Goal: Task Accomplishment & Management: Manage account settings

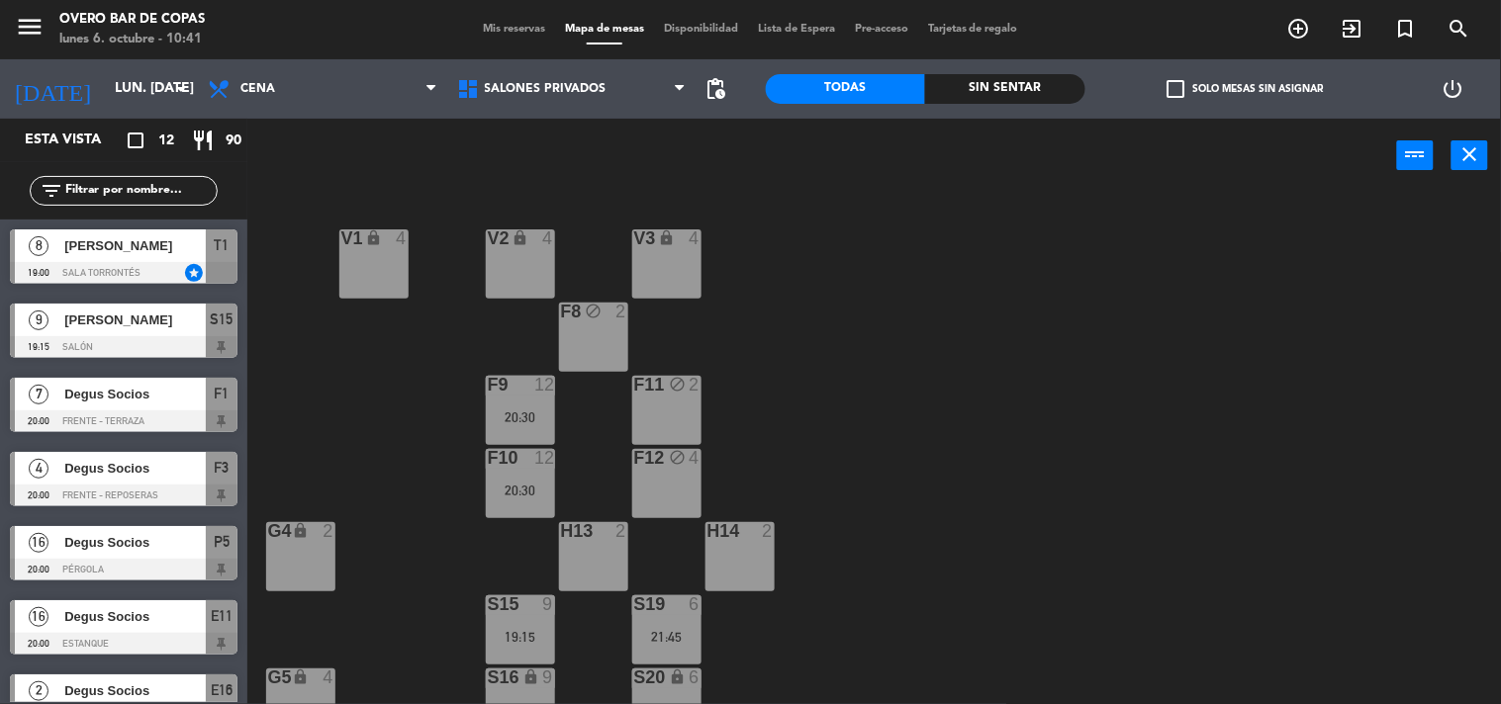
scroll to position [151, 0]
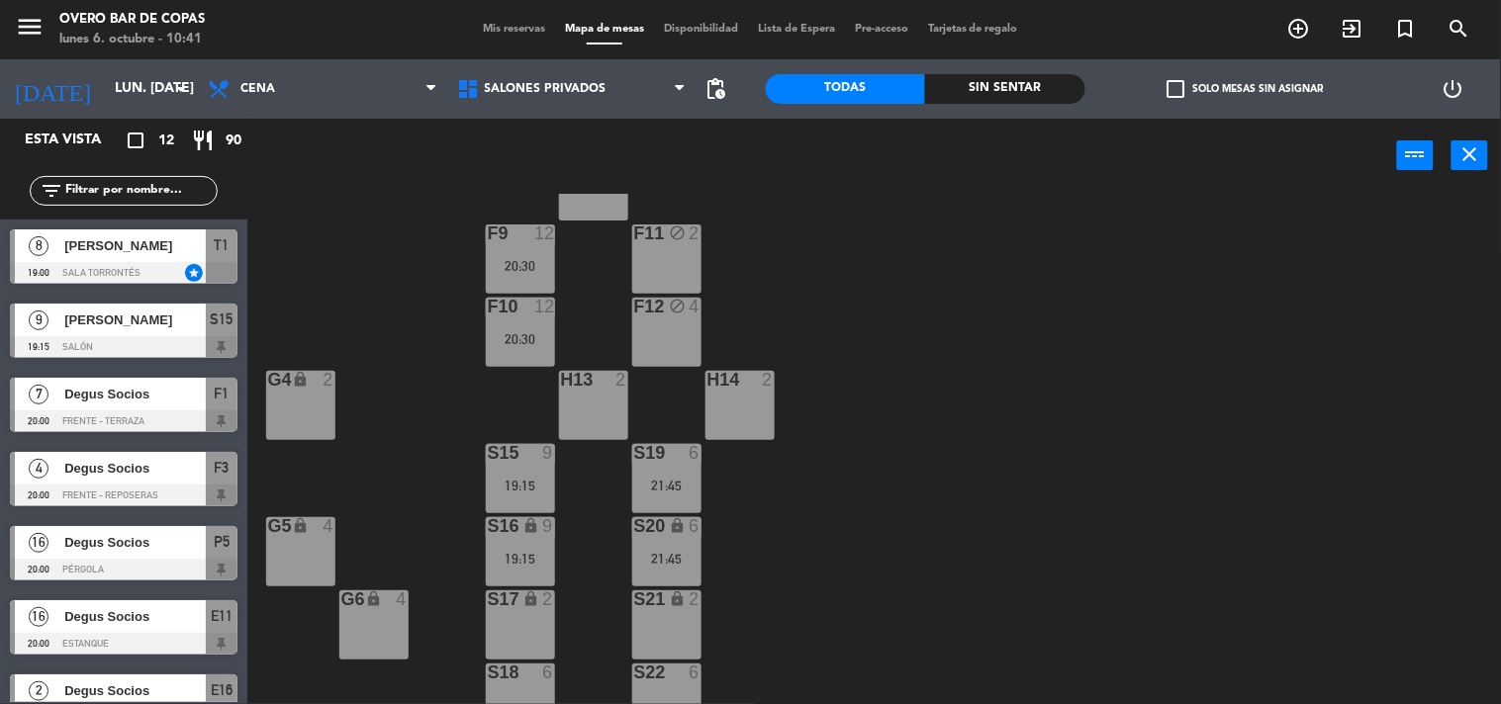
click at [123, 273] on div at bounding box center [124, 273] width 228 height 22
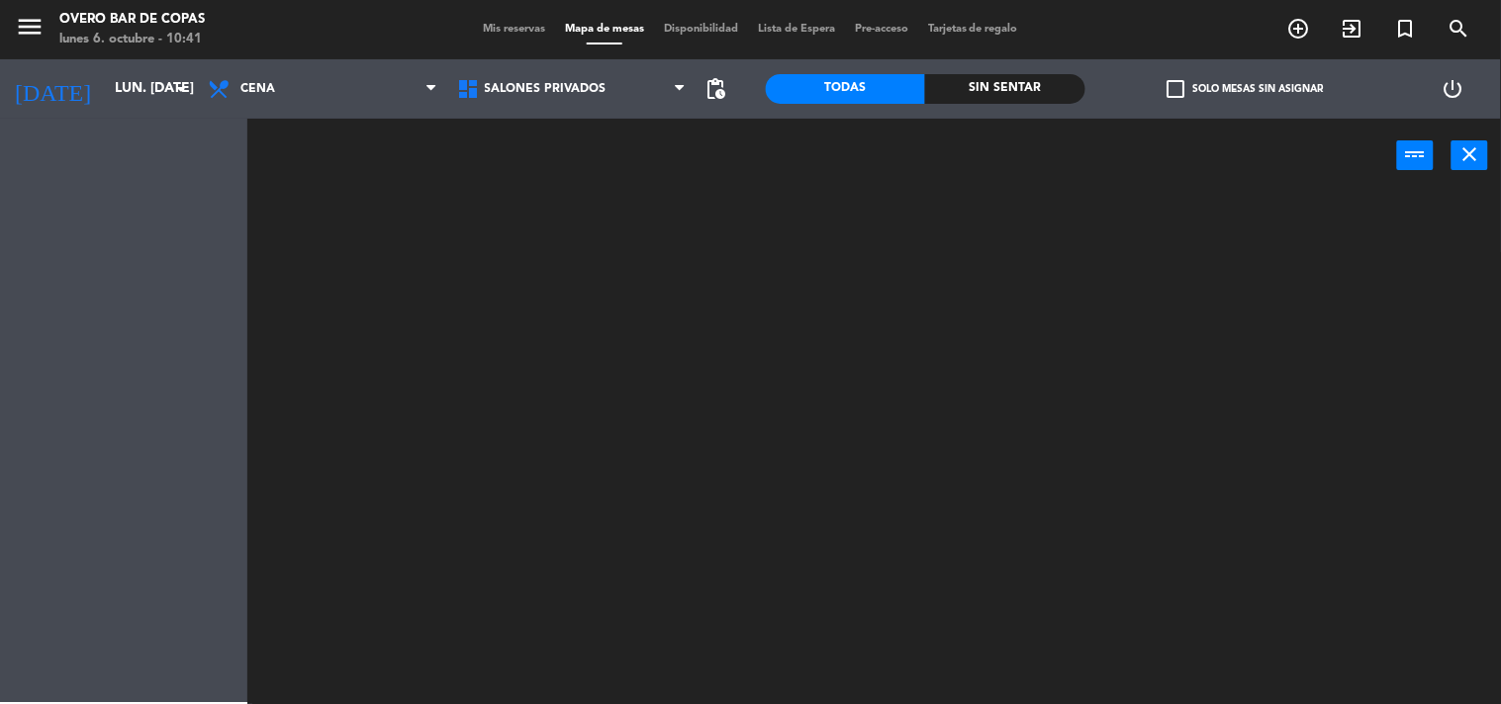
scroll to position [0, 0]
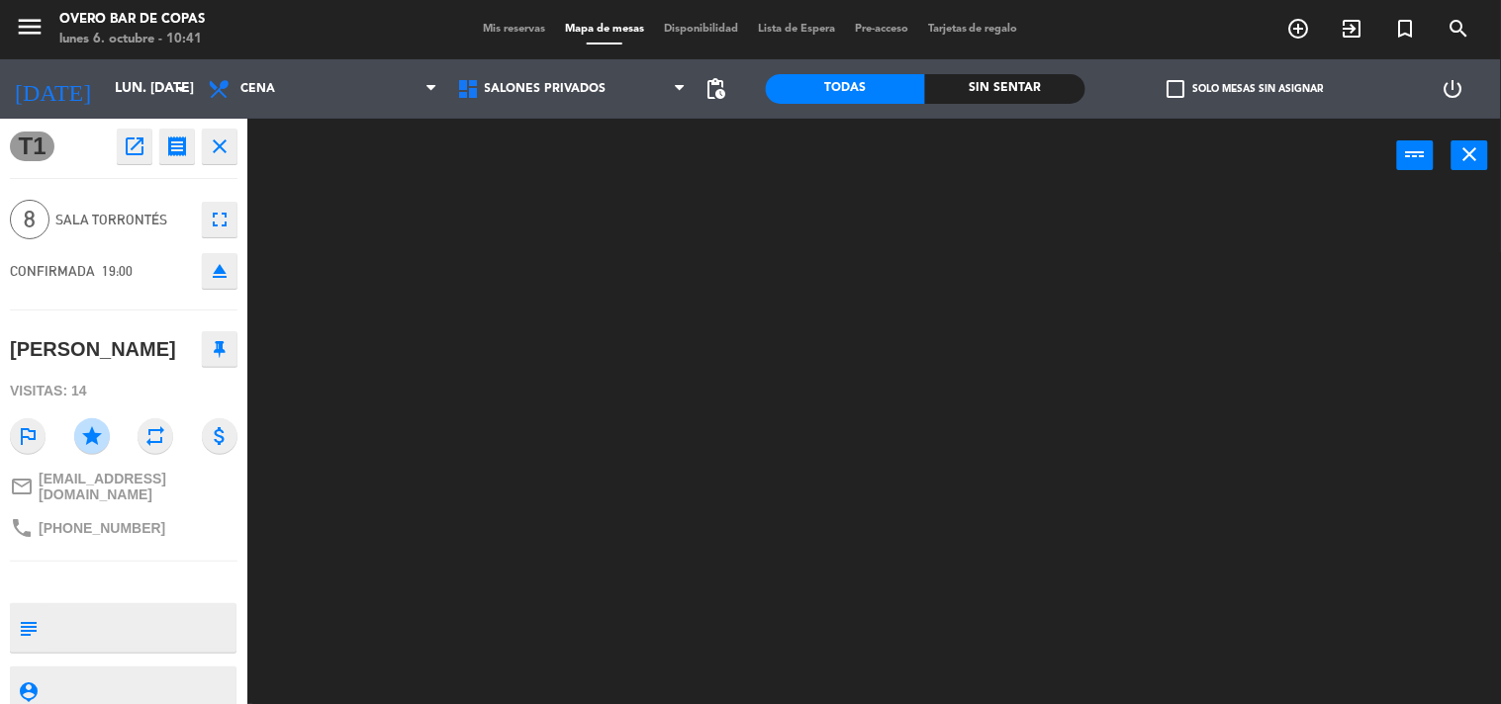
click at [453, 419] on div at bounding box center [881, 449] width 1239 height 511
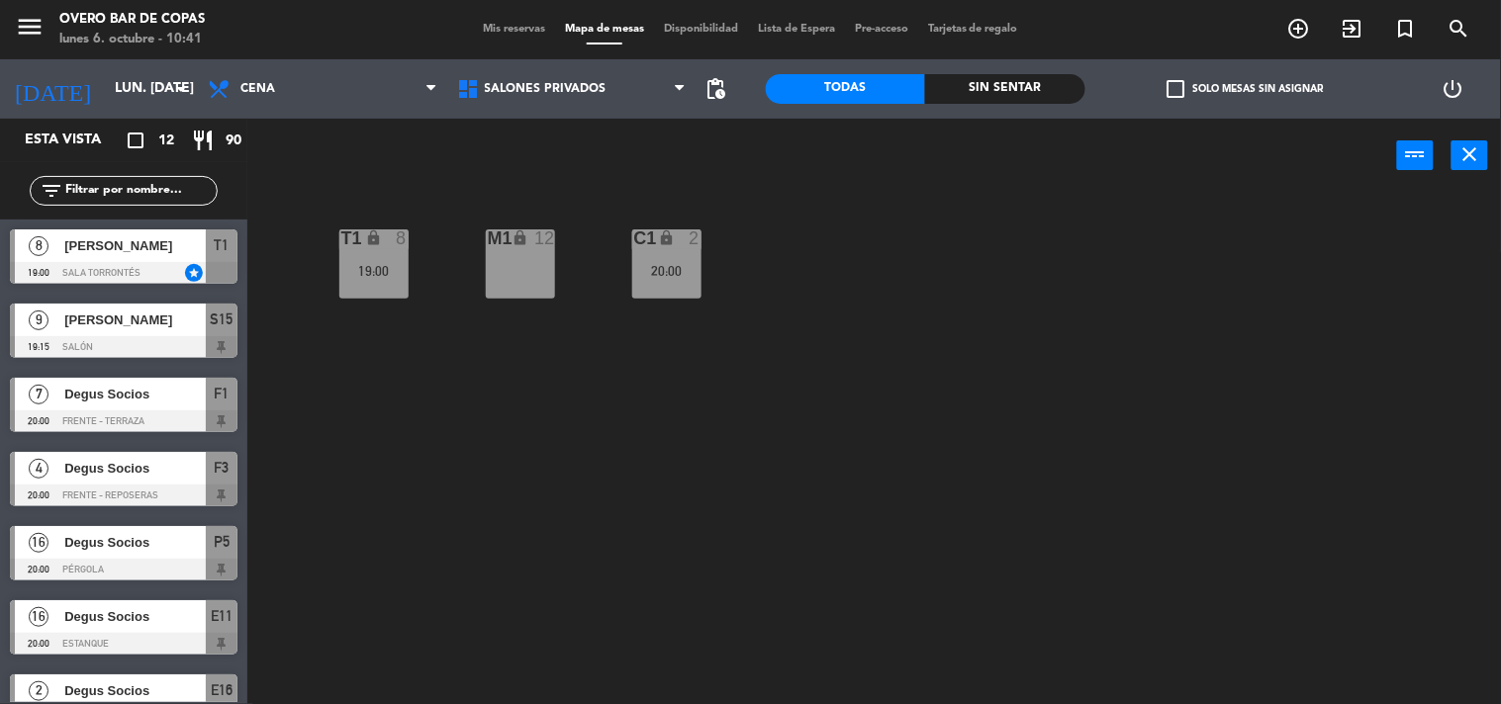
click at [170, 323] on span "[PERSON_NAME]" at bounding box center [134, 320] width 141 height 21
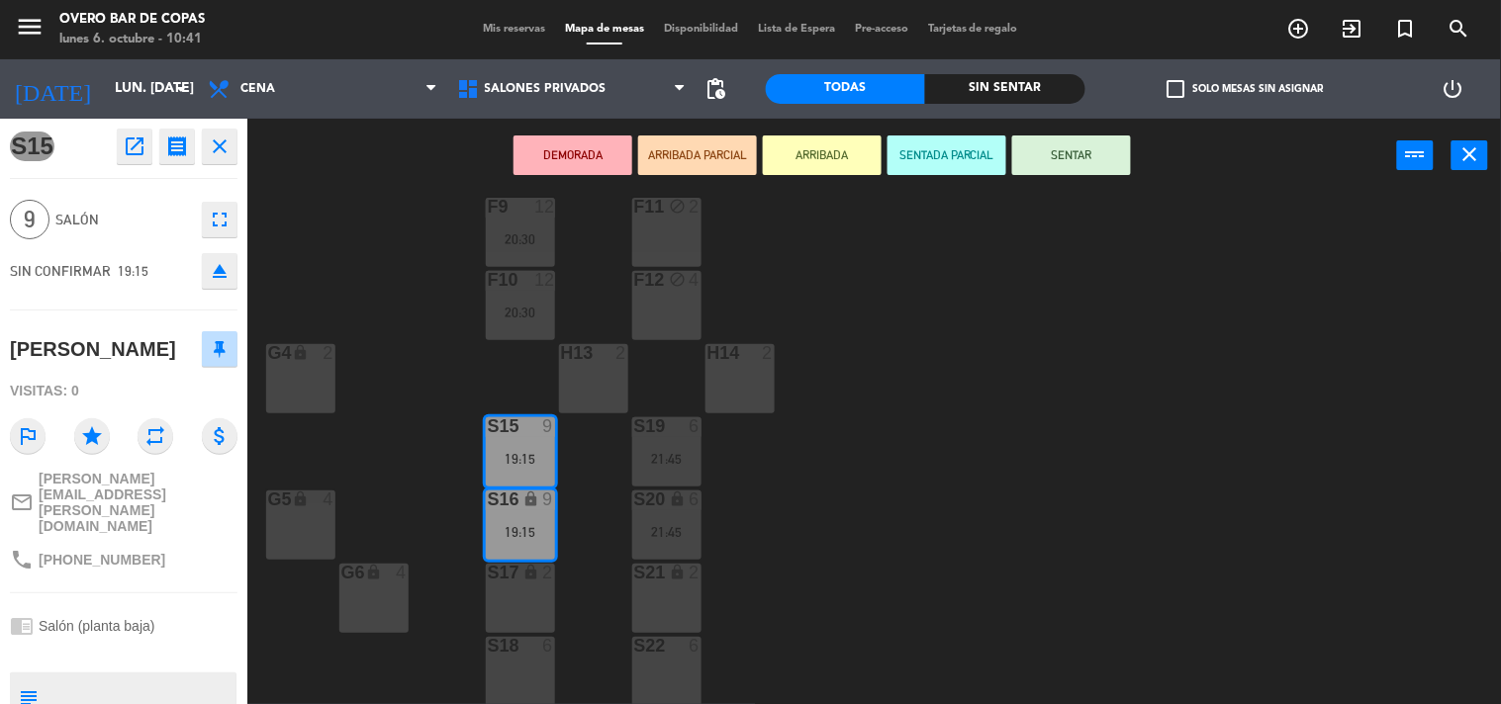
scroll to position [240, 0]
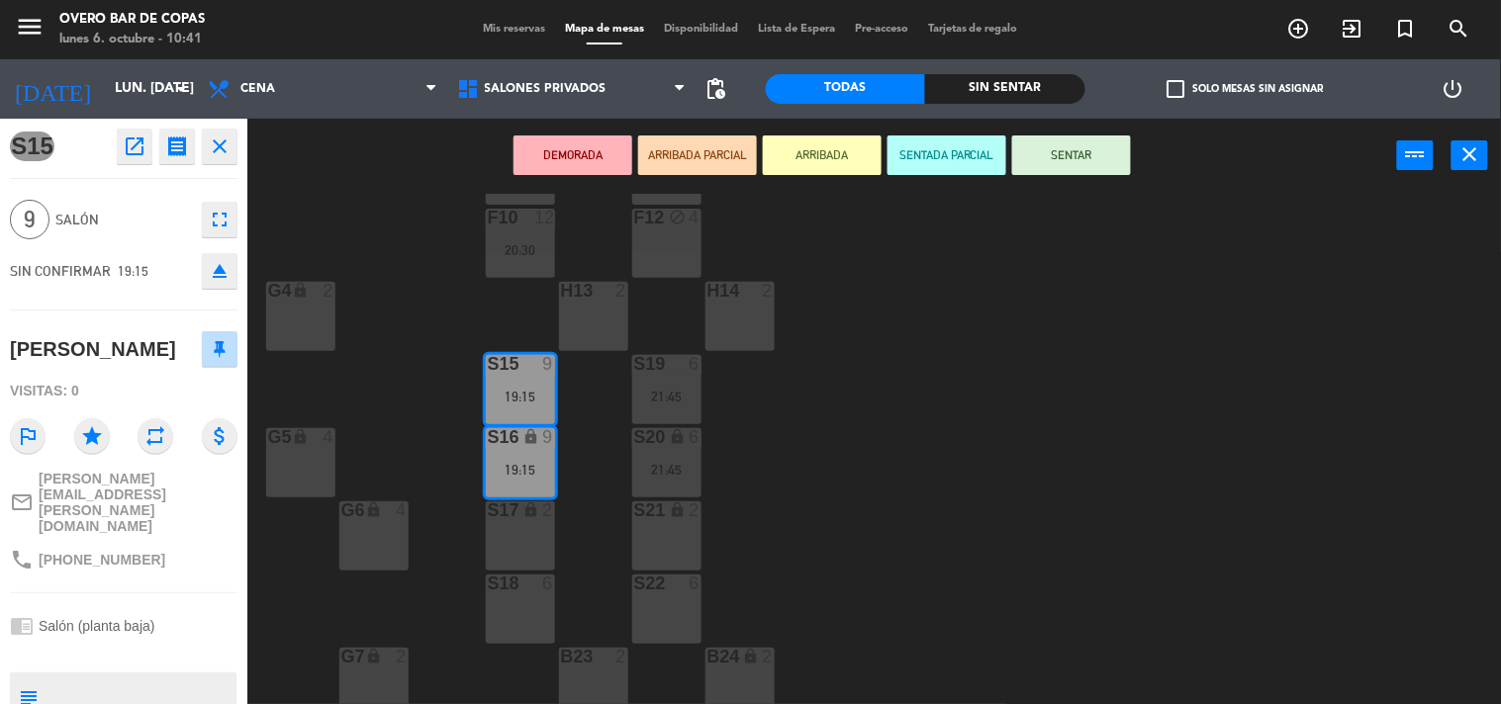
click at [459, 653] on div "V1 lock 4 V2 lock 4 V3 lock 4 F8 block 2 F9 12 20:30 F11 block 2 F10 12 20:30 F…" at bounding box center [881, 449] width 1239 height 511
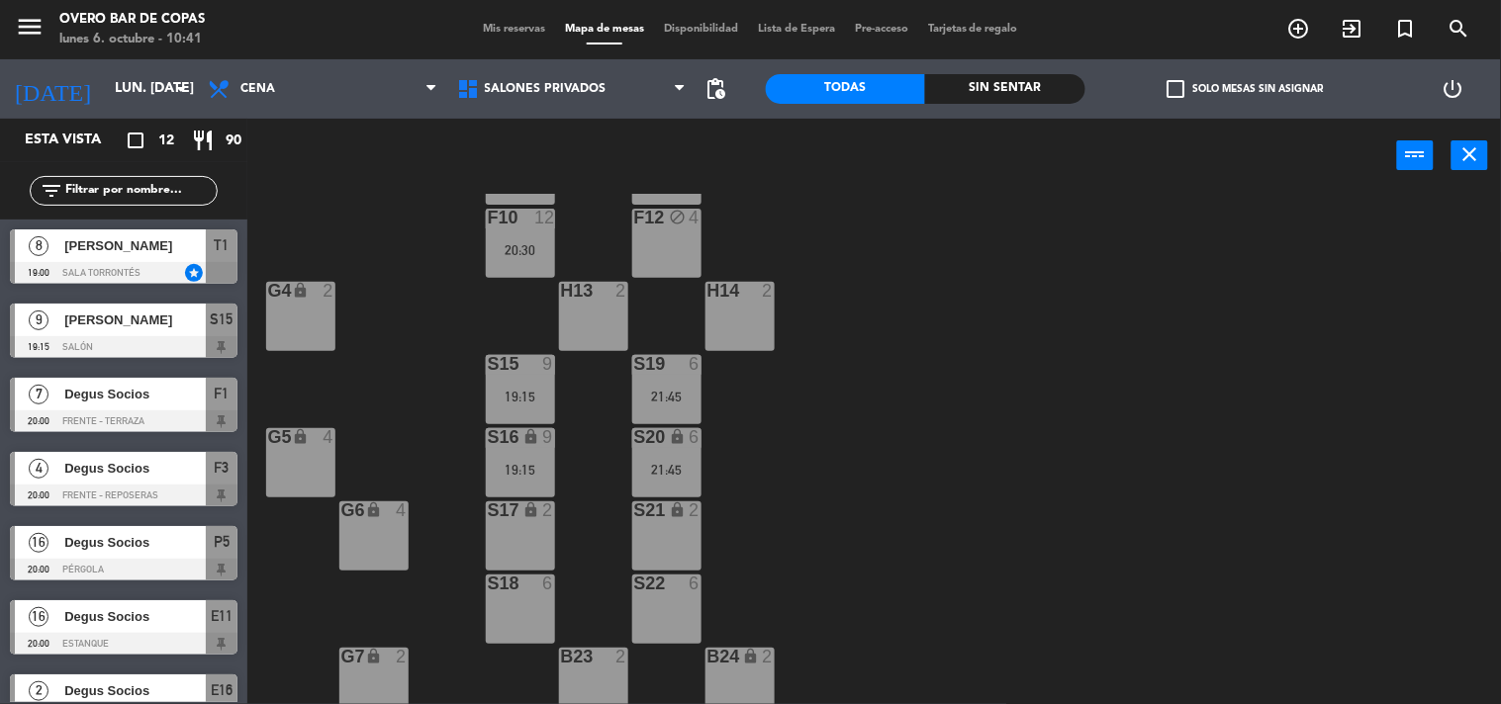
click at [656, 476] on div "21:45" at bounding box center [666, 470] width 69 height 14
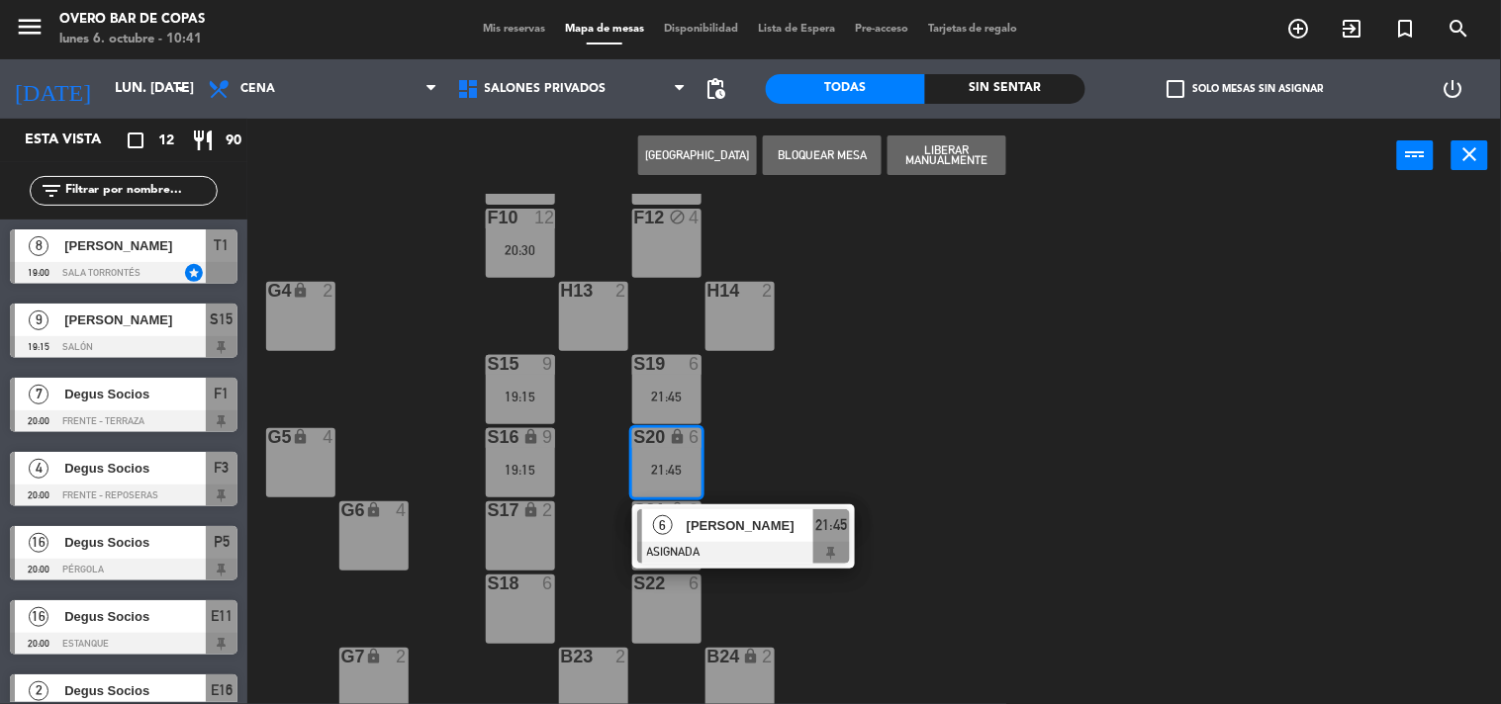
click at [853, 429] on div "V1 lock 4 V2 lock 4 V3 lock 4 F8 block 2 F9 12 20:30 F11 block 2 F10 12 20:30 F…" at bounding box center [881, 449] width 1239 height 511
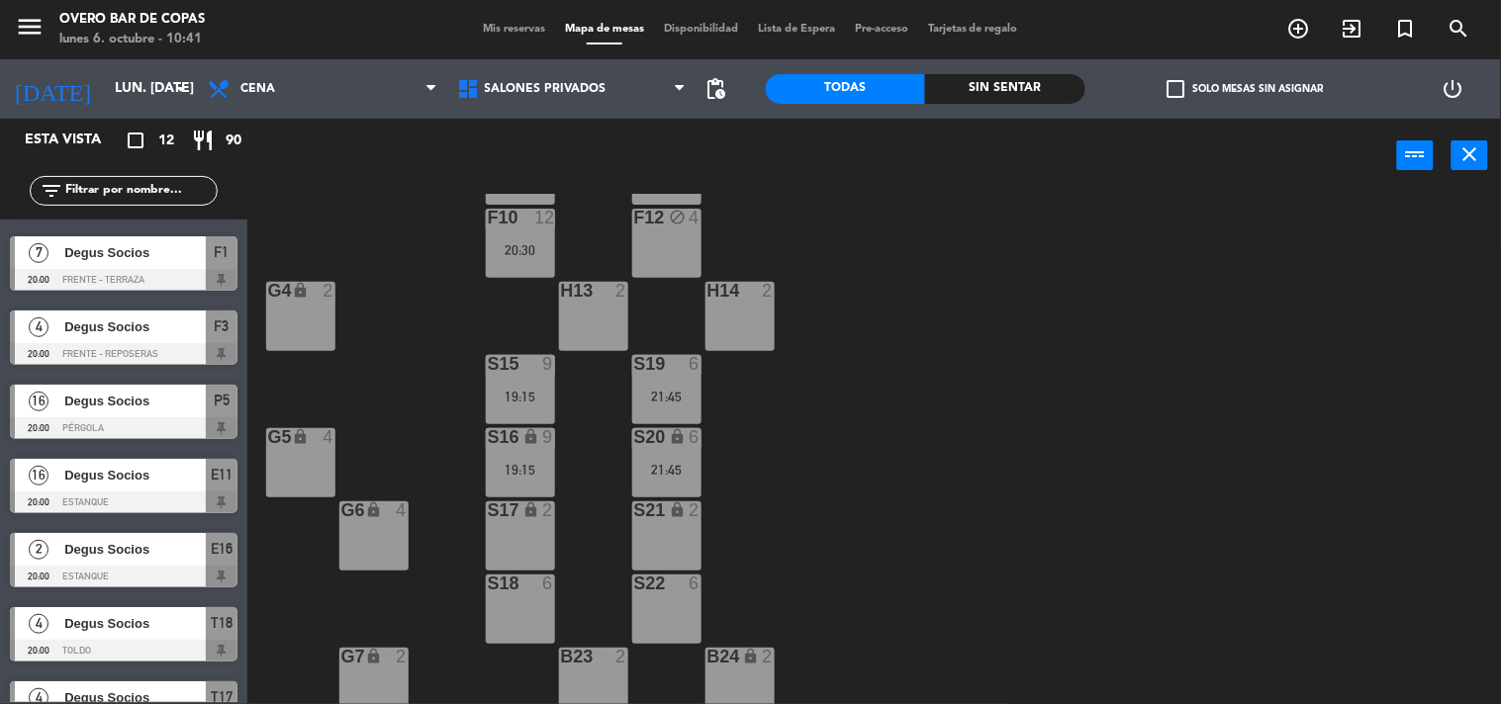
scroll to position [0, 0]
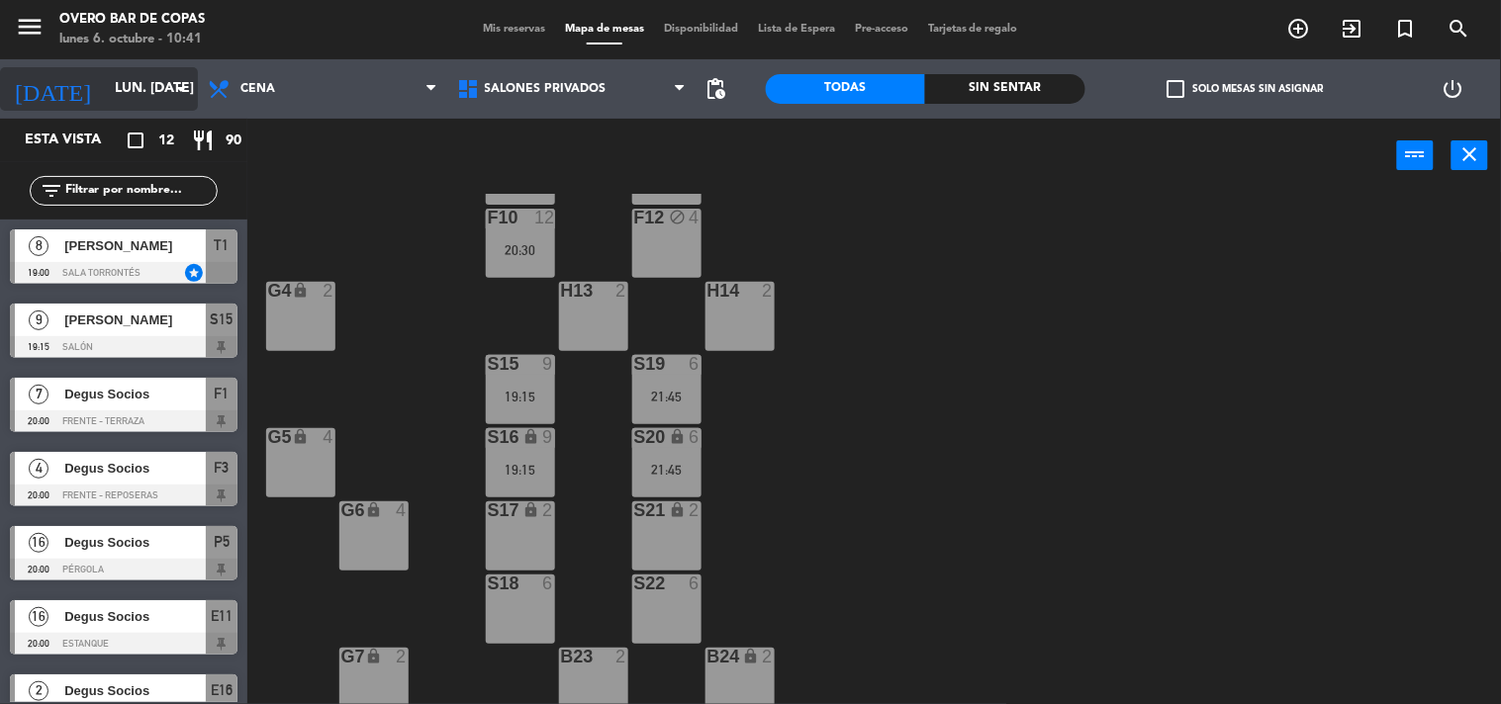
click at [105, 77] on input "lun. [DATE]" at bounding box center [199, 89] width 188 height 36
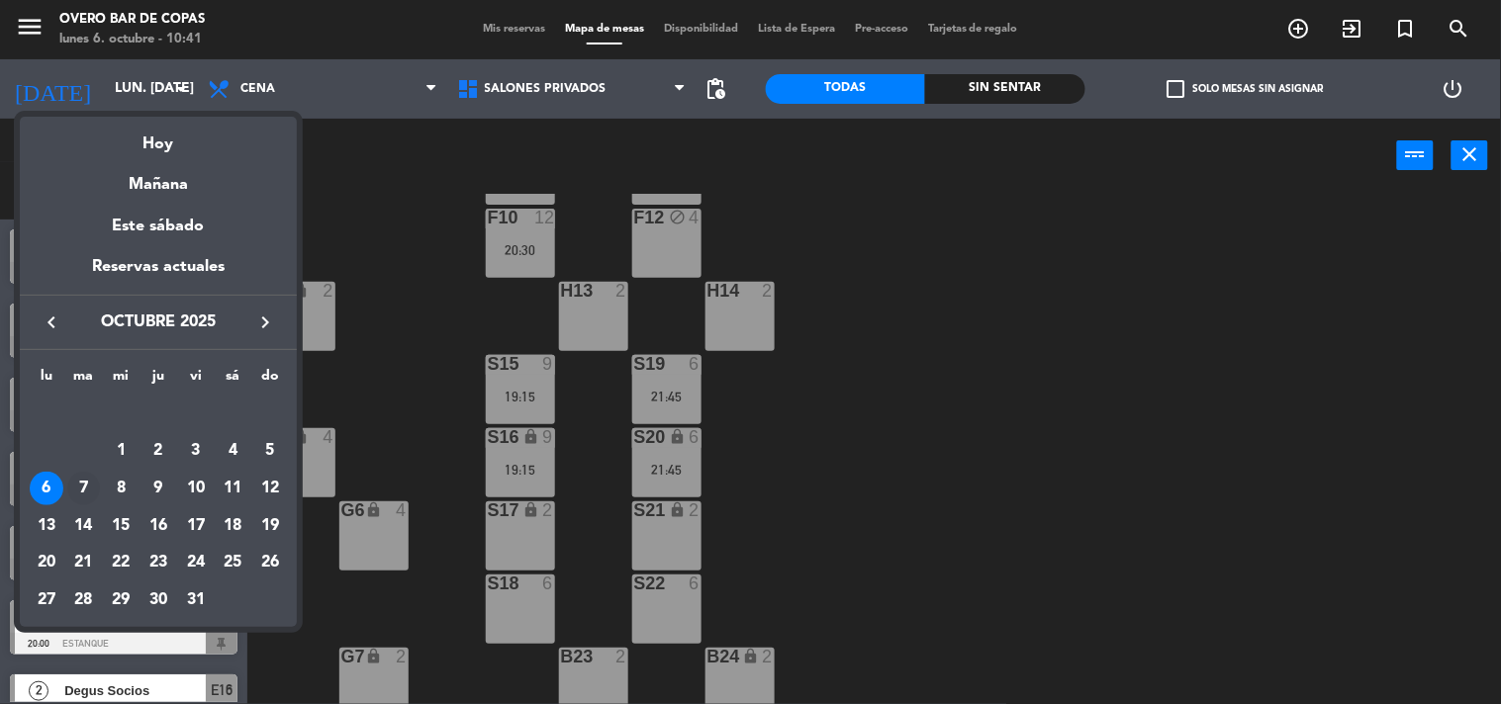
click at [76, 491] on div "7" at bounding box center [84, 489] width 34 height 34
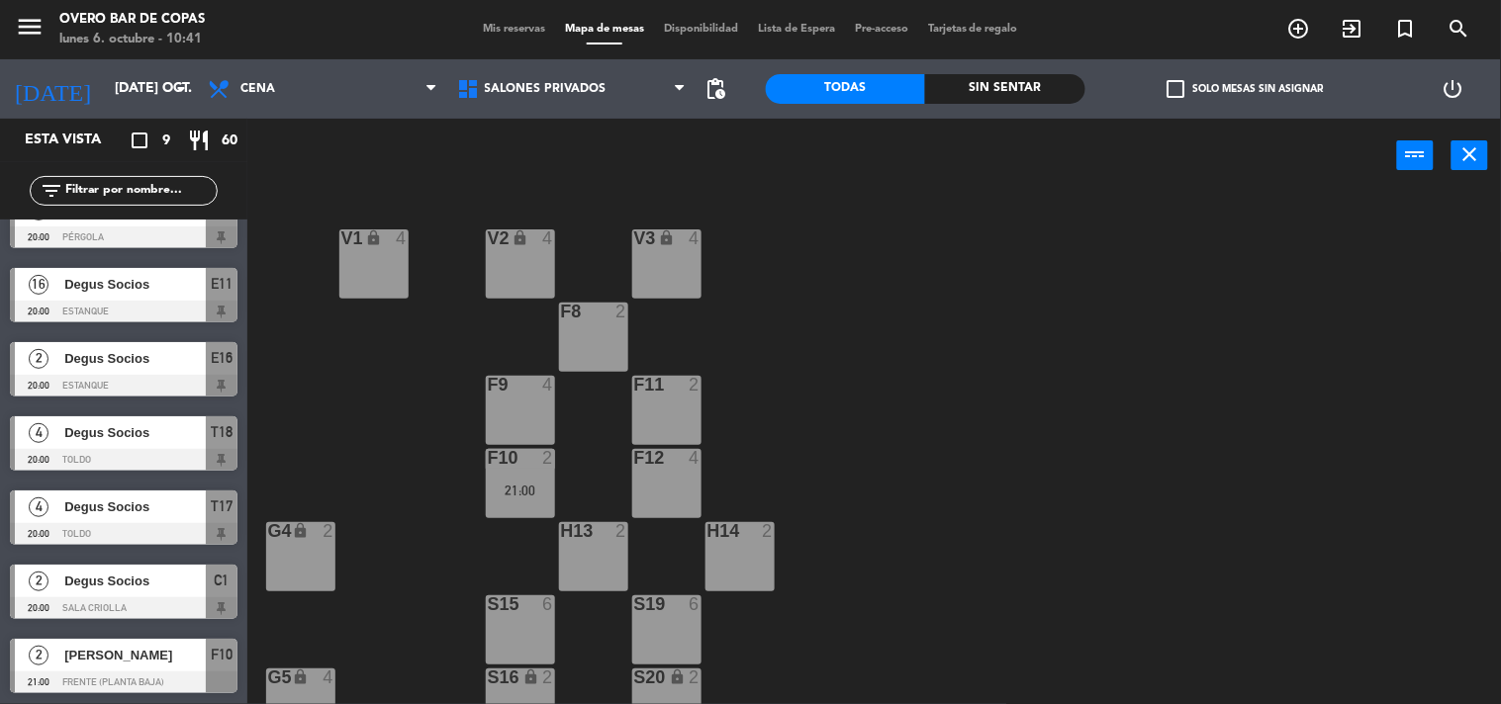
scroll to position [182, 0]
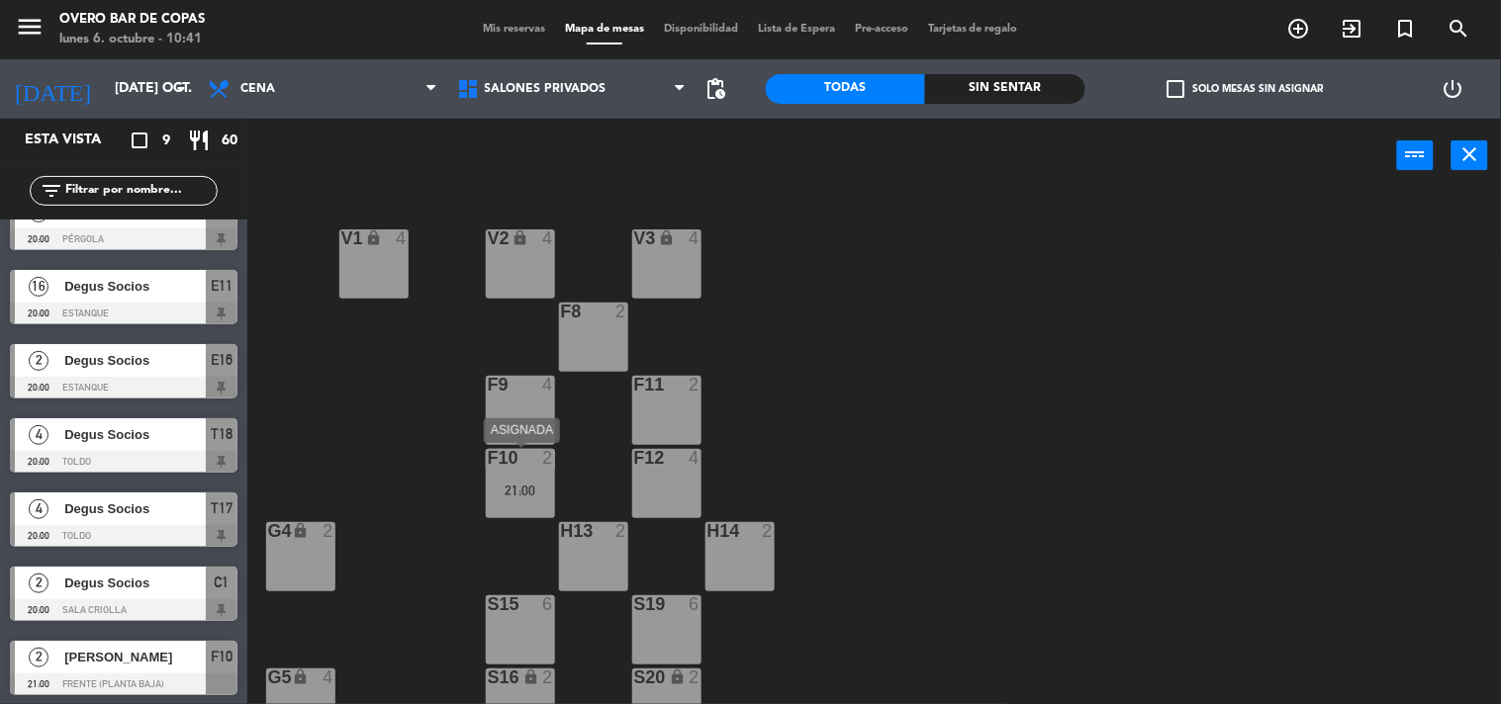
click at [514, 479] on div "F10 2 21:00" at bounding box center [520, 483] width 69 height 69
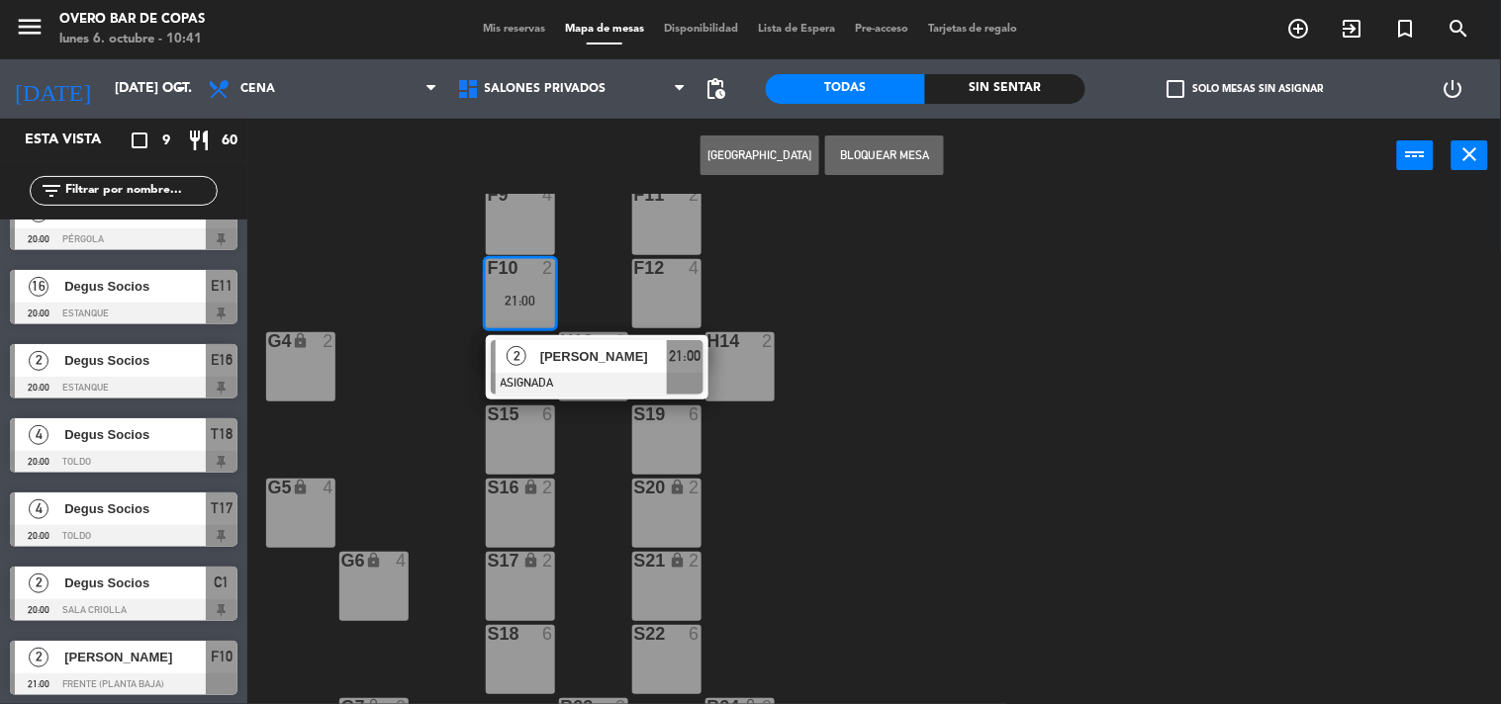
scroll to position [239, 0]
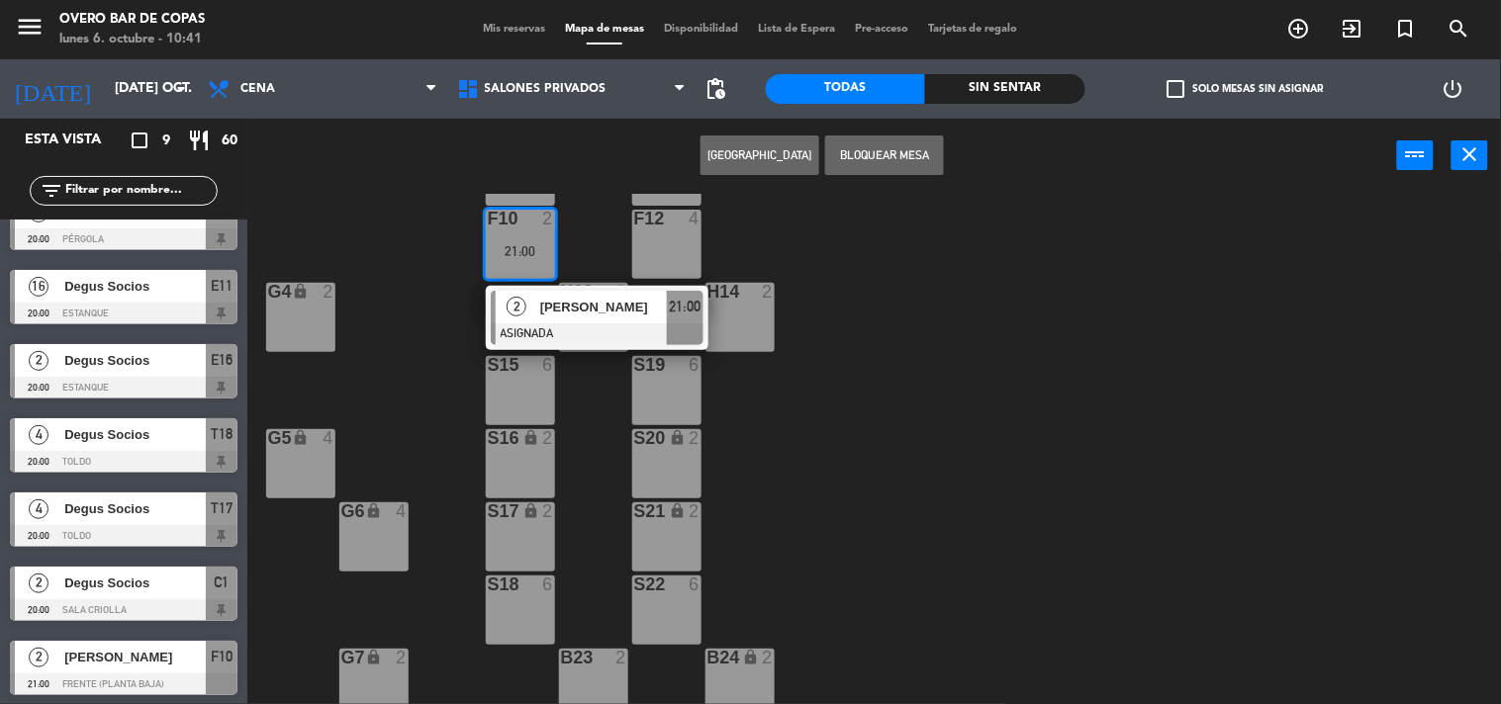
click at [515, 472] on div "S16 lock 2" at bounding box center [520, 463] width 69 height 69
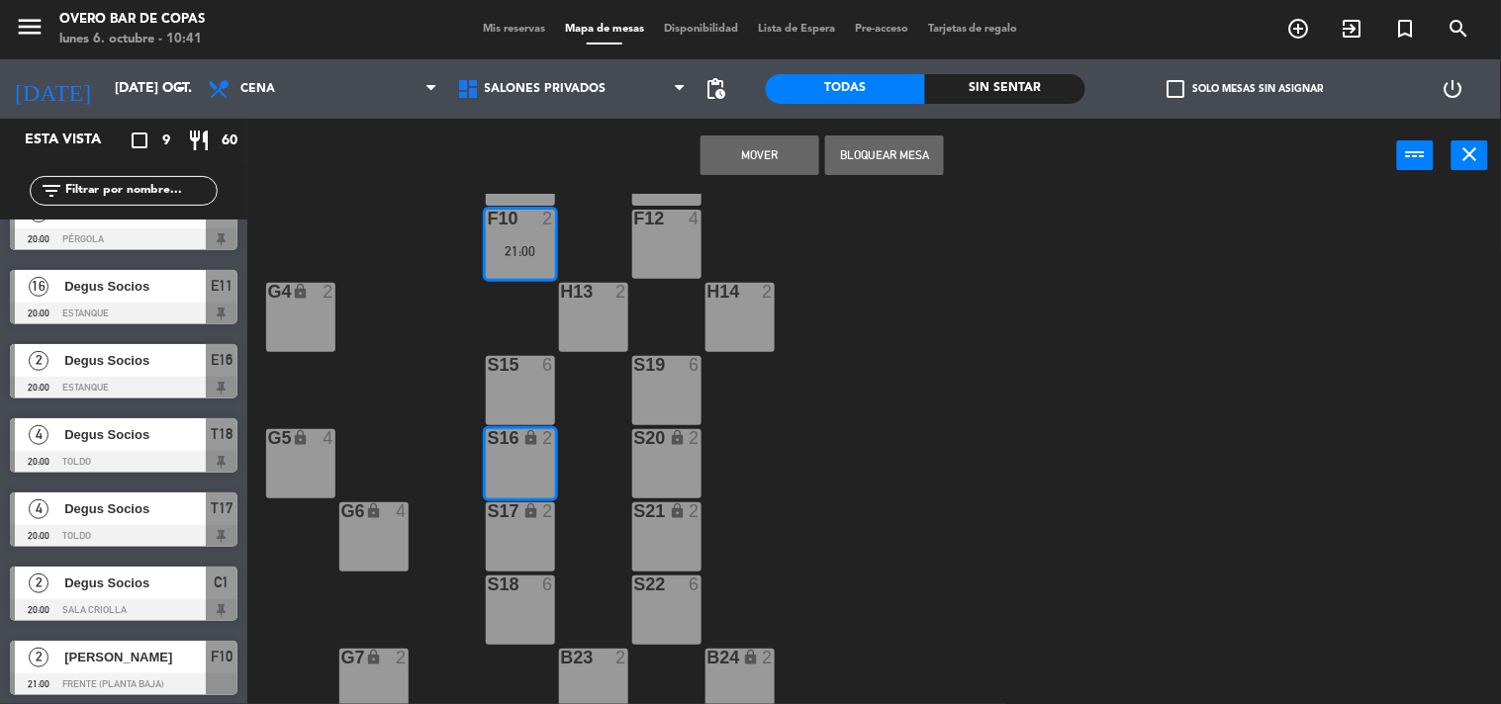
click at [766, 156] on button "Mover" at bounding box center [759, 156] width 119 height 40
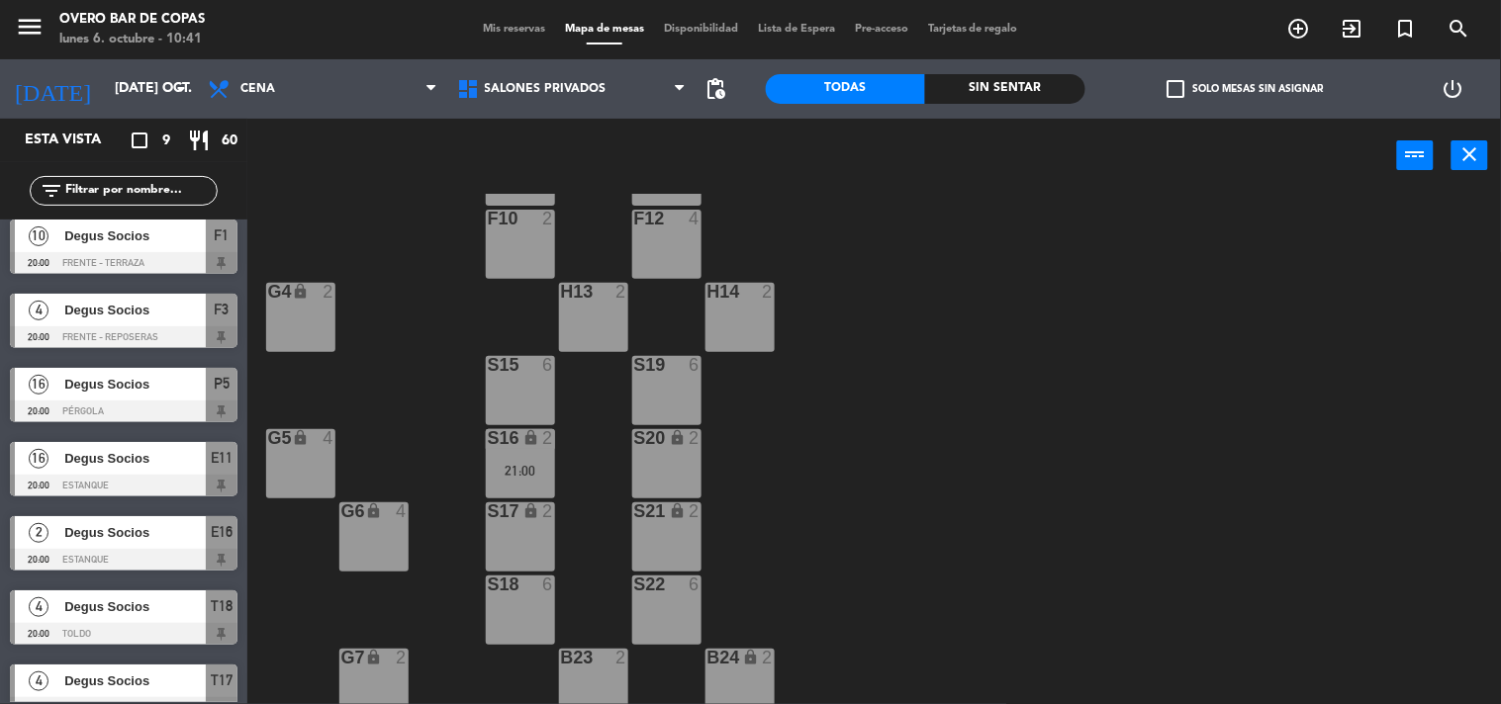
scroll to position [0, 0]
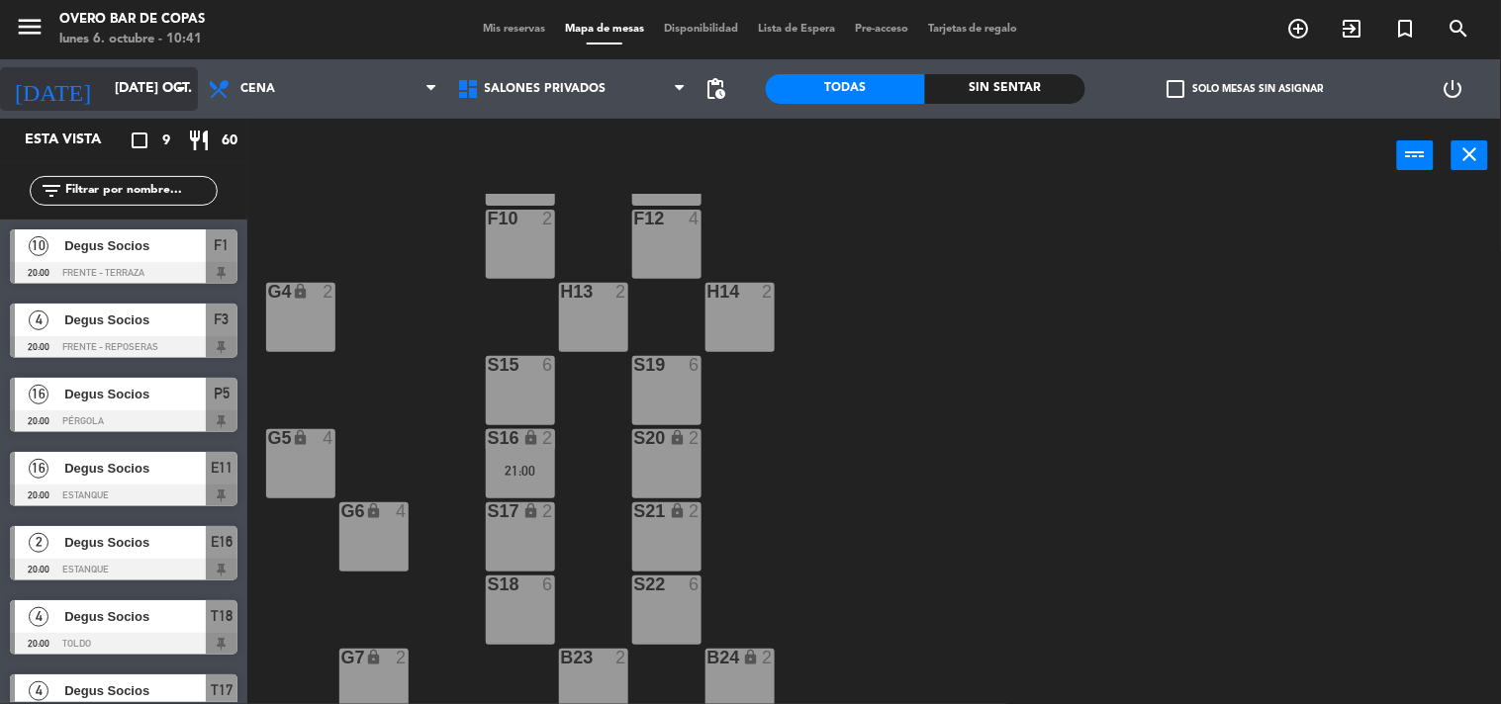
click at [130, 85] on input "[DATE] oct." at bounding box center [199, 89] width 188 height 36
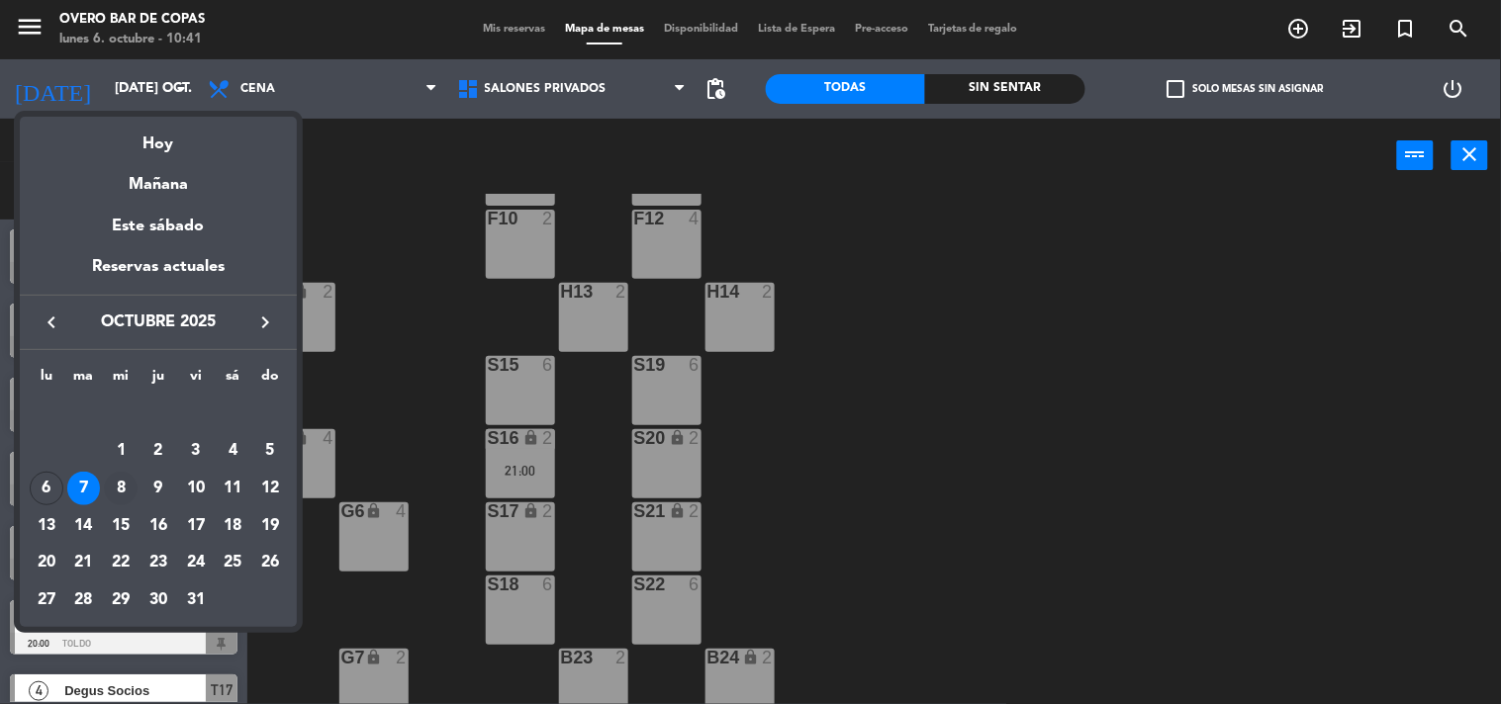
click at [125, 491] on div "8" at bounding box center [121, 489] width 34 height 34
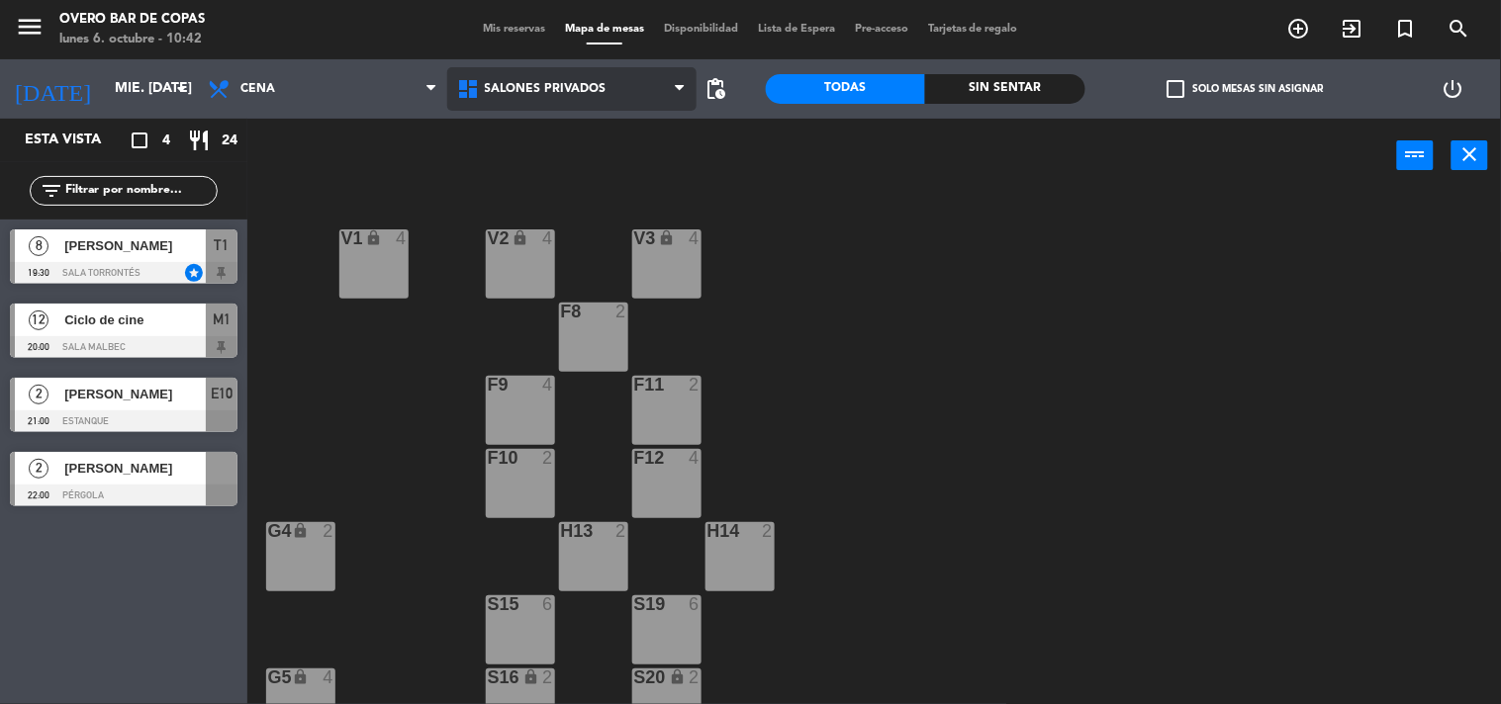
click at [562, 103] on span "Salones Privados" at bounding box center [571, 89] width 249 height 44
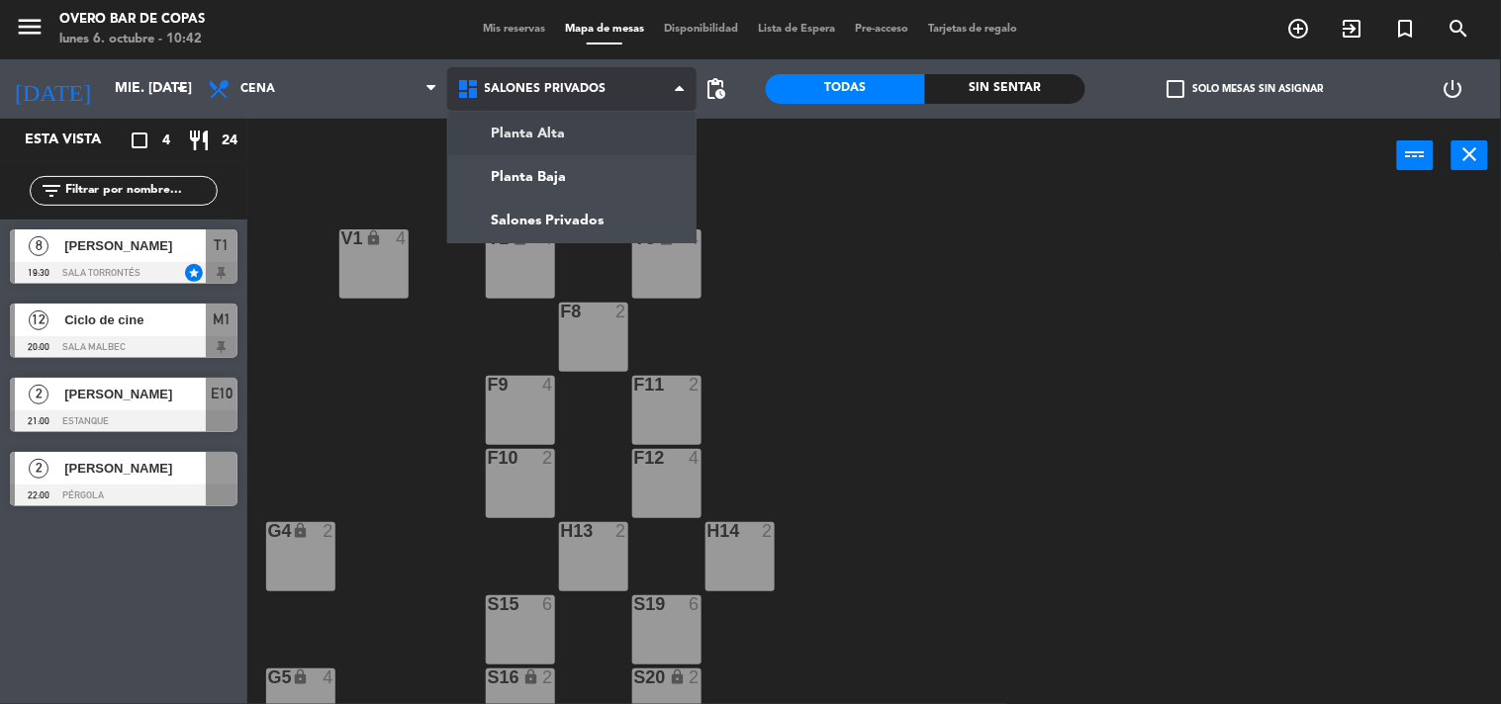
click at [569, 129] on ng-component "menu Overo Bar [PERSON_NAME] lunes 6. octubre - 10:42 Mis reservas Mapa de mesa…" at bounding box center [750, 352] width 1501 height 705
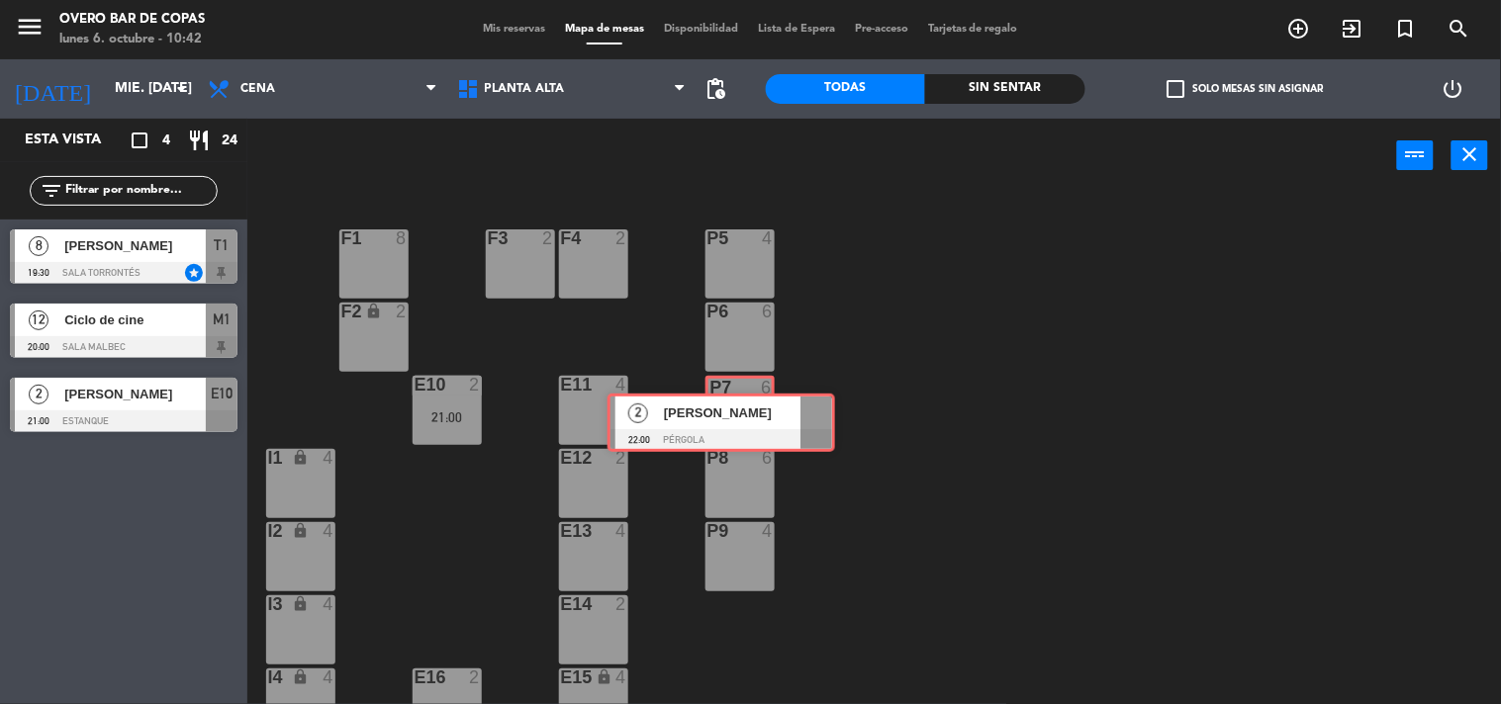
drag, startPoint x: 140, startPoint y: 481, endPoint x: 738, endPoint y: 421, distance: 600.5
click at [738, 421] on div "Esta vista crop_square 4 restaurant 24 filter_list 8 Franco Forastieri 19:30 Sa…" at bounding box center [750, 412] width 1501 height 587
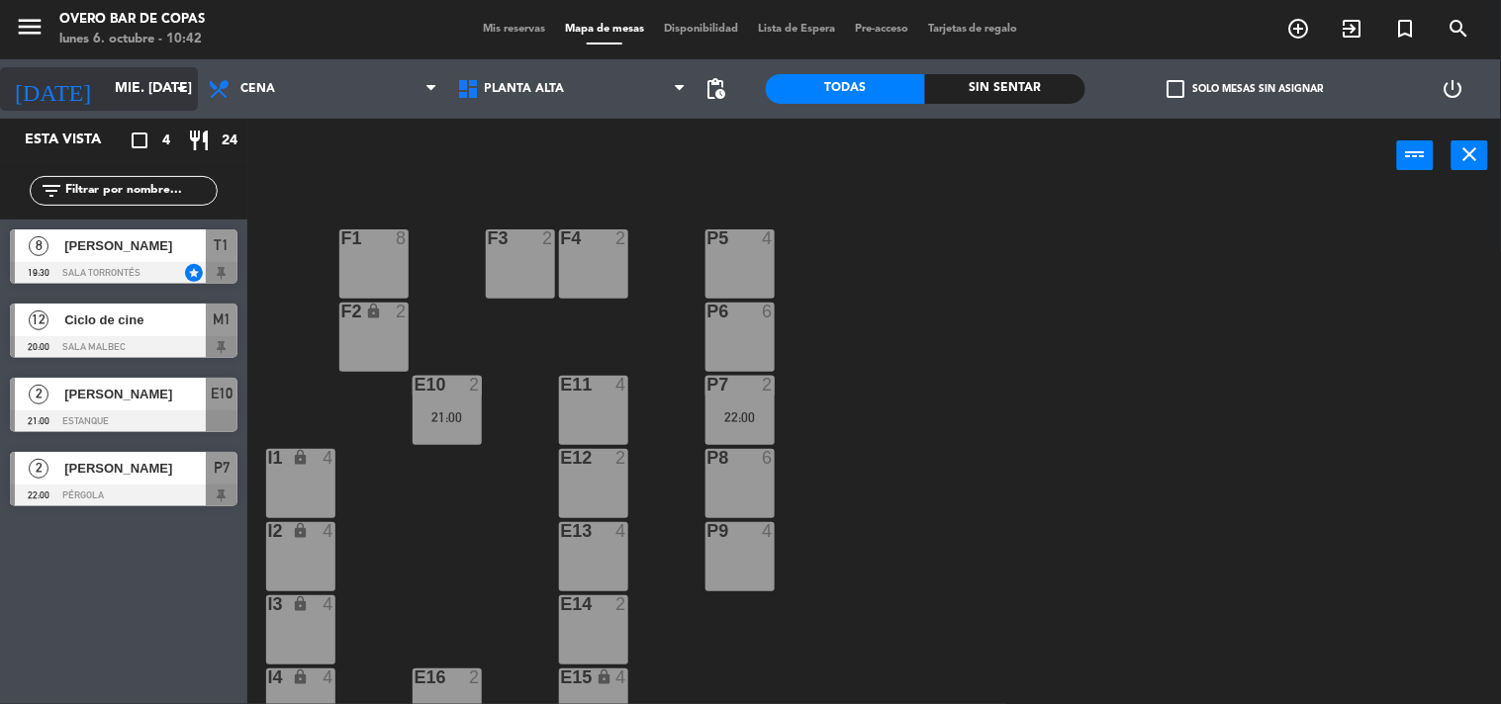
click at [142, 91] on input "mié. [DATE]" at bounding box center [199, 89] width 188 height 36
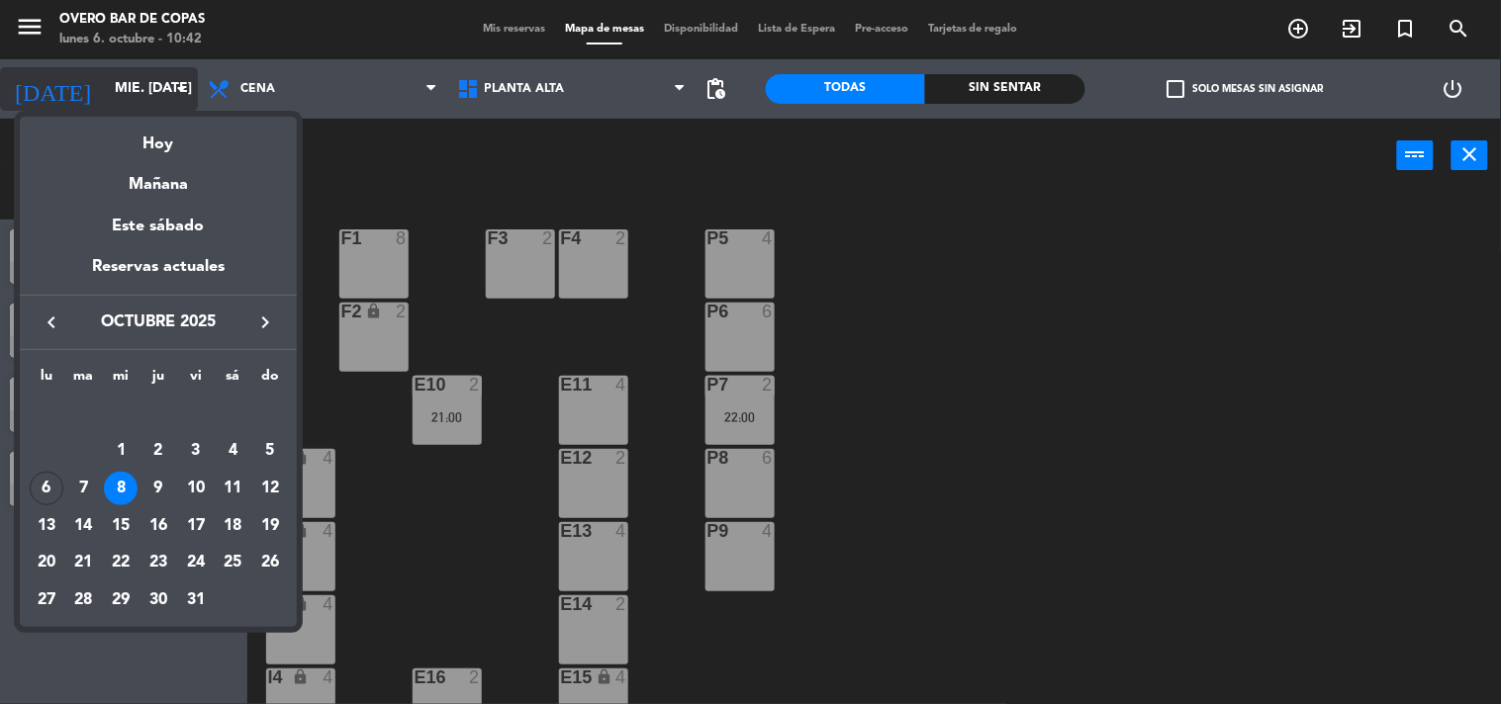
click at [161, 140] on div "Hoy" at bounding box center [158, 137] width 277 height 41
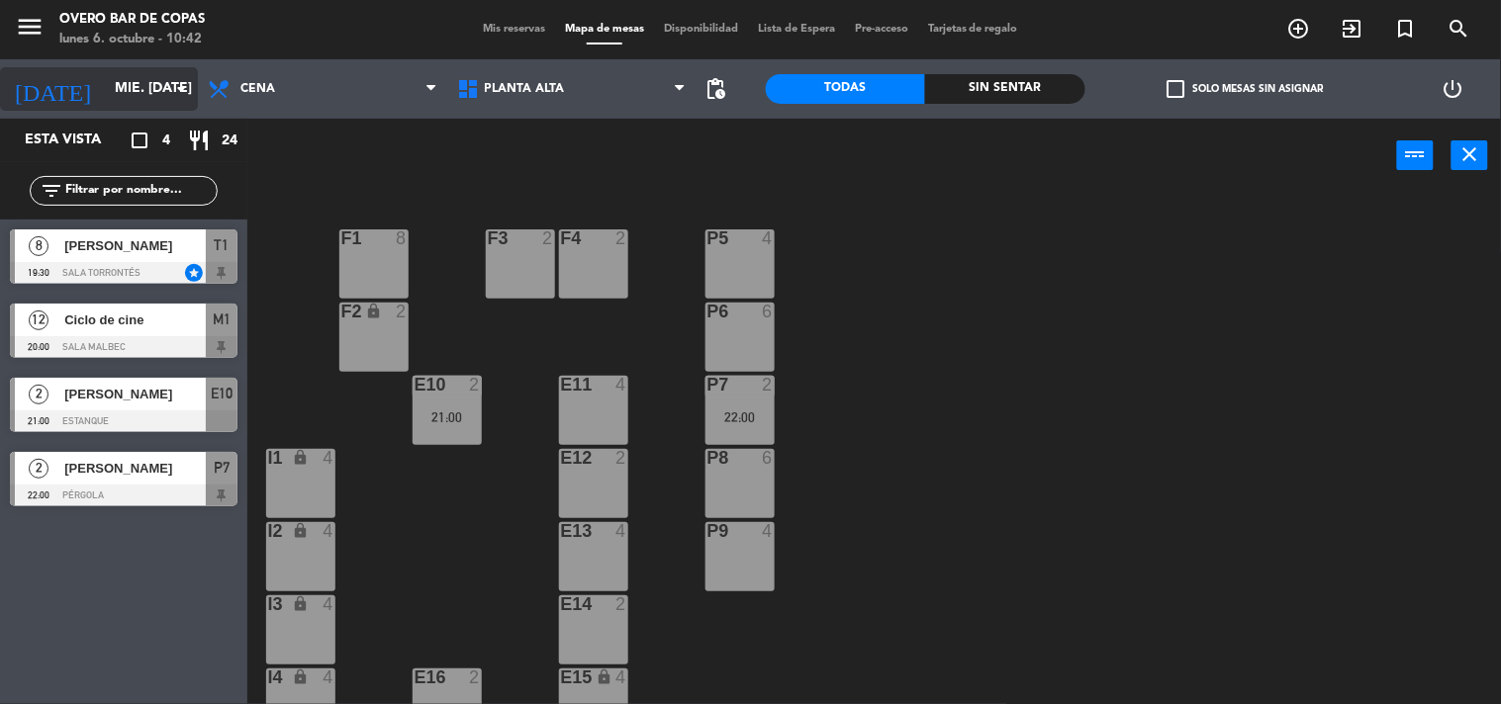
type input "lun. [DATE]"
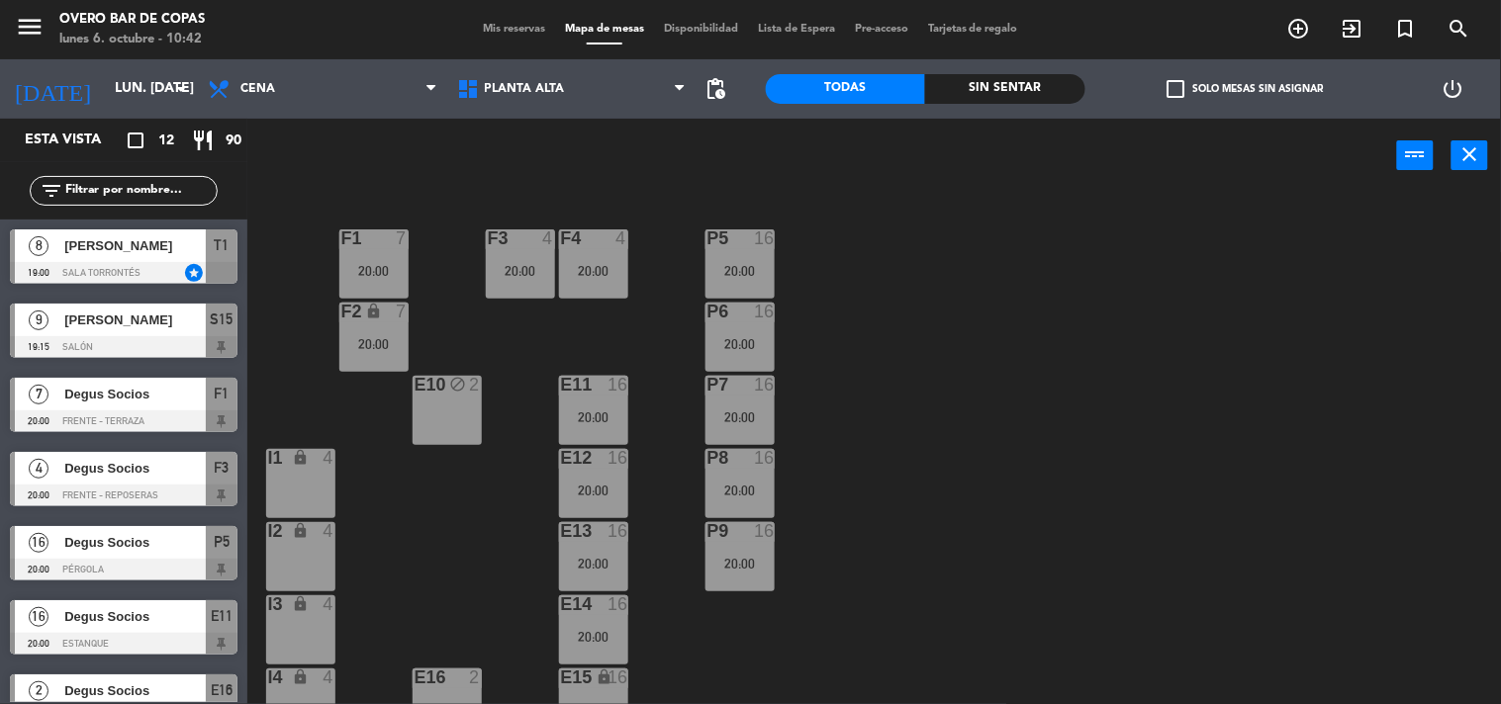
click at [122, 340] on div at bounding box center [124, 347] width 228 height 22
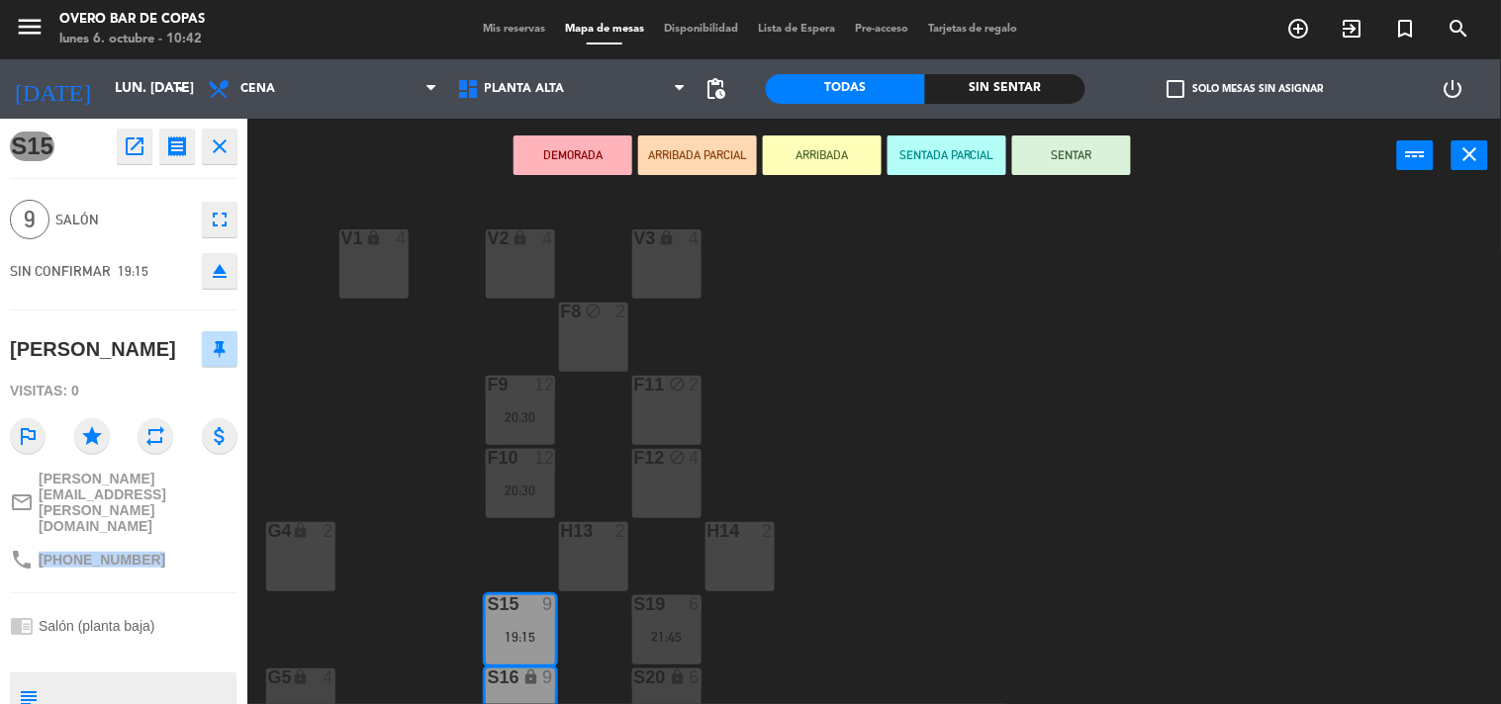
drag, startPoint x: 38, startPoint y: 517, endPoint x: 199, endPoint y: 517, distance: 161.2
click at [199, 541] on div "phone [PHONE_NUMBER]" at bounding box center [124, 560] width 228 height 38
copy span "[PHONE_NUMBER]"
click at [351, 435] on div "V1 lock 4 V2 lock 4 V3 lock 4 F8 block 2 F9 12 20:30 F11 block 2 F10 12 20:30 F…" at bounding box center [881, 449] width 1239 height 511
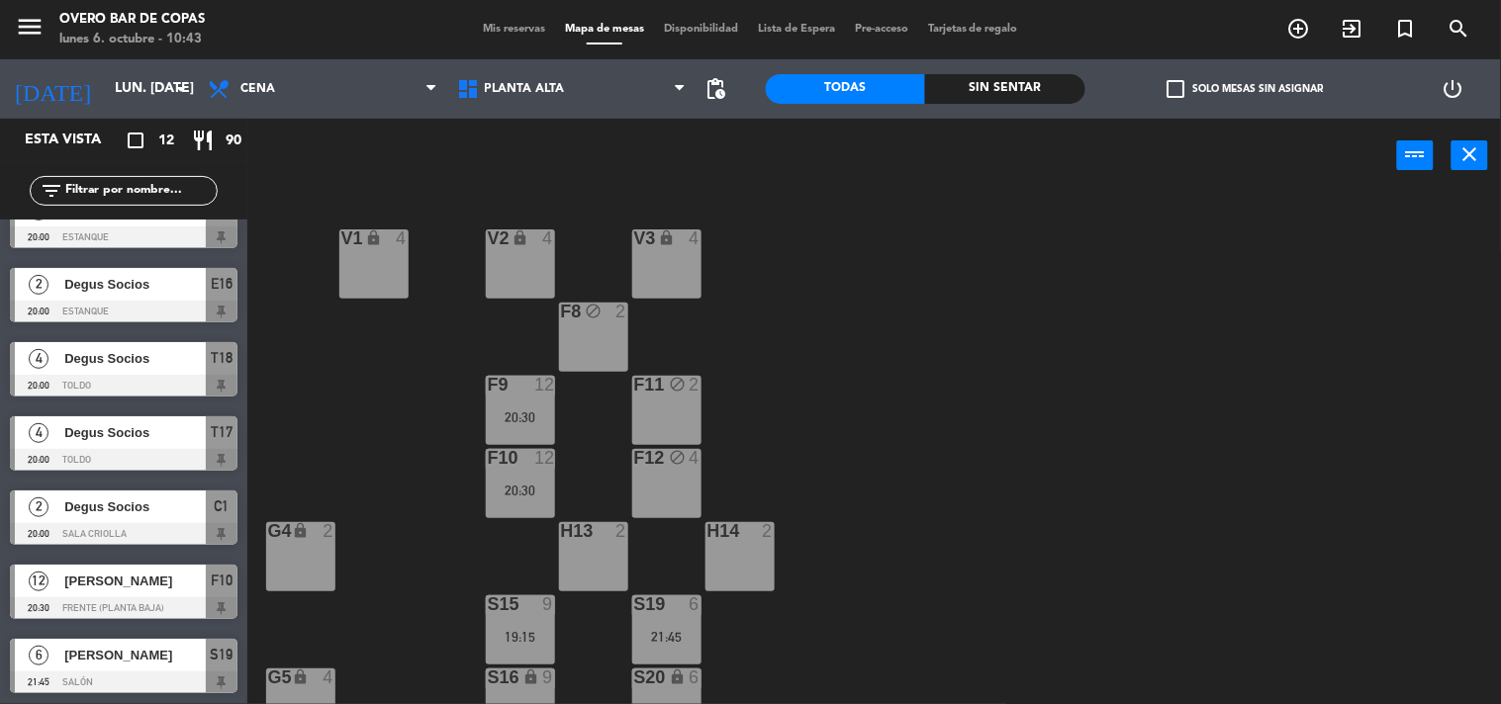
scroll to position [408, 0]
click at [140, 653] on span "[PERSON_NAME]" at bounding box center [134, 654] width 141 height 21
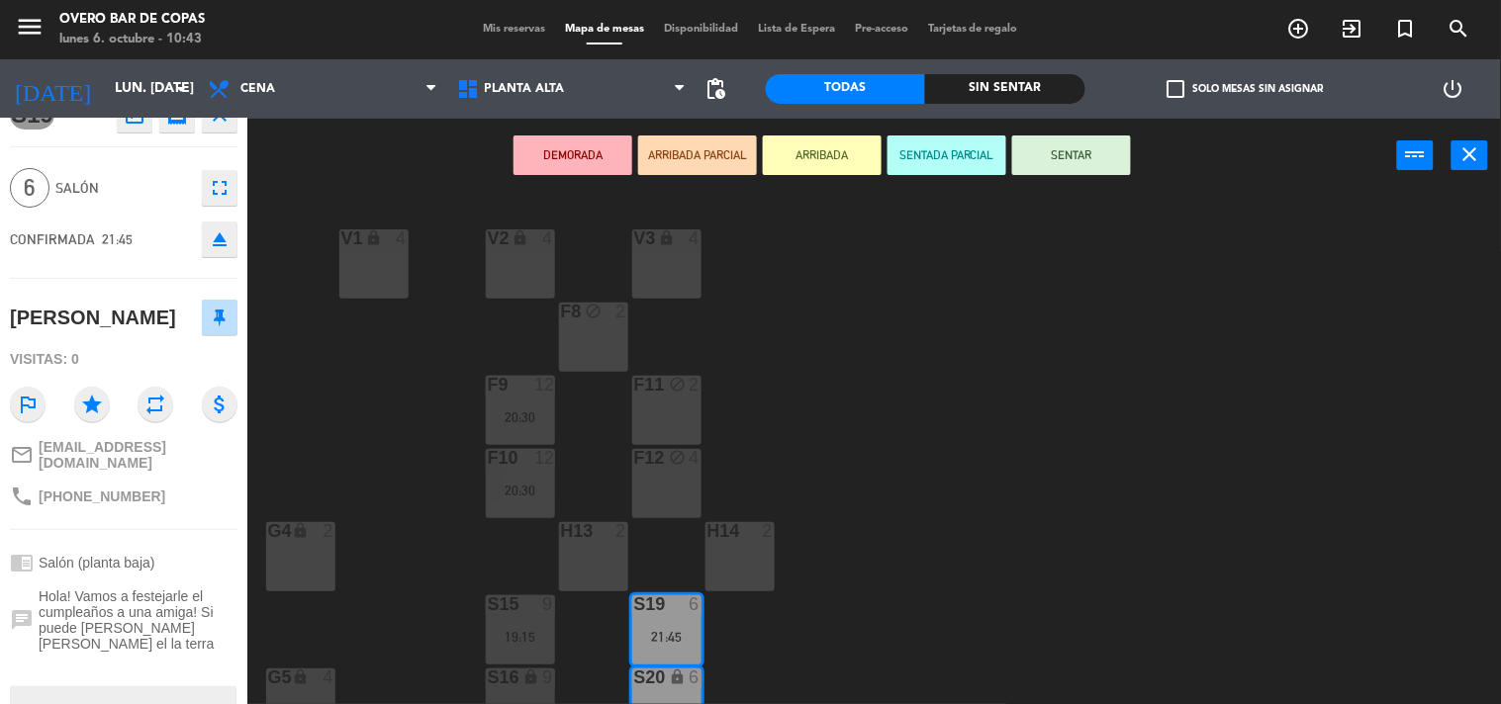
scroll to position [36, 0]
drag, startPoint x: 37, startPoint y: 483, endPoint x: 164, endPoint y: 489, distance: 127.8
click at [164, 489] on div "phone [PHONE_NUMBER]" at bounding box center [124, 493] width 228 height 38
copy span "[PHONE_NUMBER]"
click at [431, 382] on div "V1 lock 4 V2 lock 4 V3 lock 4 F8 block 2 F9 12 20:30 F11 block 2 F10 12 20:30 F…" at bounding box center [881, 449] width 1239 height 511
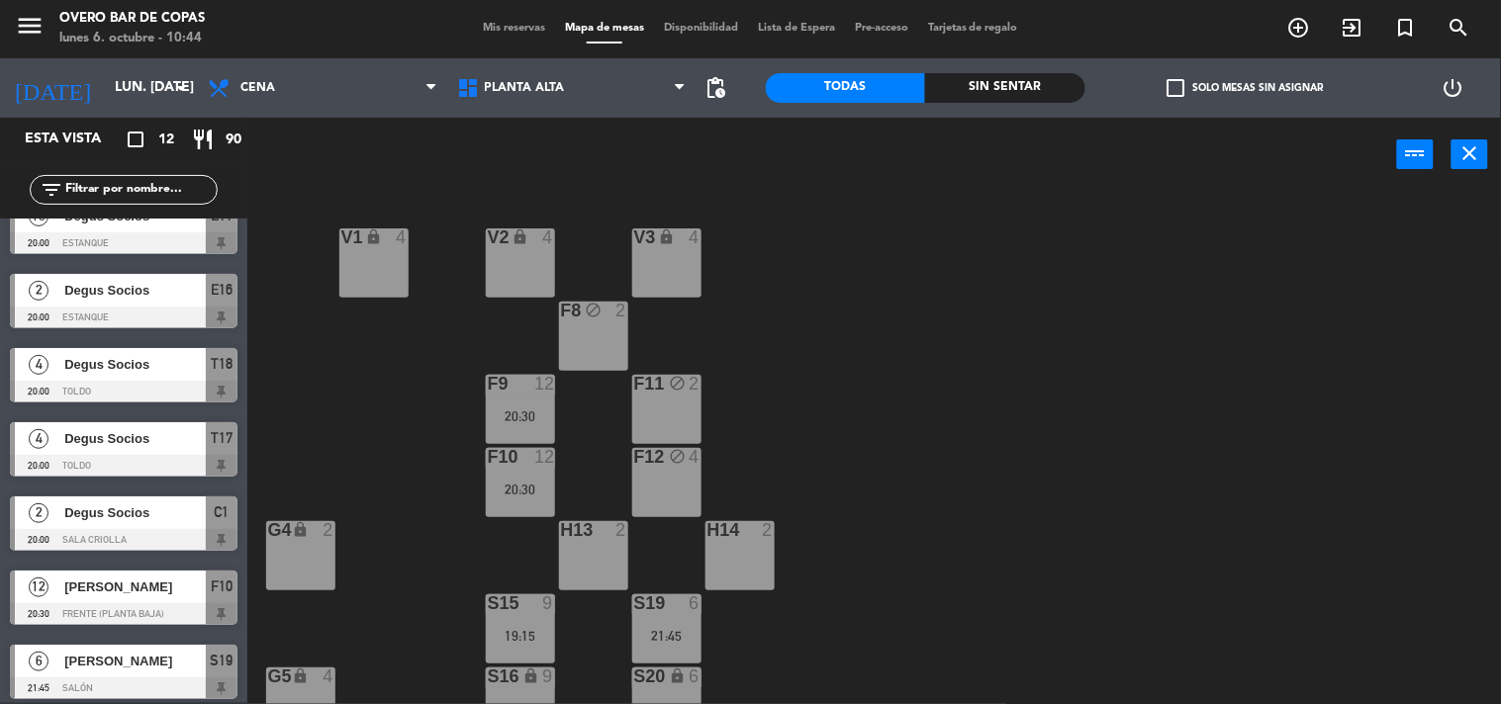
scroll to position [408, 0]
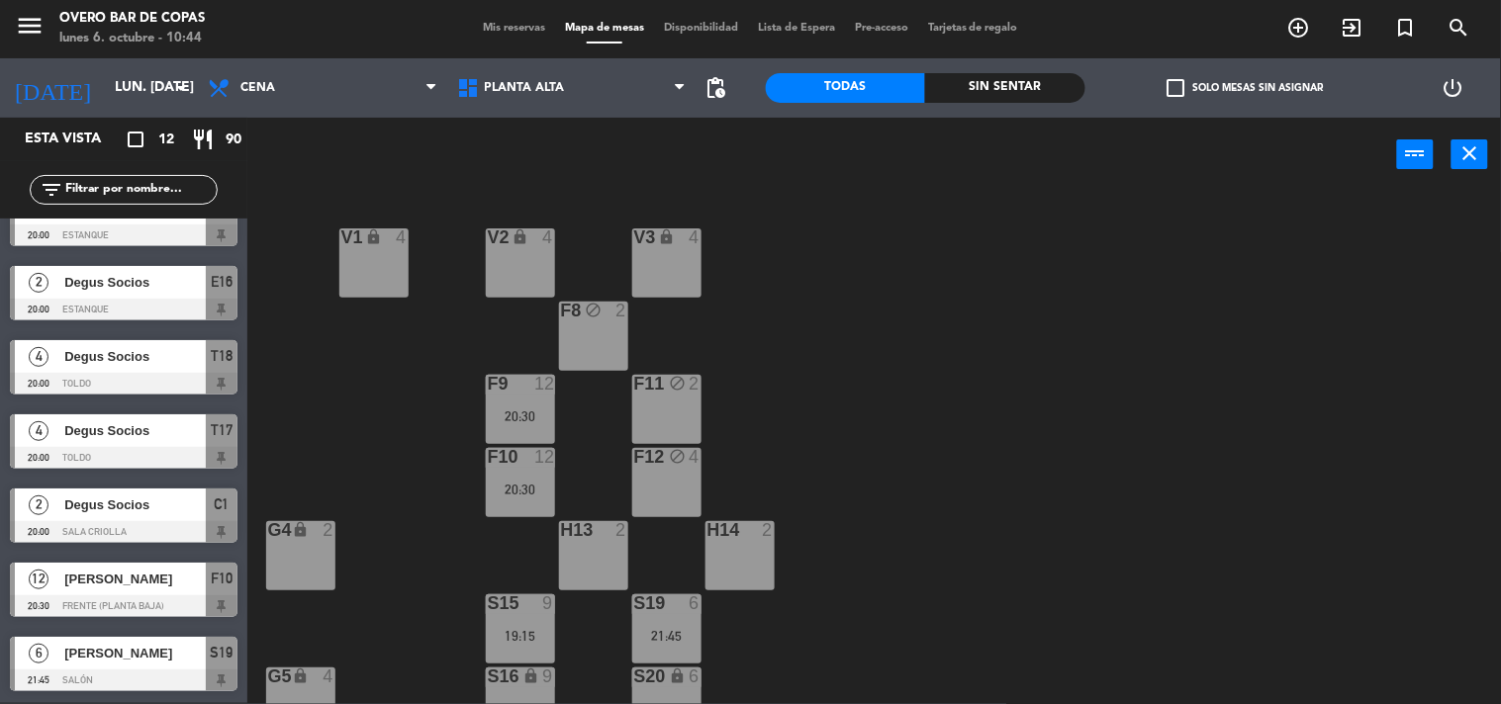
click at [178, 580] on span "[PERSON_NAME]" at bounding box center [134, 579] width 141 height 21
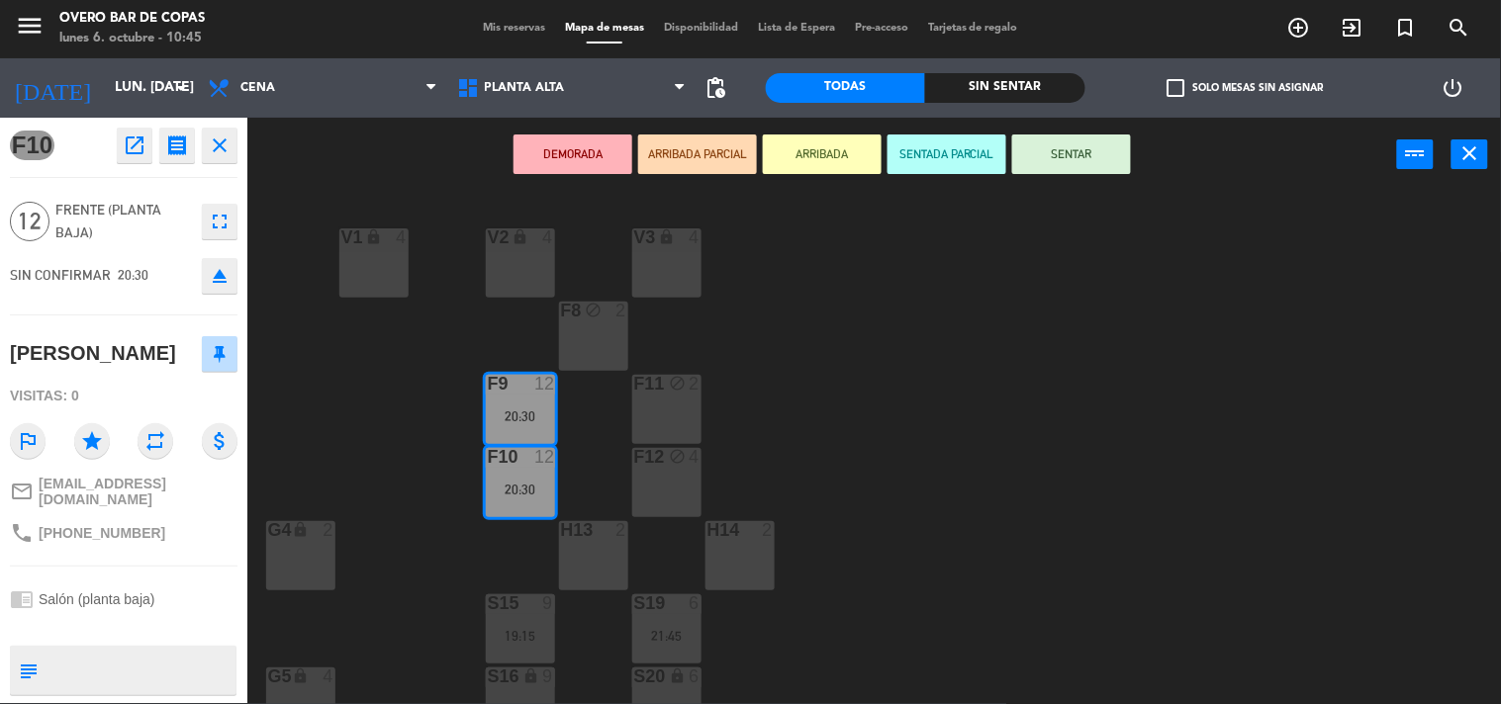
click at [381, 384] on div "V1 lock 4 V2 lock 4 V3 lock 4 F8 block 2 F9 12 20:30 F11 block 2 F10 12 20:30 F…" at bounding box center [881, 448] width 1239 height 511
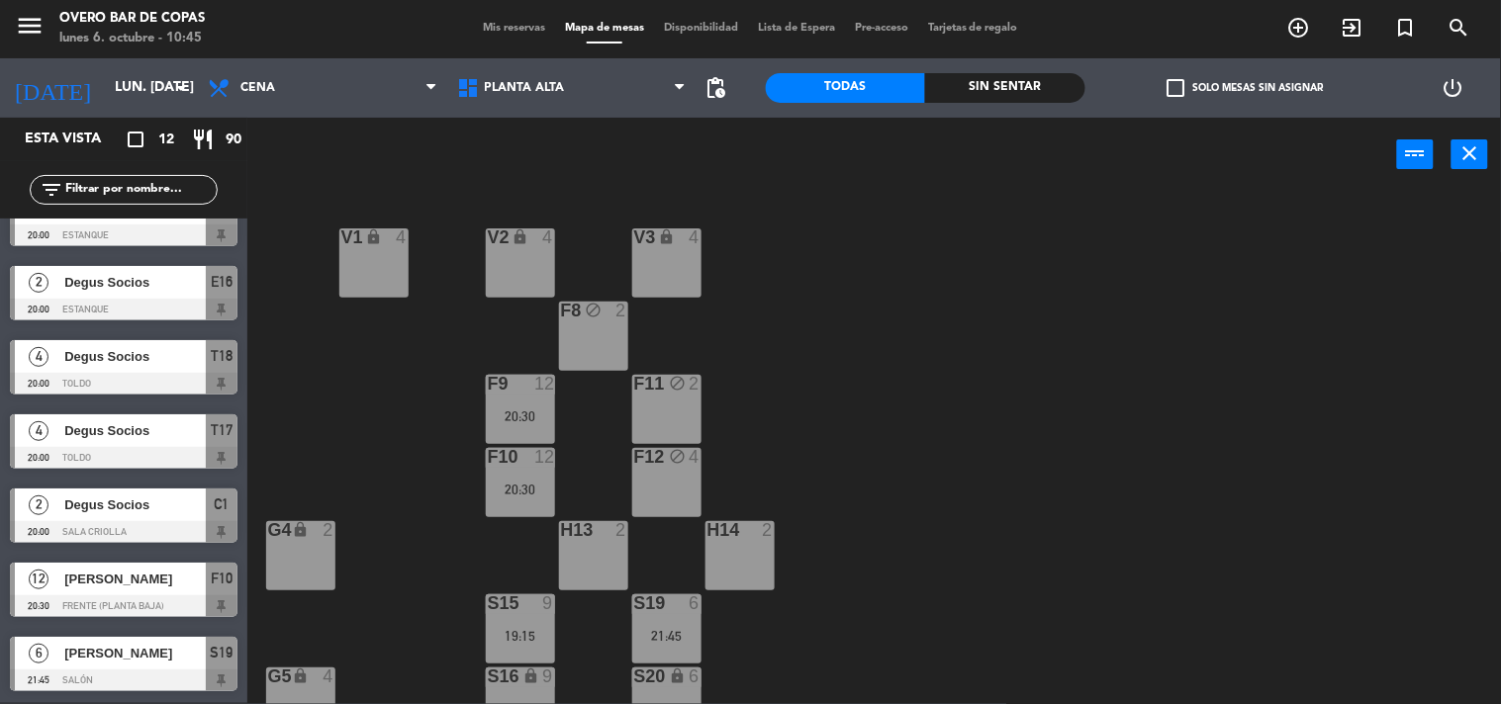
click at [141, 654] on span "[PERSON_NAME]" at bounding box center [134, 653] width 141 height 21
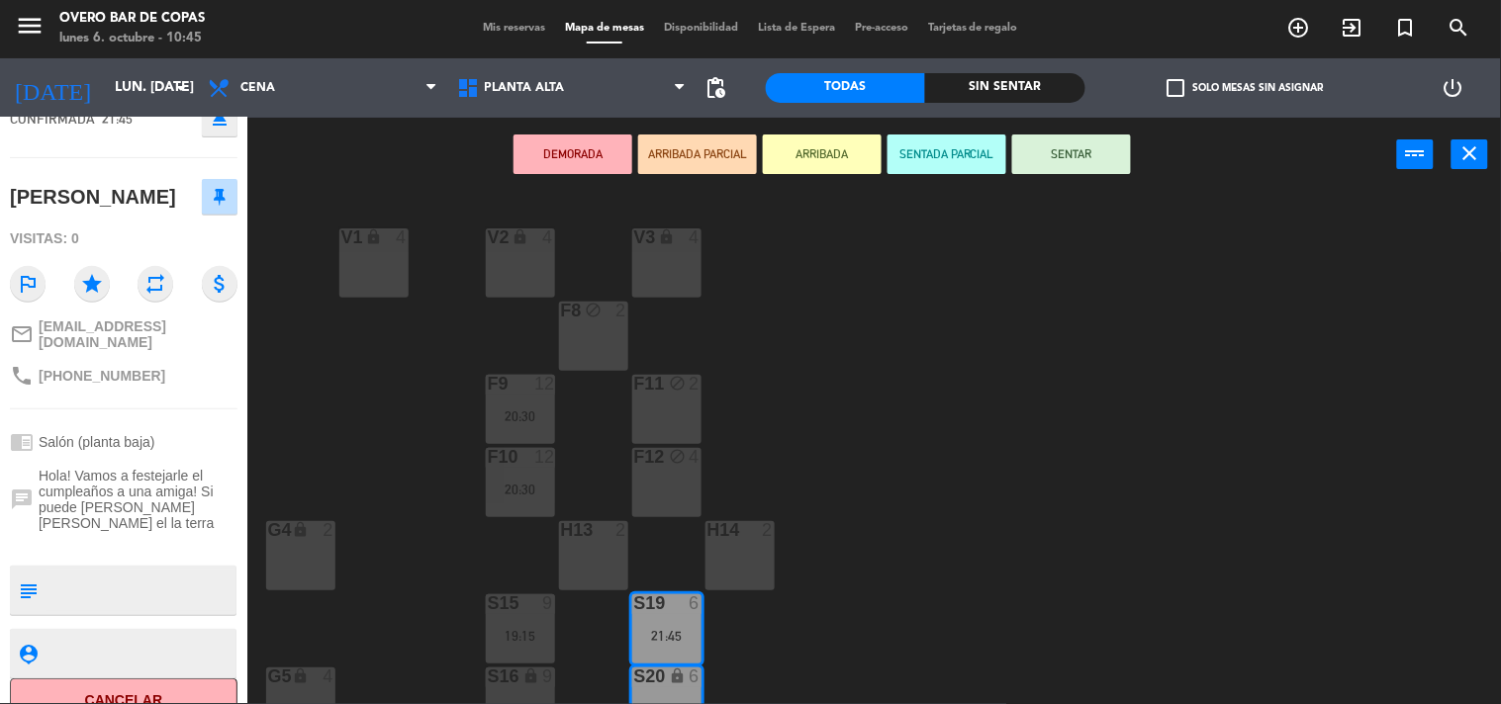
scroll to position [155, 0]
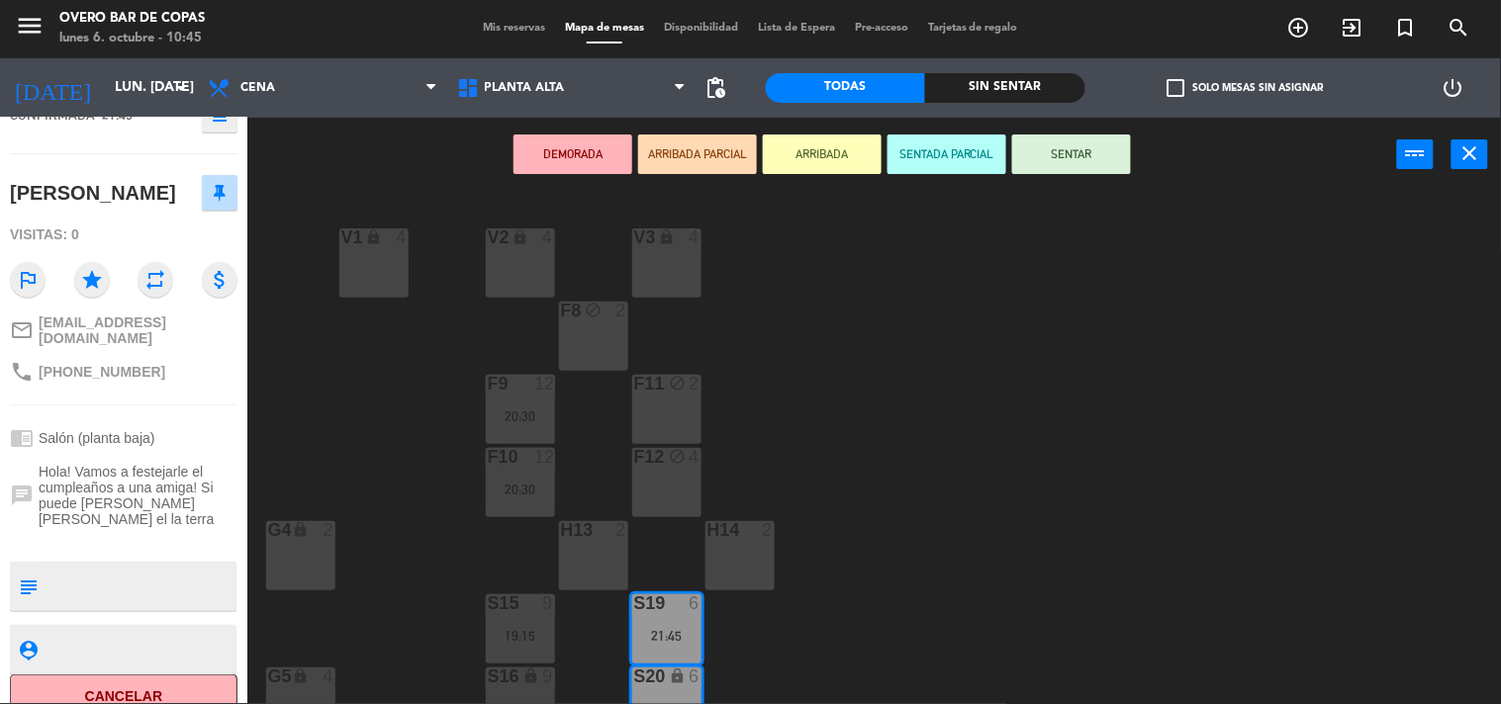
click at [326, 469] on div "V1 lock 4 V2 lock 4 V3 lock 4 F8 block 2 F9 12 20:30 F11 block 2 F10 12 20:30 F…" at bounding box center [881, 448] width 1239 height 511
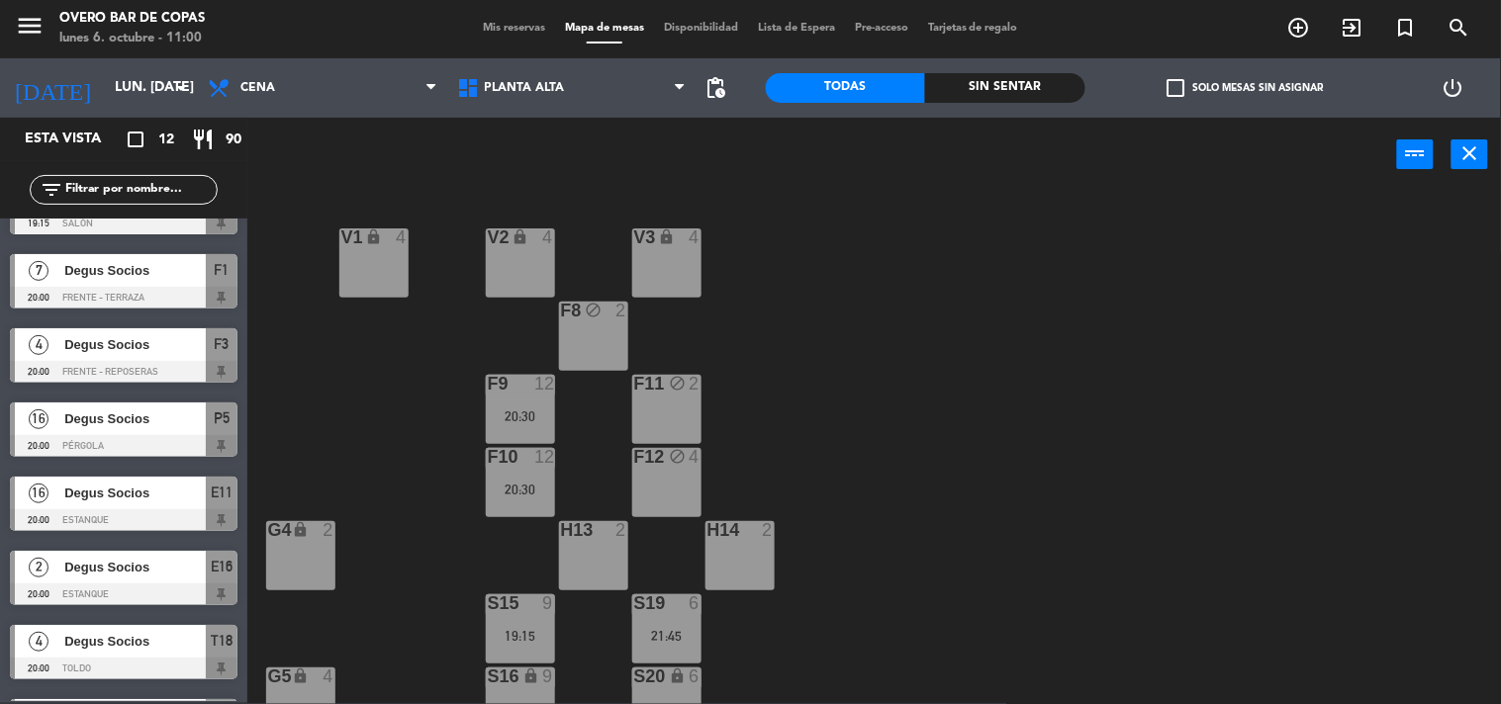
scroll to position [121, 0]
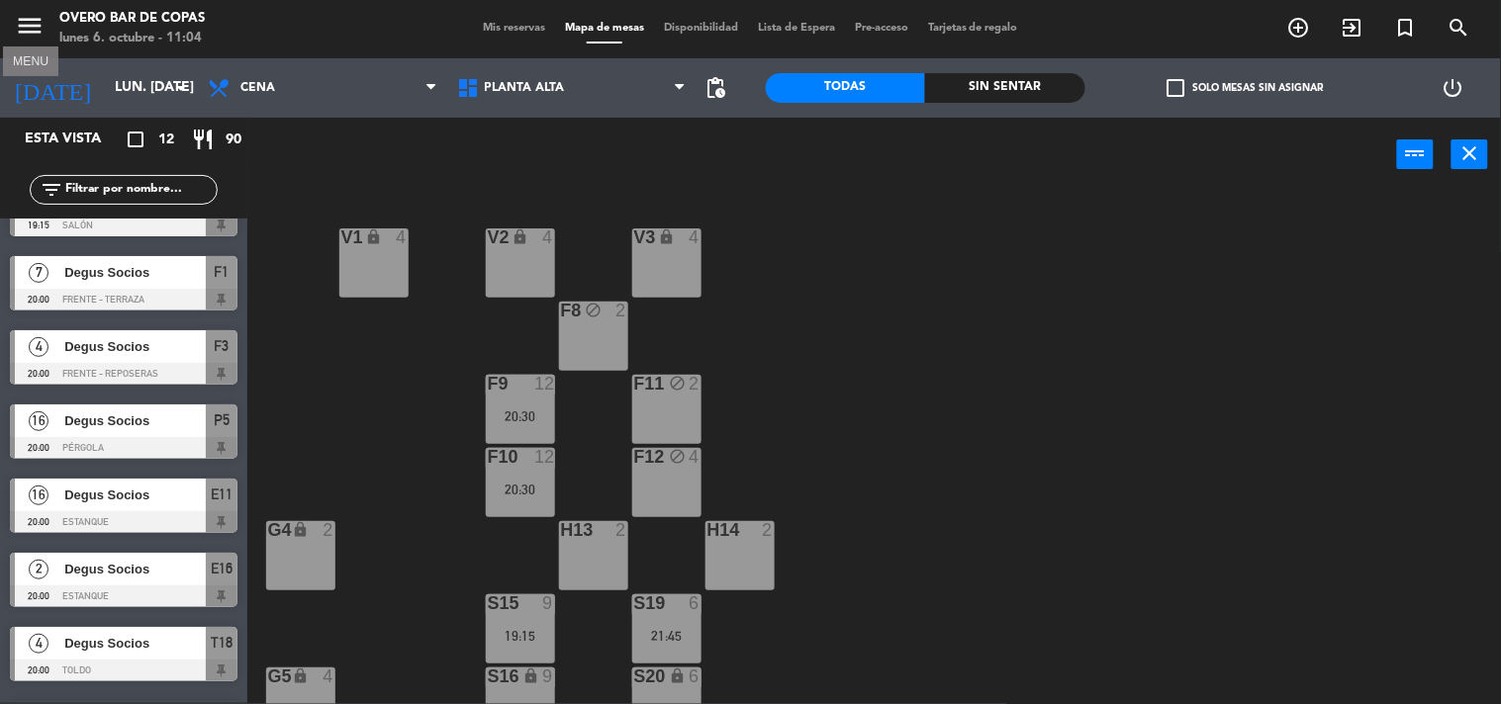
click at [18, 33] on icon "menu" at bounding box center [30, 26] width 30 height 30
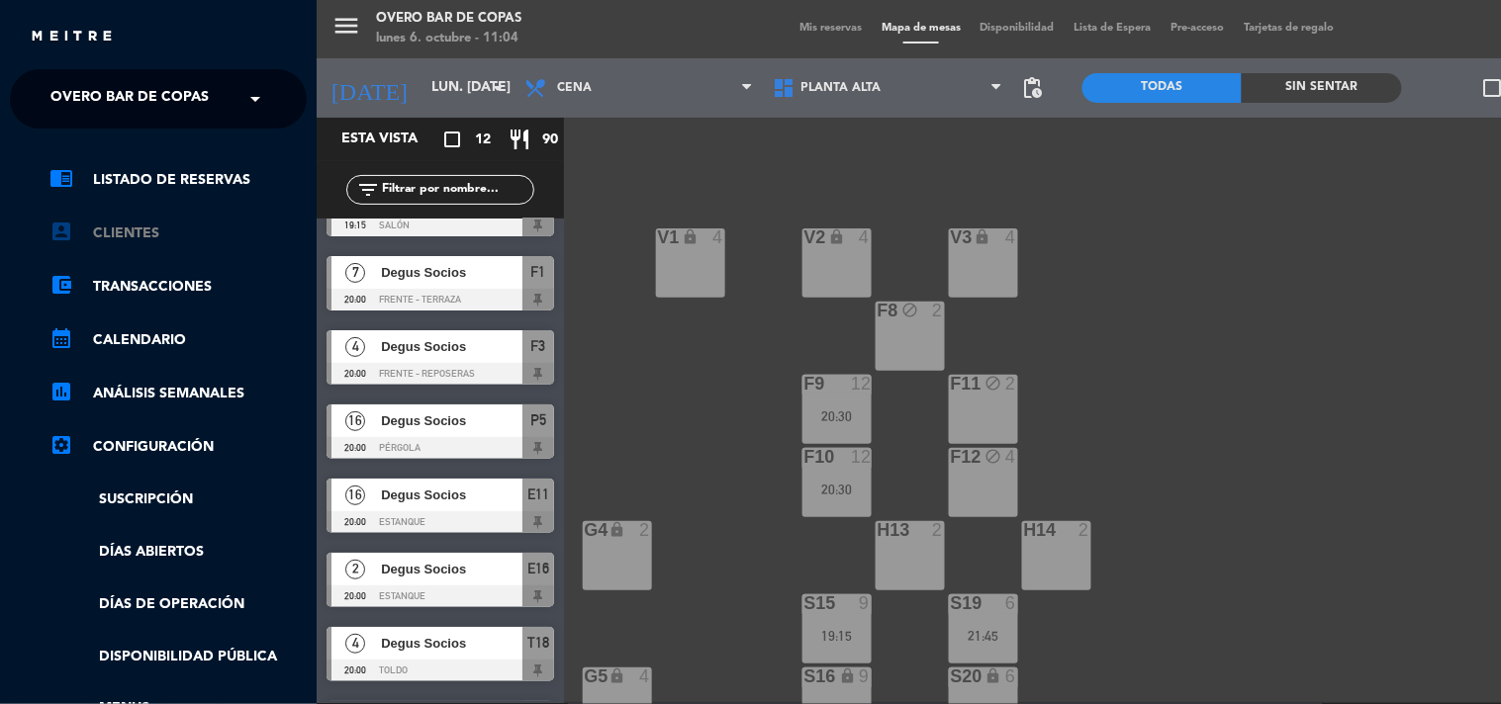
click at [143, 230] on link "account_box Clientes" at bounding box center [177, 234] width 257 height 24
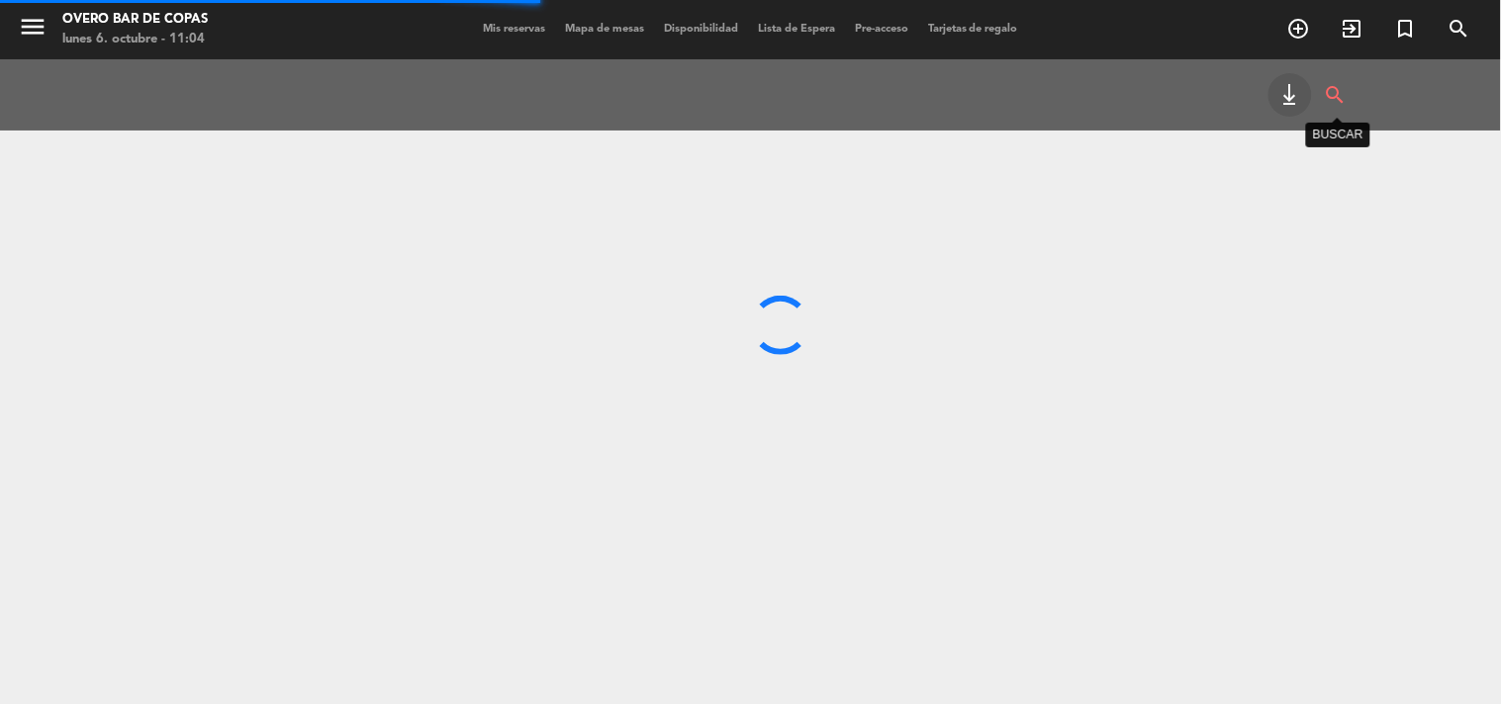
click at [1338, 87] on icon "search" at bounding box center [1336, 95] width 24 height 44
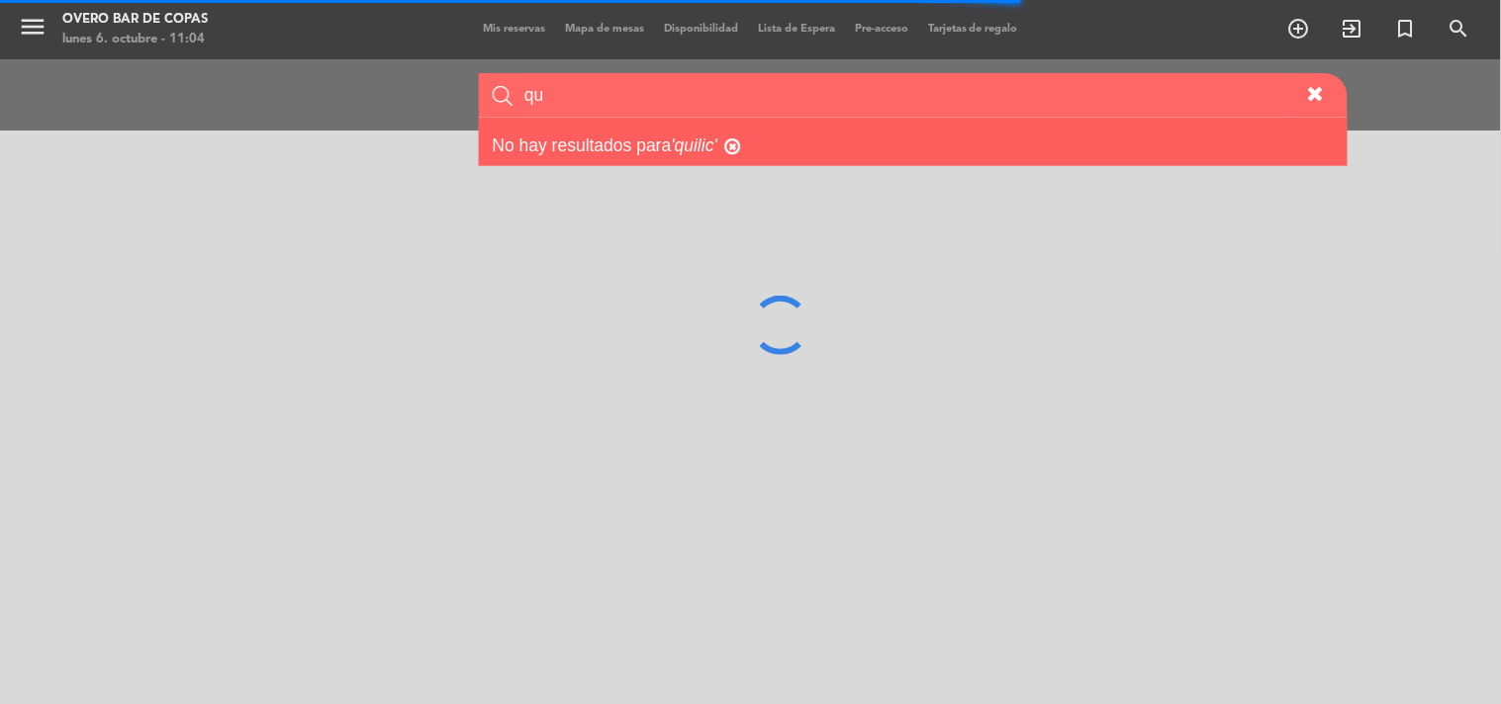
type input "q"
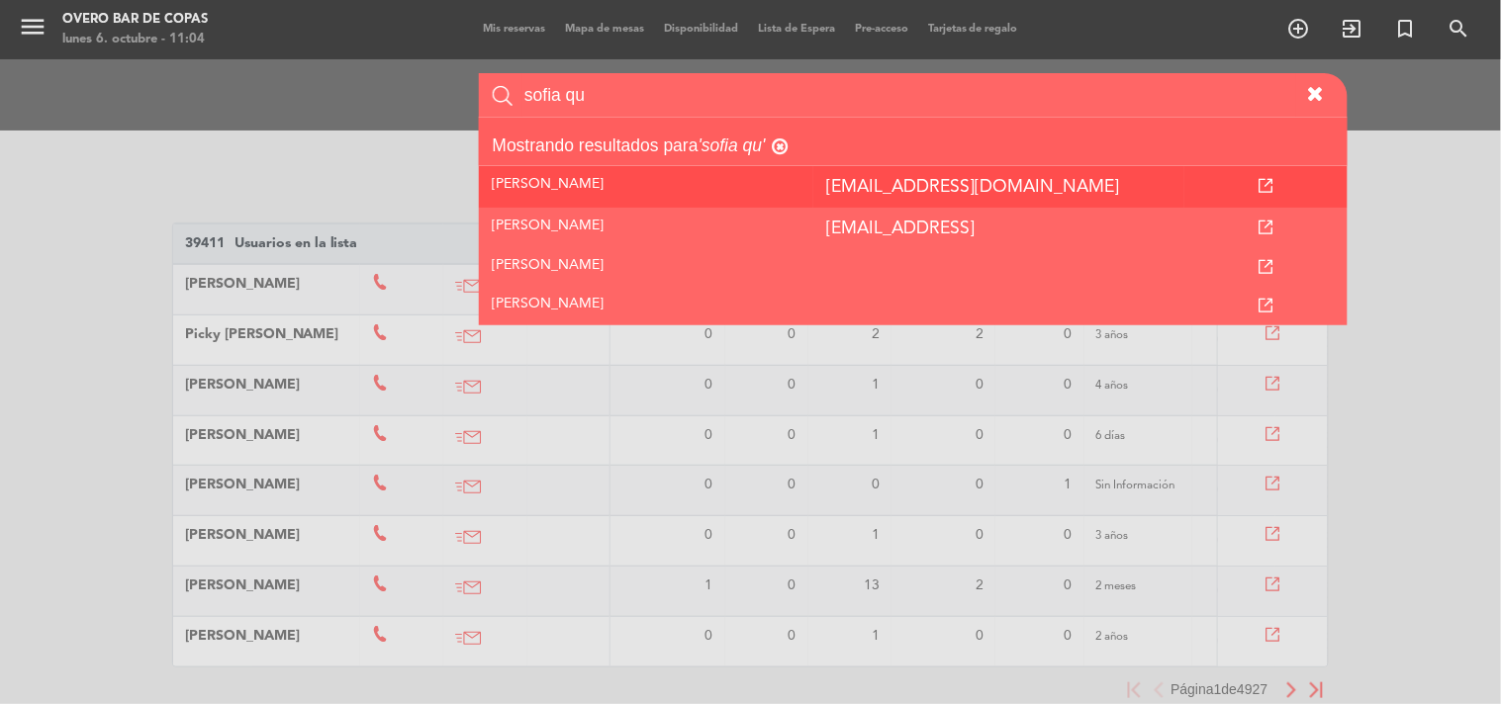
type input "sofia qu"
click at [1261, 182] on icon at bounding box center [1265, 186] width 14 height 14
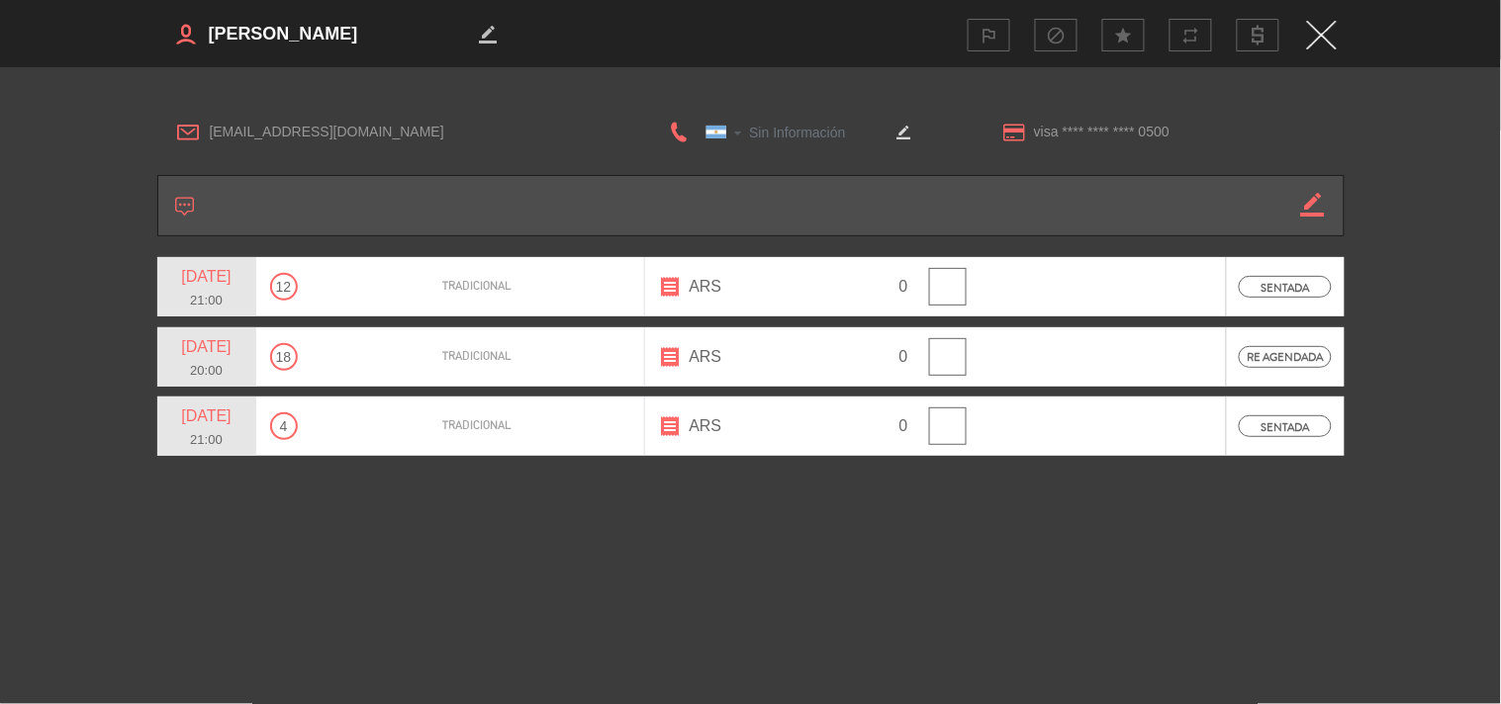
type input "[PHONE_NUMBER]"
drag, startPoint x: 754, startPoint y: 131, endPoint x: 864, endPoint y: 135, distance: 109.9
click at [864, 135] on input "[PHONE_NUMBER]" at bounding box center [790, 132] width 198 height 25
click at [1324, 36] on img "Close" at bounding box center [1322, 35] width 30 height 29
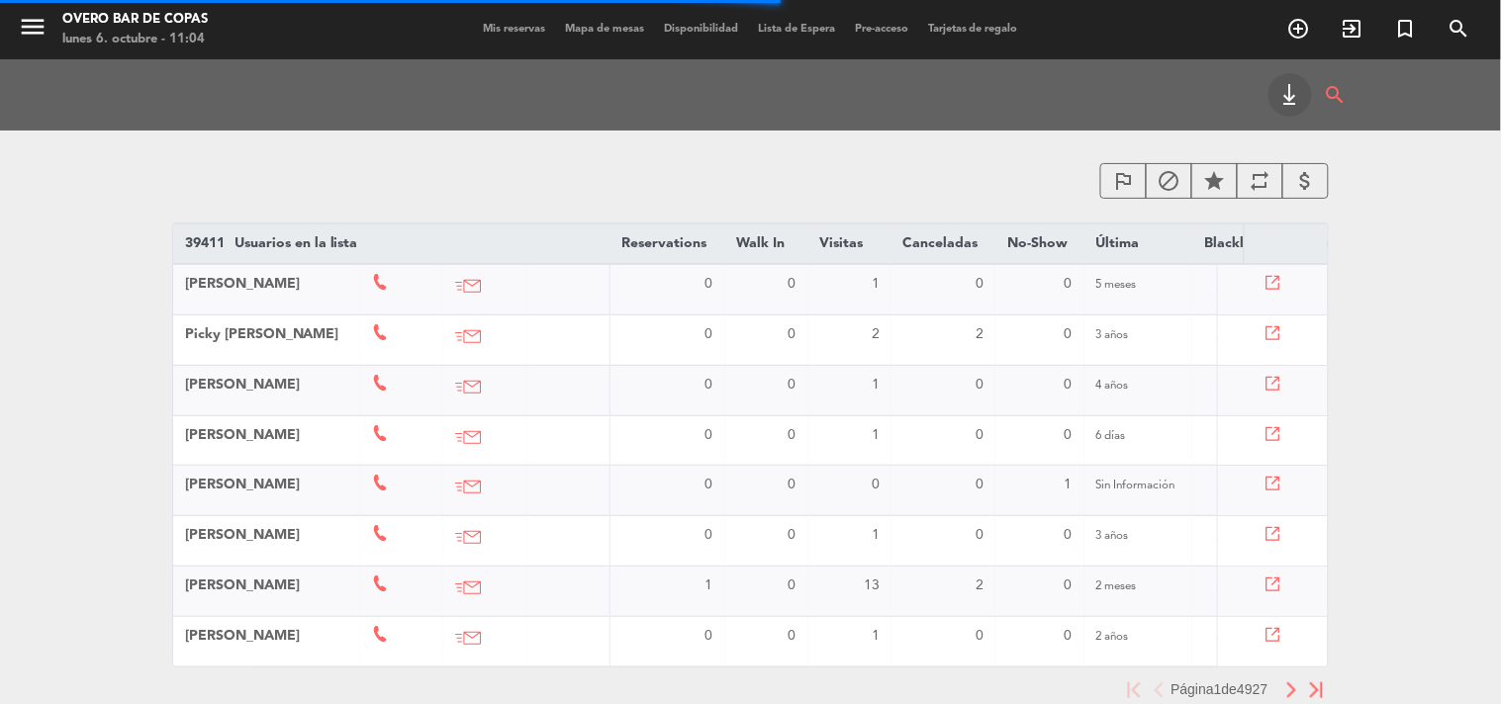
click at [623, 31] on span "Mapa de mesas" at bounding box center [604, 29] width 99 height 11
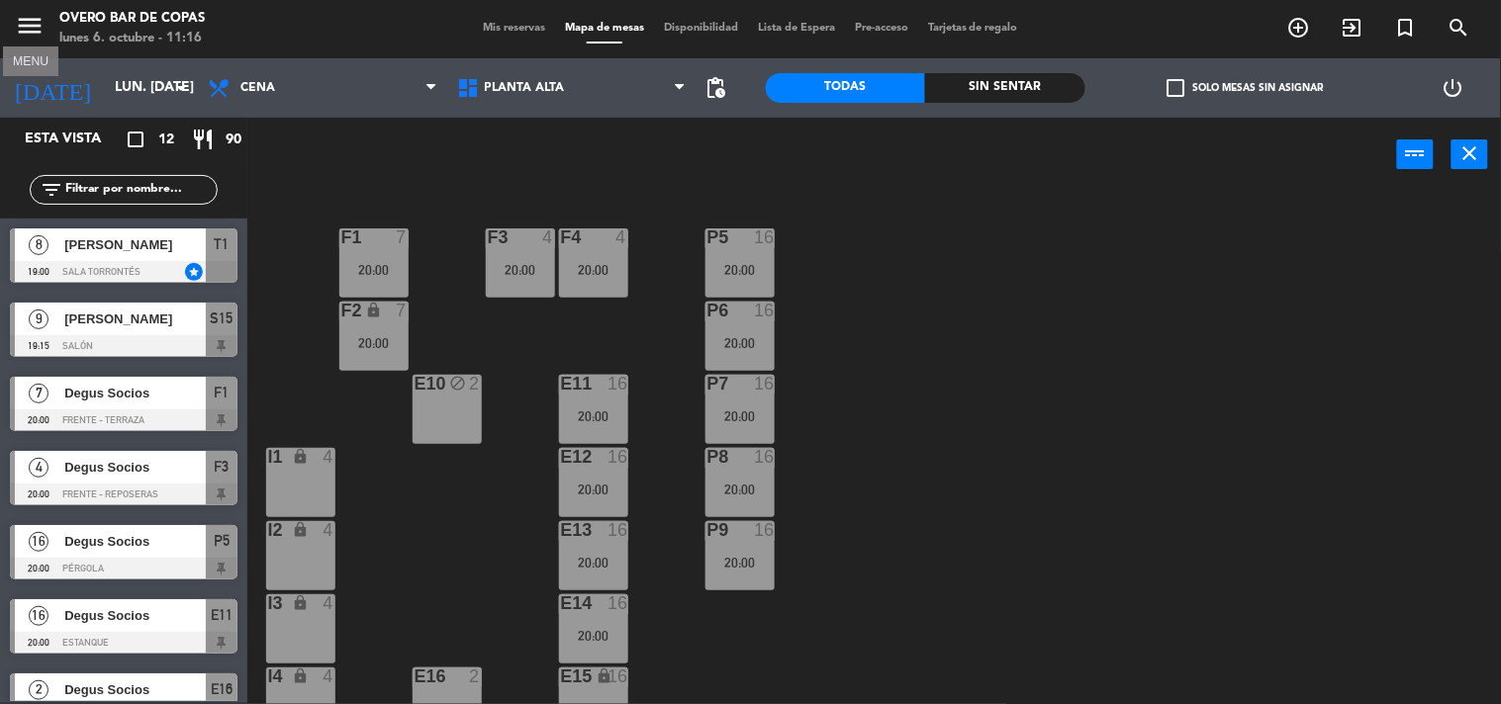
click at [25, 31] on icon "menu" at bounding box center [30, 26] width 30 height 30
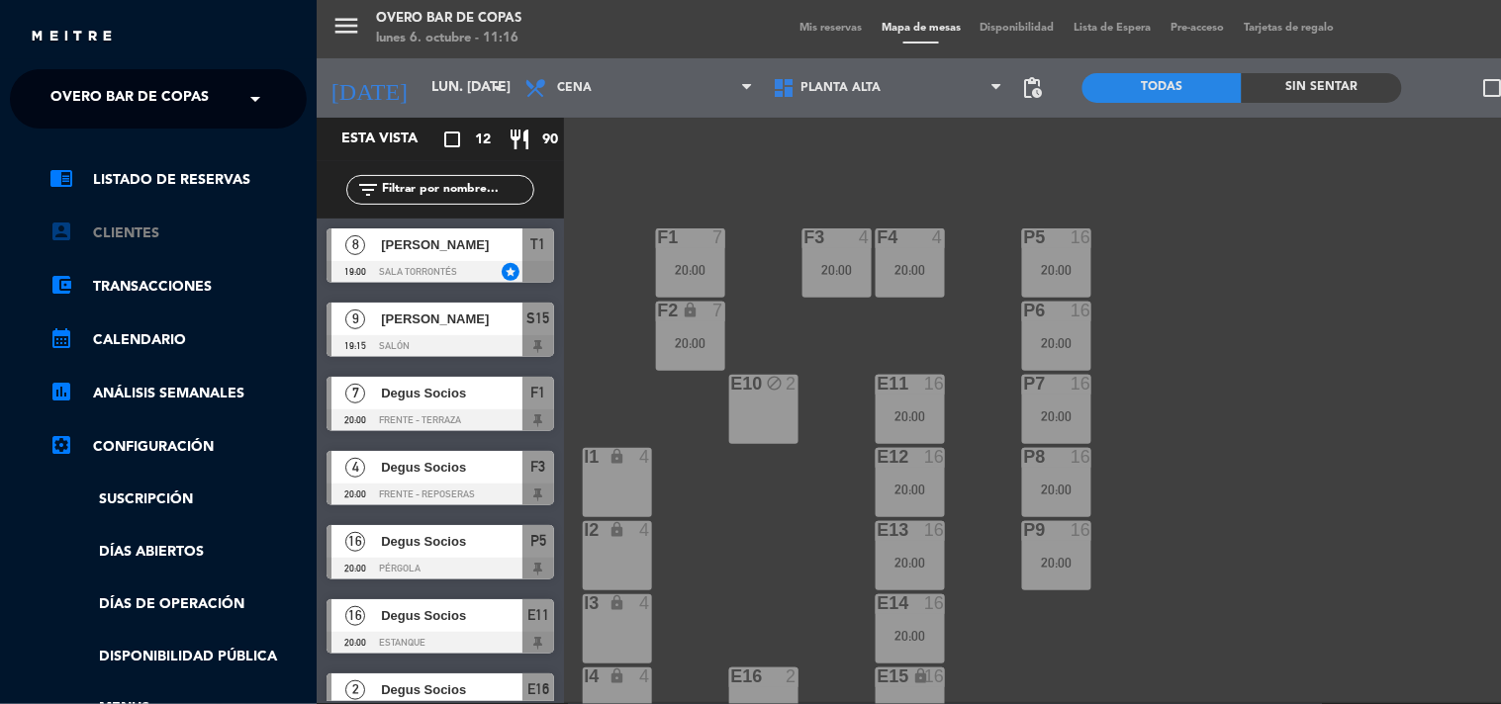
click at [188, 244] on link "account_box Clientes" at bounding box center [177, 234] width 257 height 24
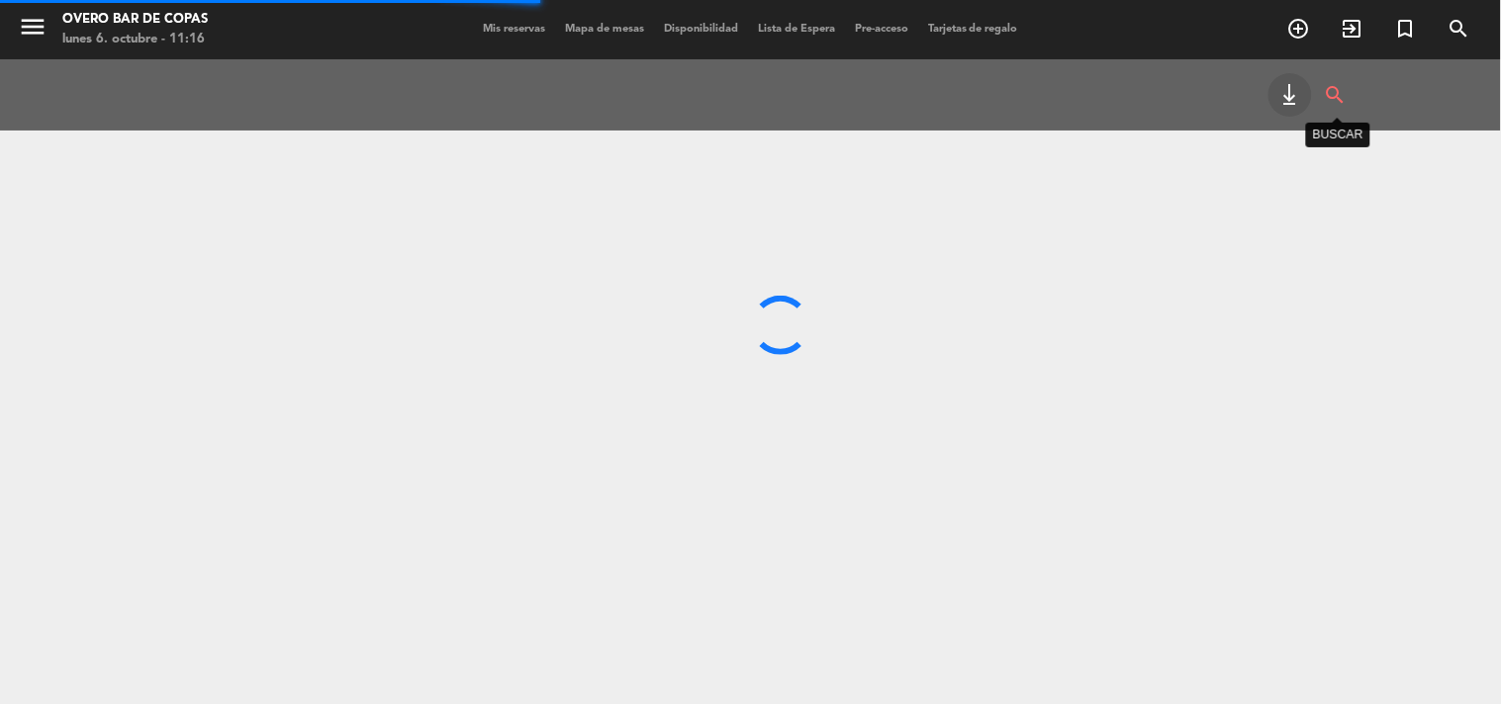
click at [1338, 97] on icon "search" at bounding box center [1336, 95] width 24 height 44
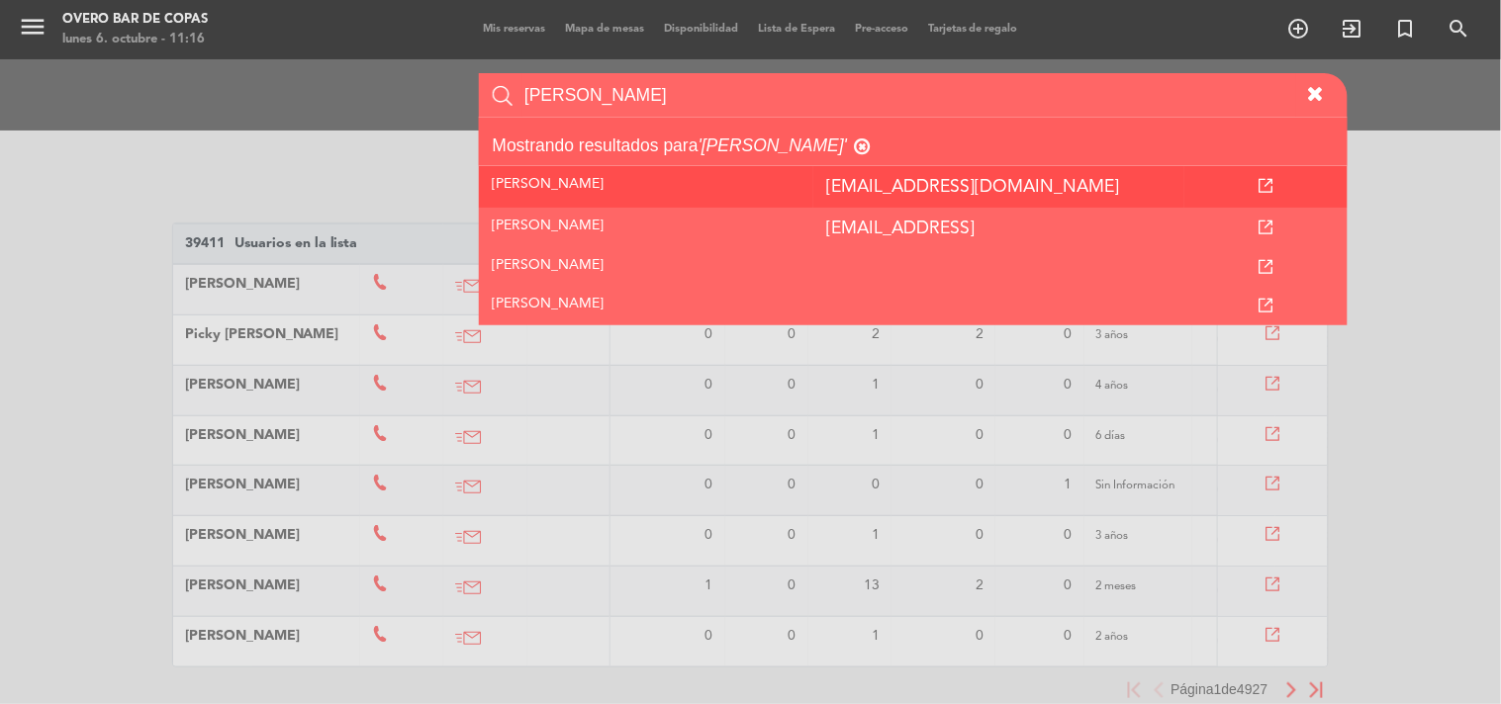
type input "[PERSON_NAME]"
click at [1262, 183] on icon at bounding box center [1265, 186] width 14 height 14
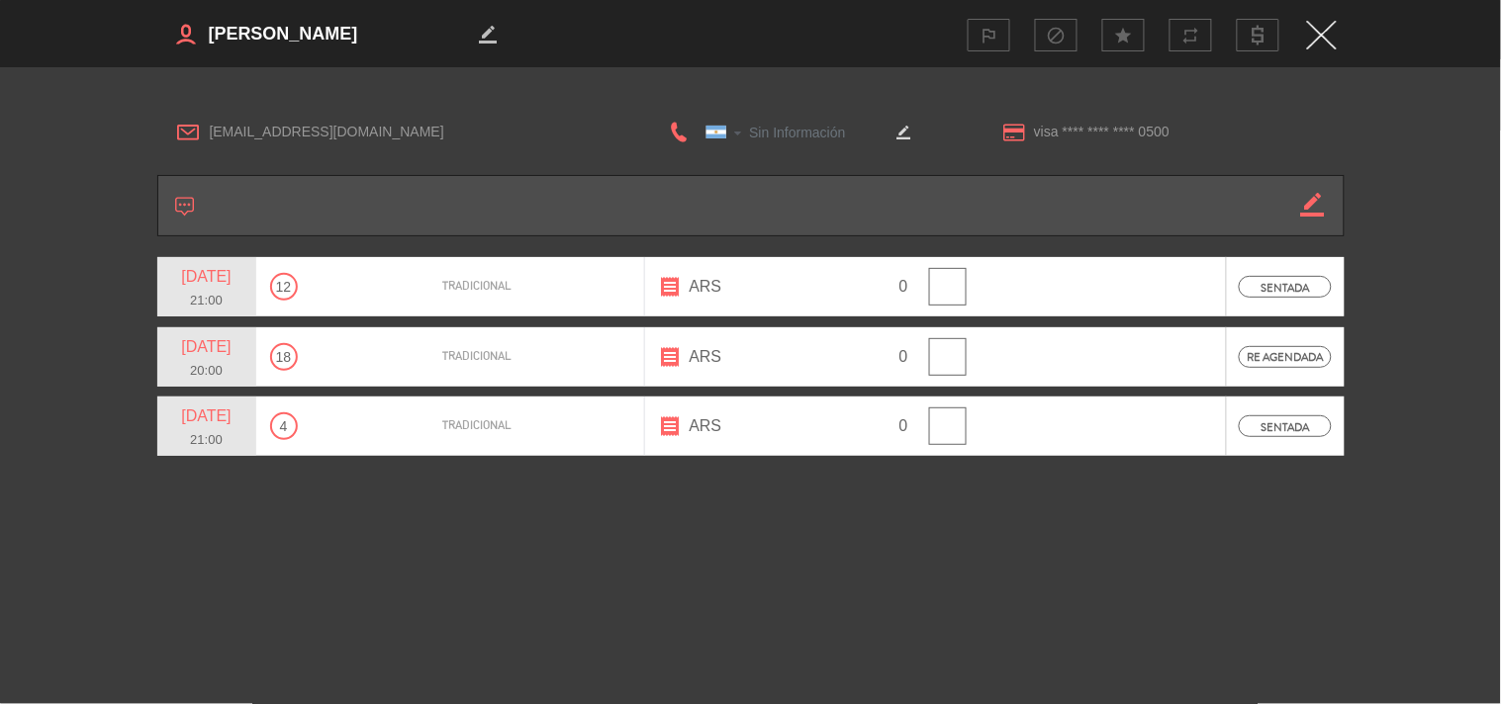
type input "[PHONE_NUMBER]"
drag, startPoint x: 750, startPoint y: 132, endPoint x: 847, endPoint y: 138, distance: 97.2
click at [847, 138] on input "[PHONE_NUMBER]" at bounding box center [790, 132] width 198 height 25
click at [1312, 38] on img "Close" at bounding box center [1322, 35] width 30 height 29
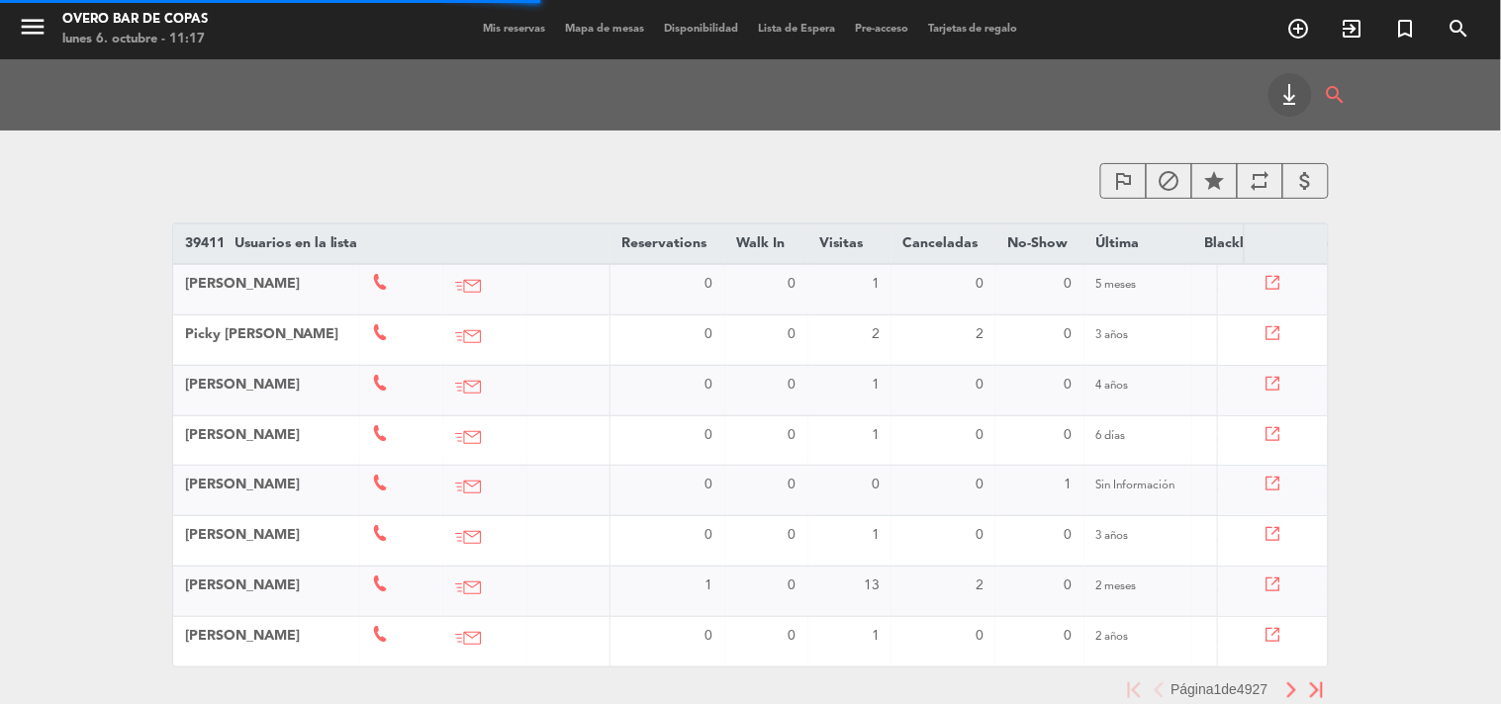
click at [566, 25] on span "Mapa de mesas" at bounding box center [604, 29] width 99 height 11
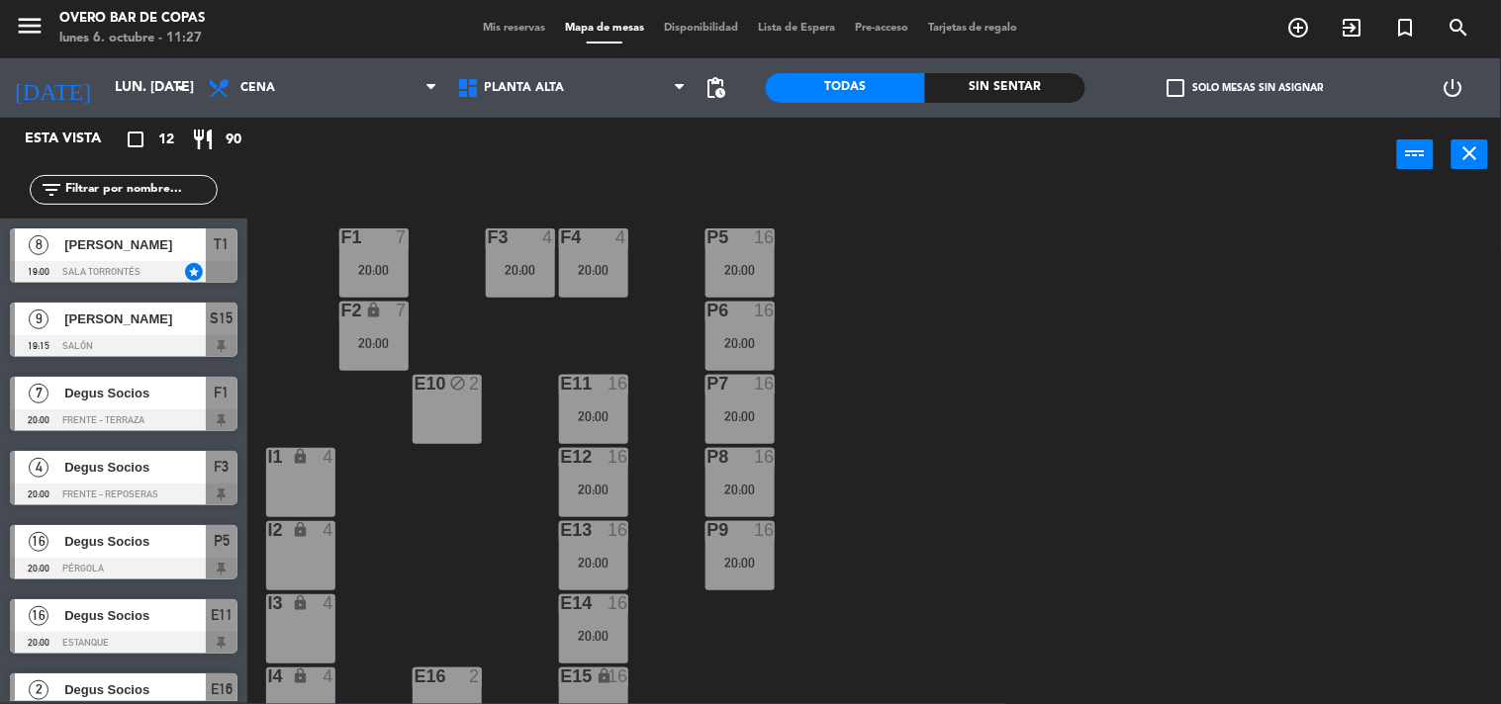
click at [169, 347] on div at bounding box center [124, 346] width 228 height 22
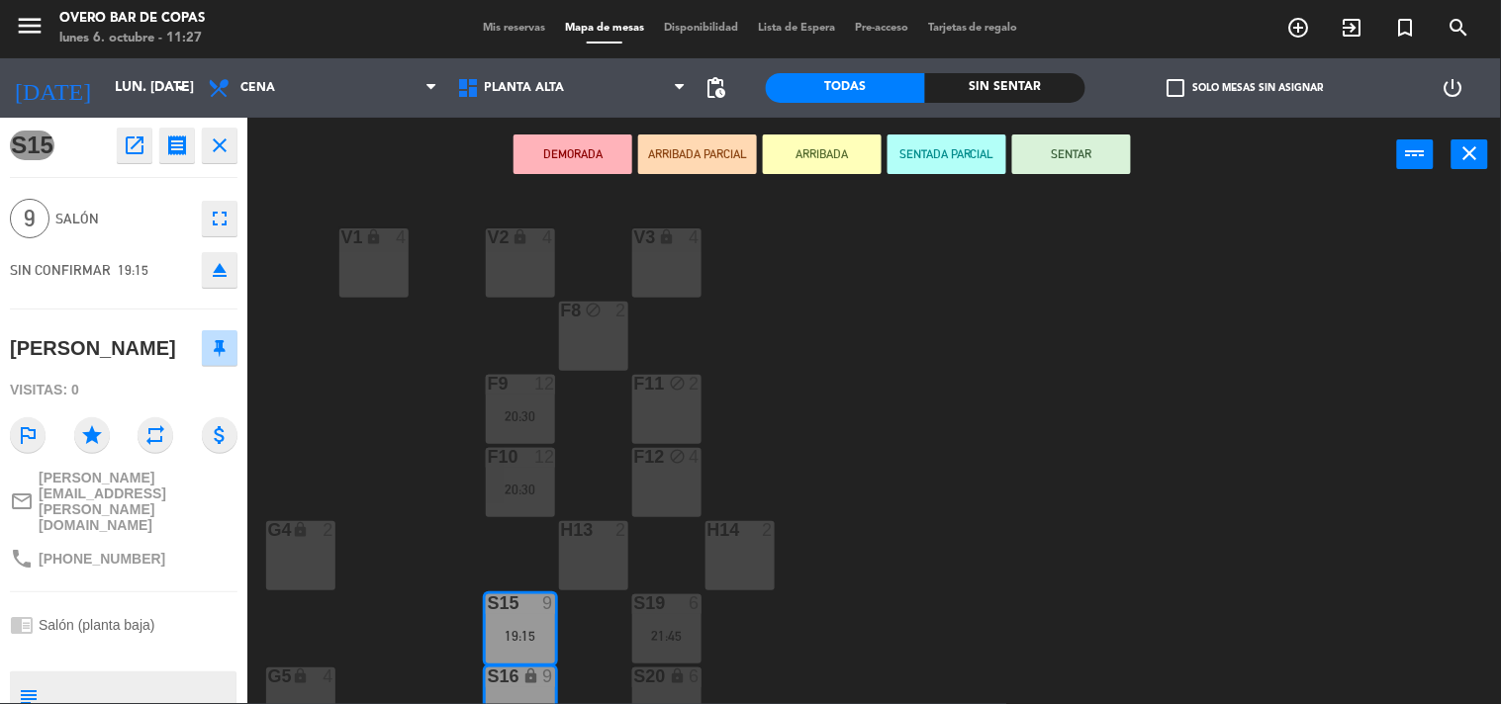
click at [386, 413] on div "V1 lock 4 V2 lock 4 V3 lock 4 F8 block 2 F9 12 20:30 F11 block 2 F10 12 20:30 F…" at bounding box center [881, 448] width 1239 height 511
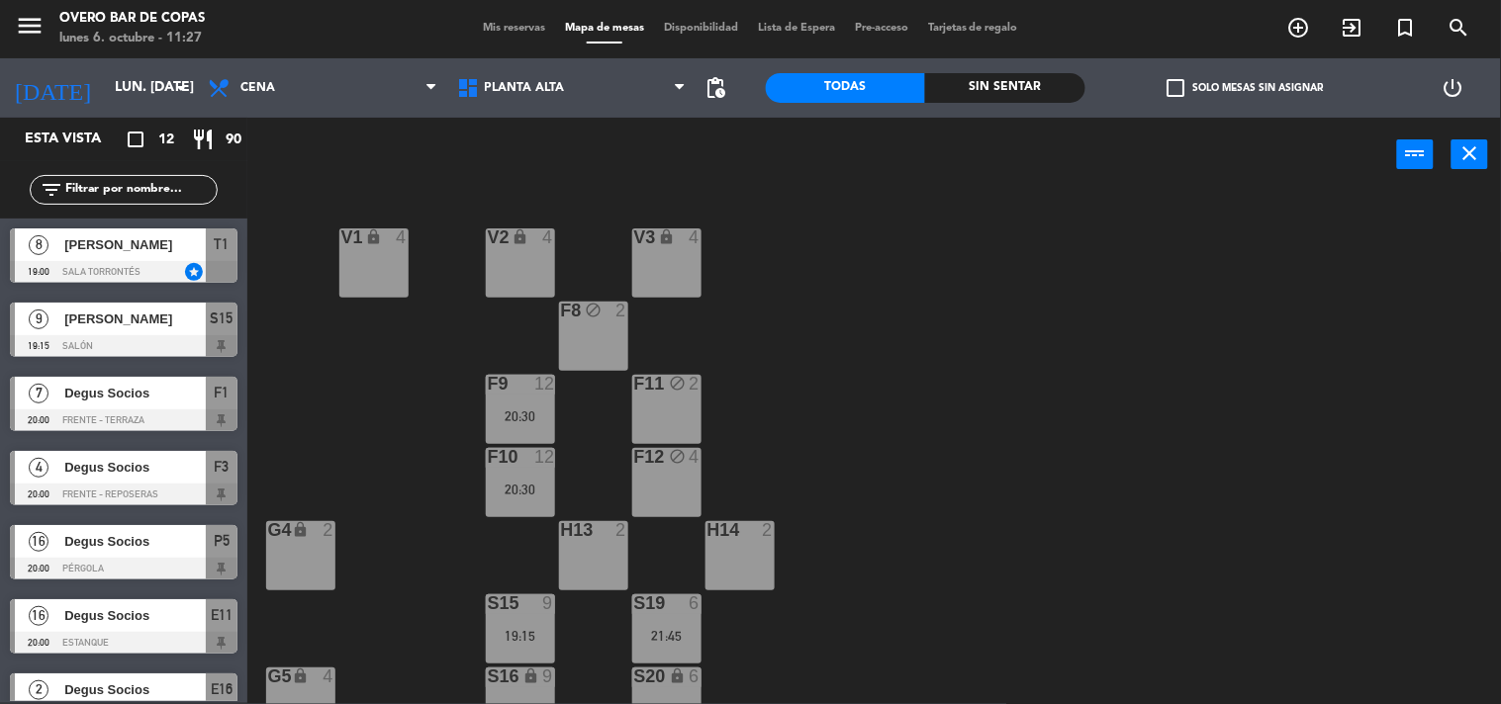
click at [487, 397] on div "F9 12 20:30" at bounding box center [520, 409] width 69 height 69
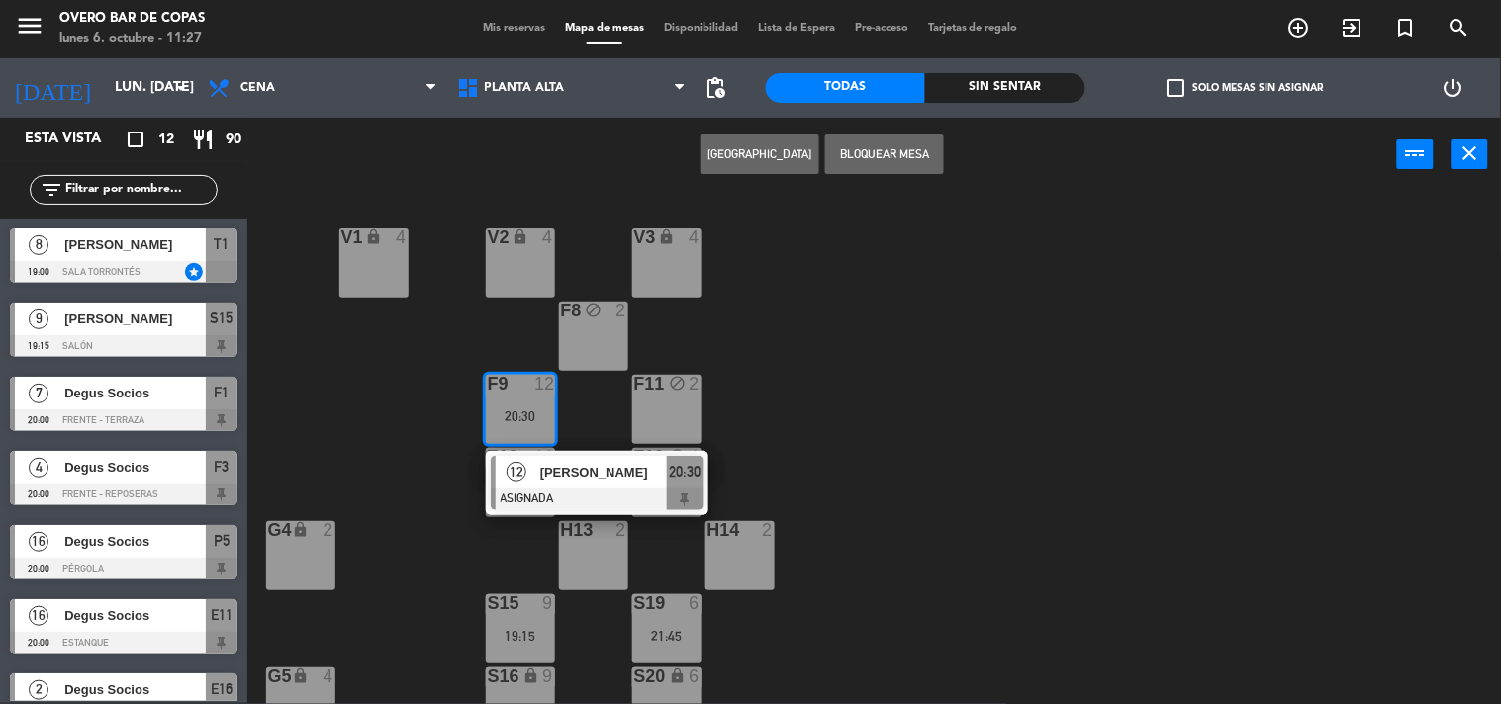
click at [550, 470] on span "[PERSON_NAME]" at bounding box center [603, 472] width 127 height 21
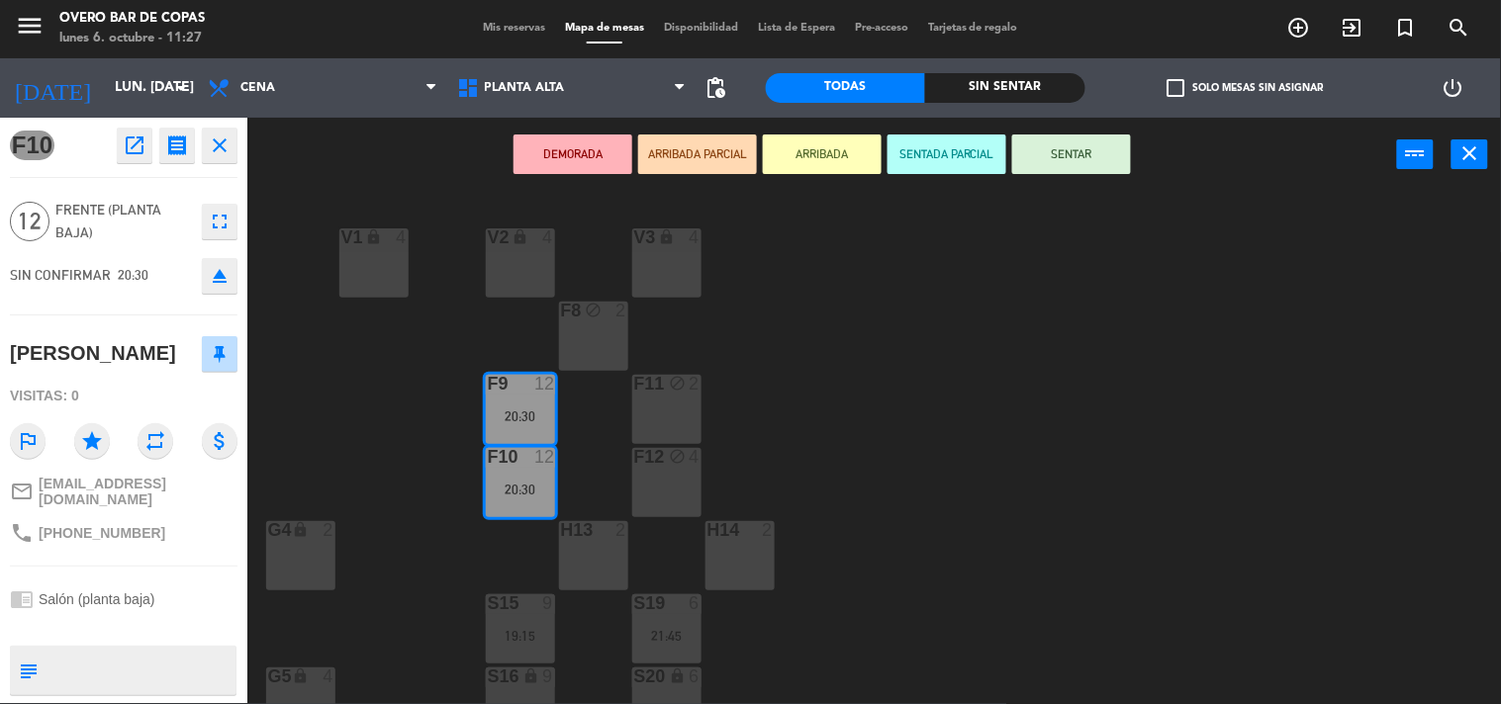
click at [414, 409] on div "V1 lock 4 V2 lock 4 V3 lock 4 F8 block 2 F9 12 20:30 F11 block 2 F10 12 20:30 F…" at bounding box center [881, 448] width 1239 height 511
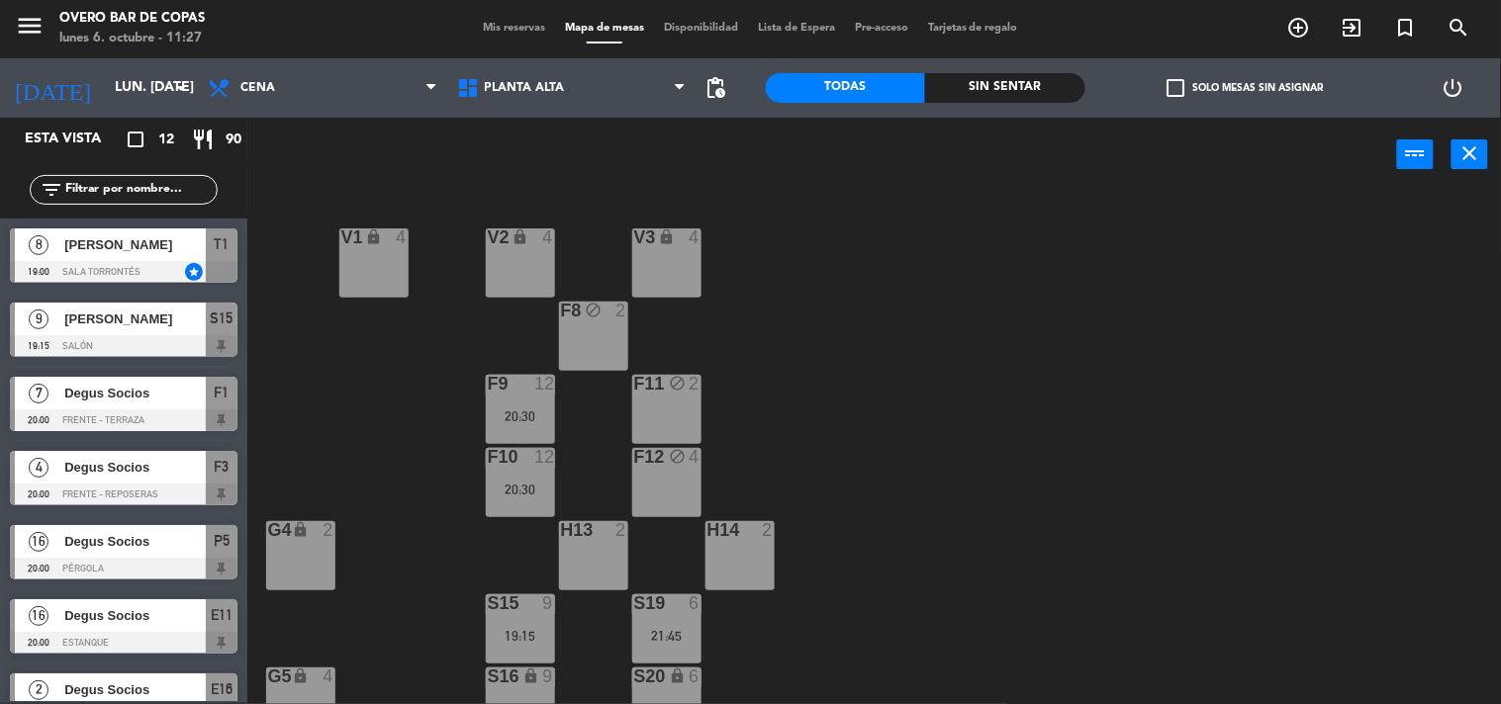
scroll to position [171, 0]
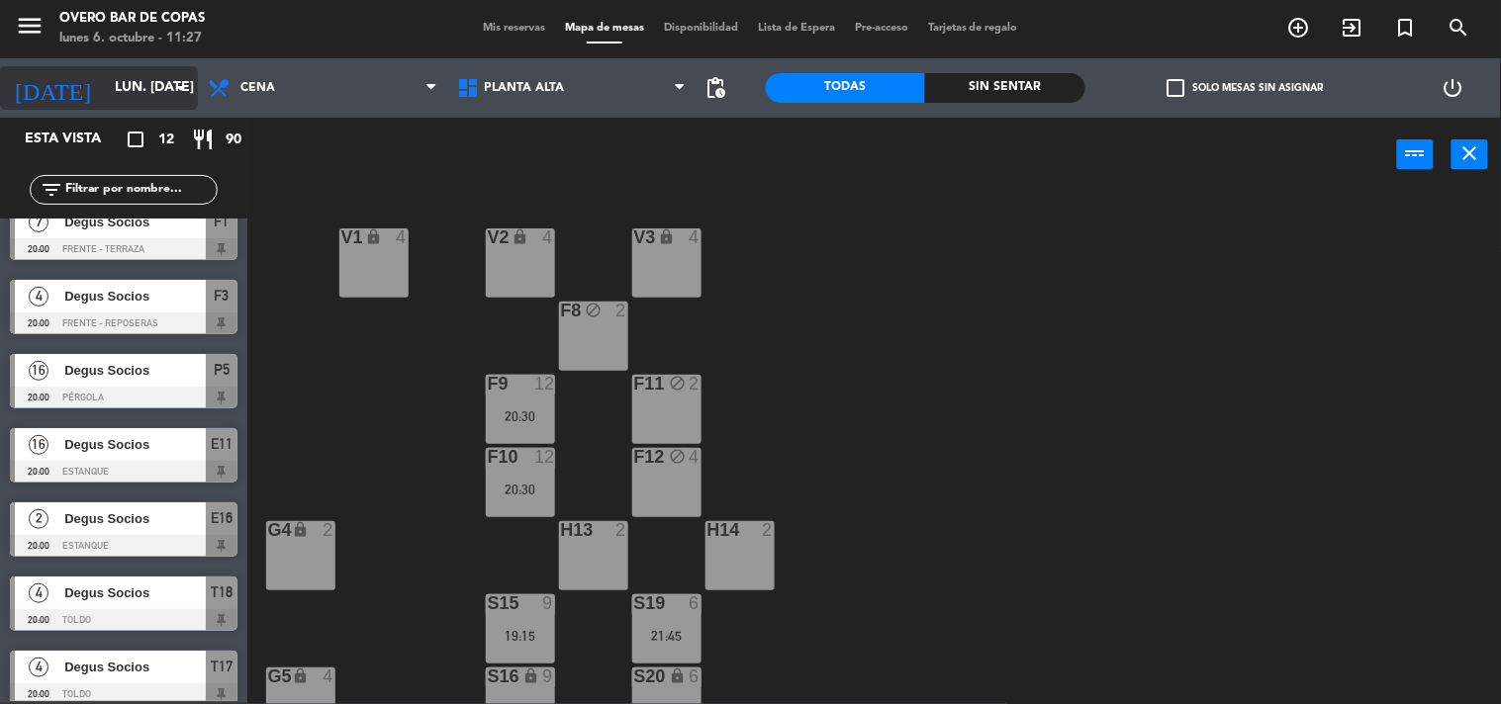
click at [142, 94] on input "lun. [DATE]" at bounding box center [199, 88] width 188 height 36
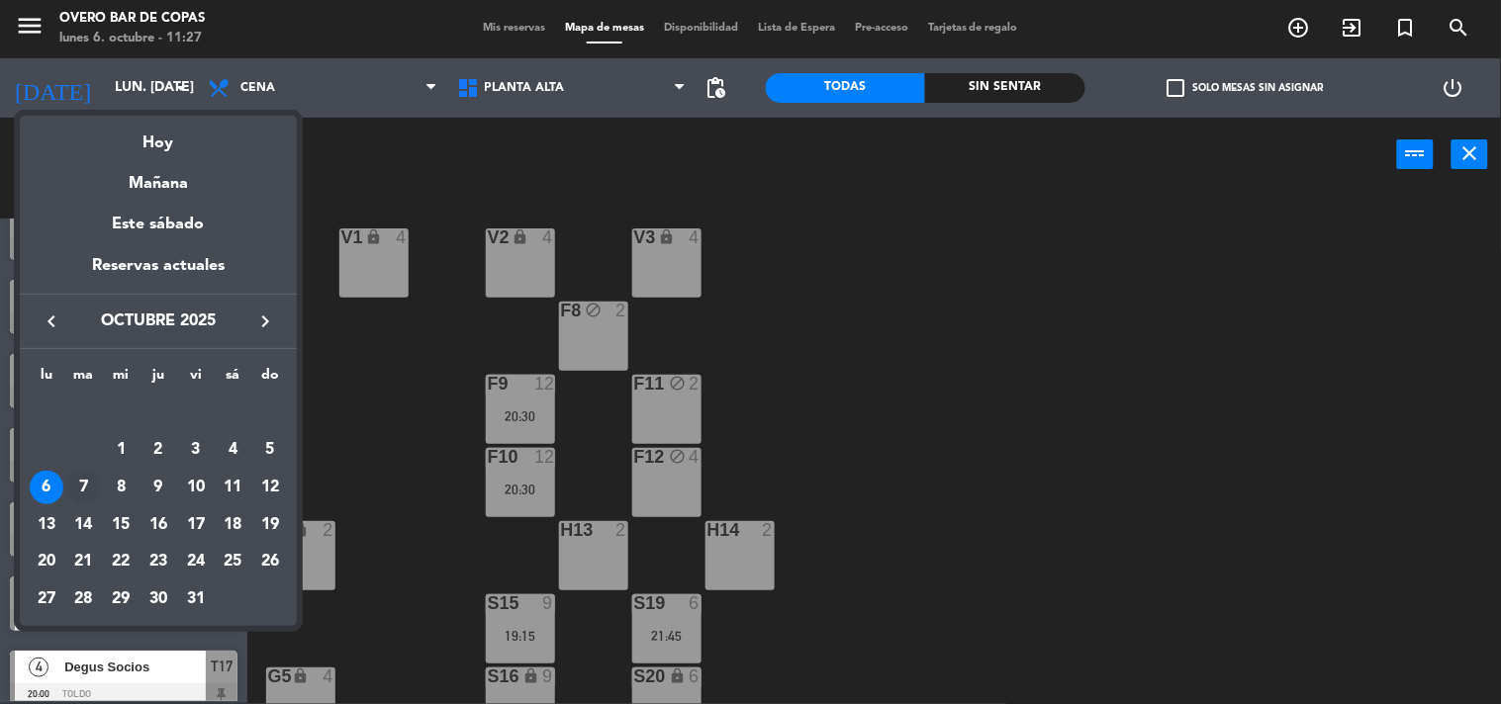
click at [73, 487] on div "7" at bounding box center [84, 488] width 34 height 34
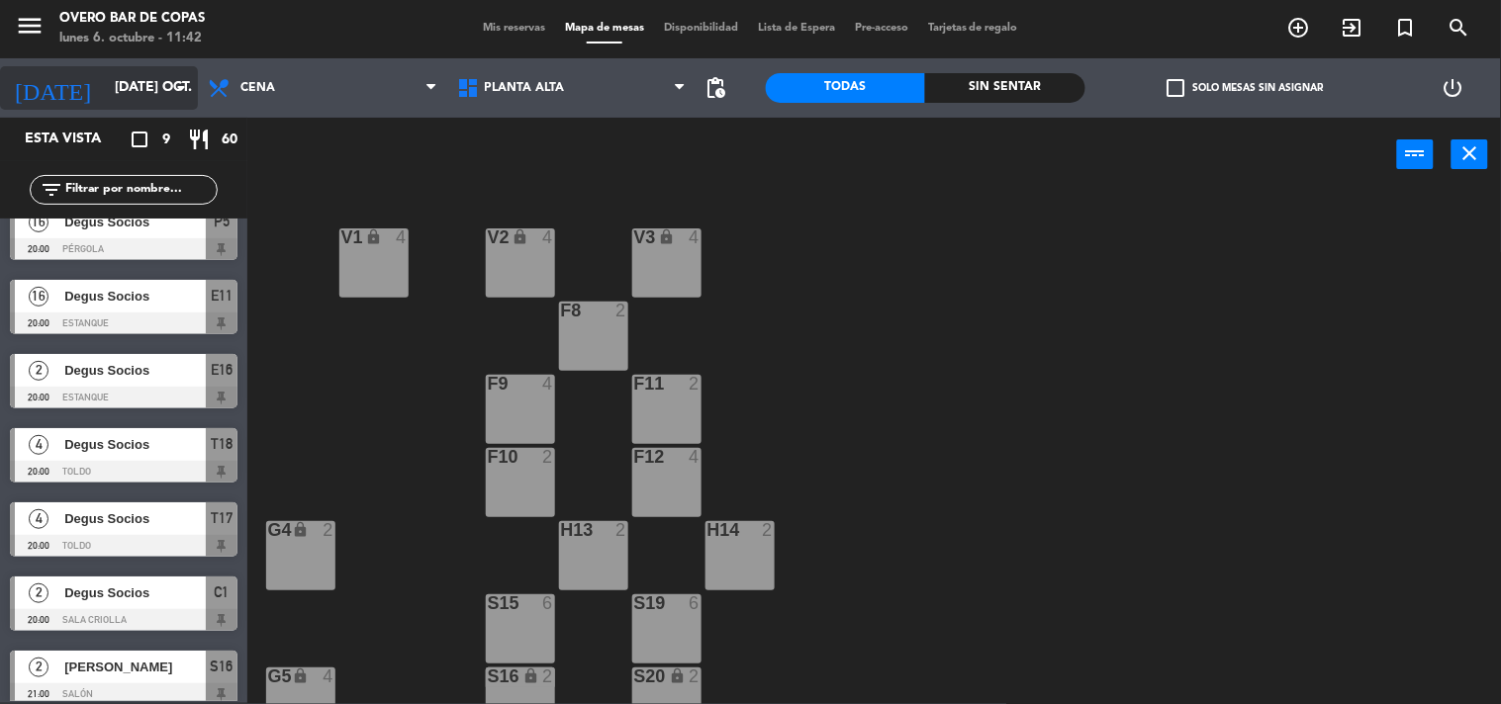
click at [125, 67] on div "[DATE] [DATE] oct. arrow_drop_down" at bounding box center [99, 88] width 198 height 44
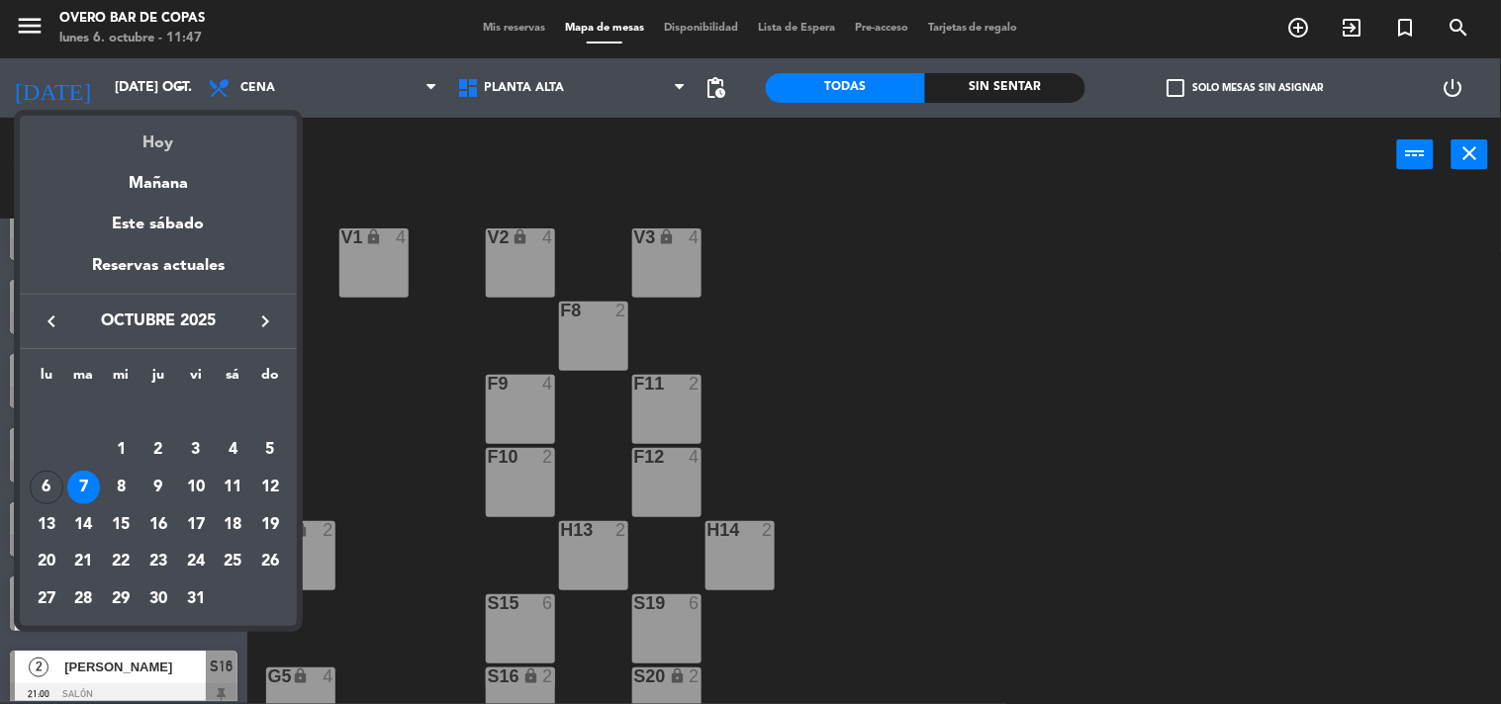
click at [168, 138] on div "Hoy" at bounding box center [158, 136] width 277 height 41
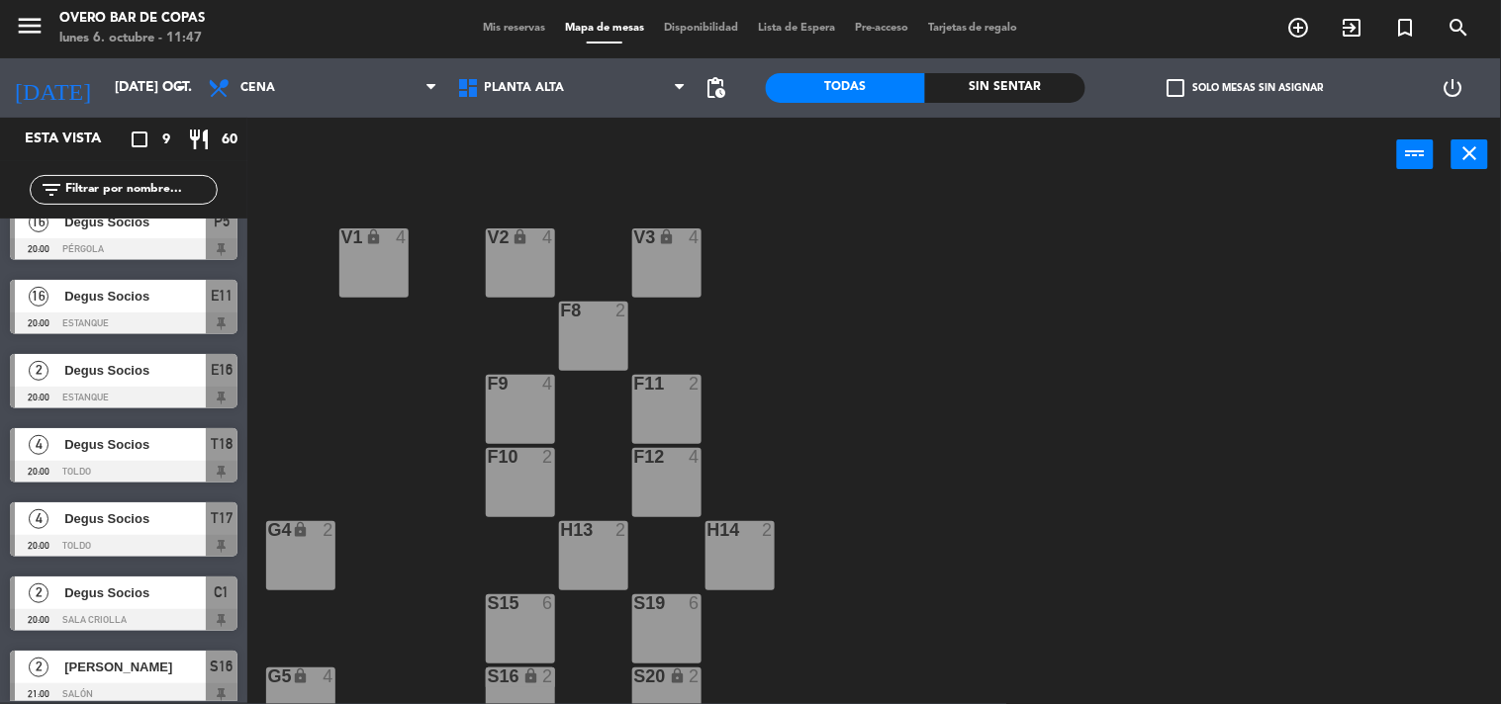
type input "lun. [DATE]"
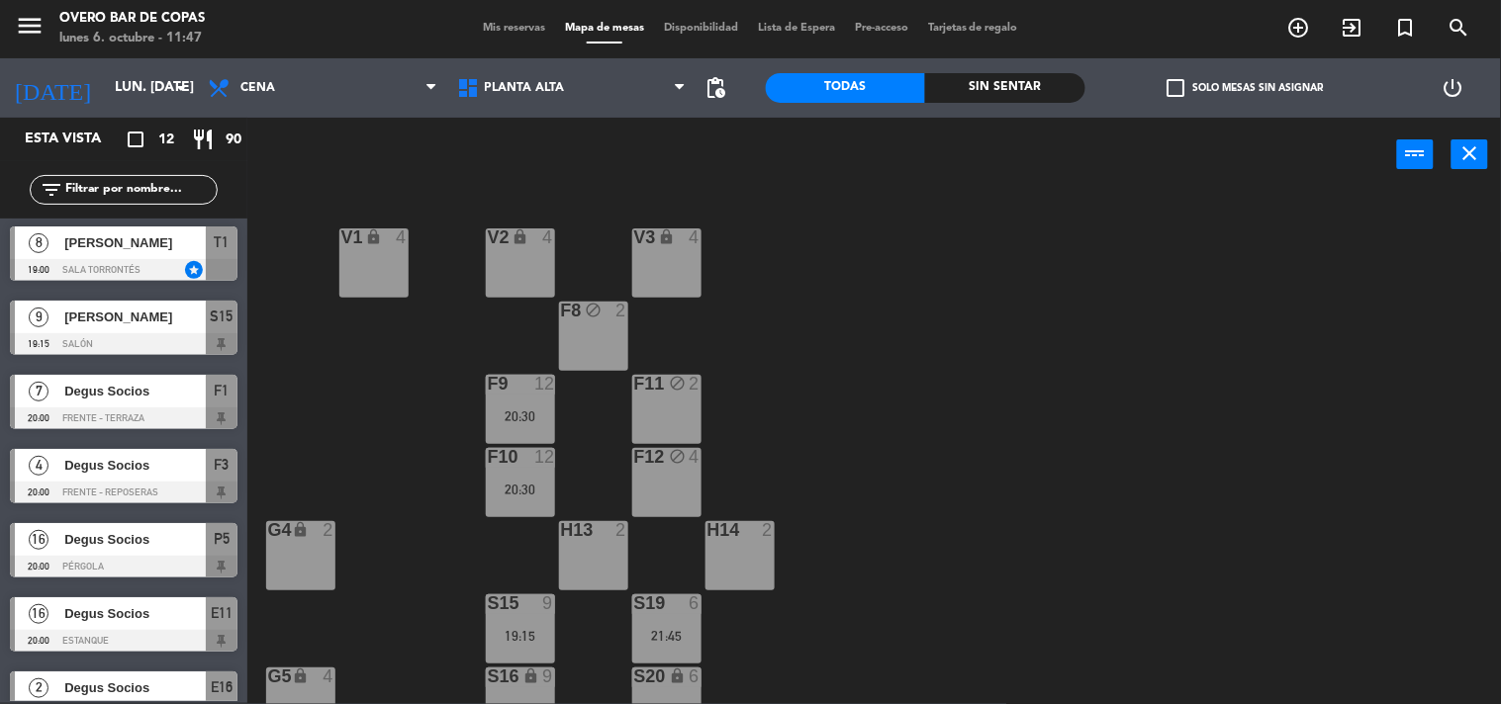
scroll to position [0, 0]
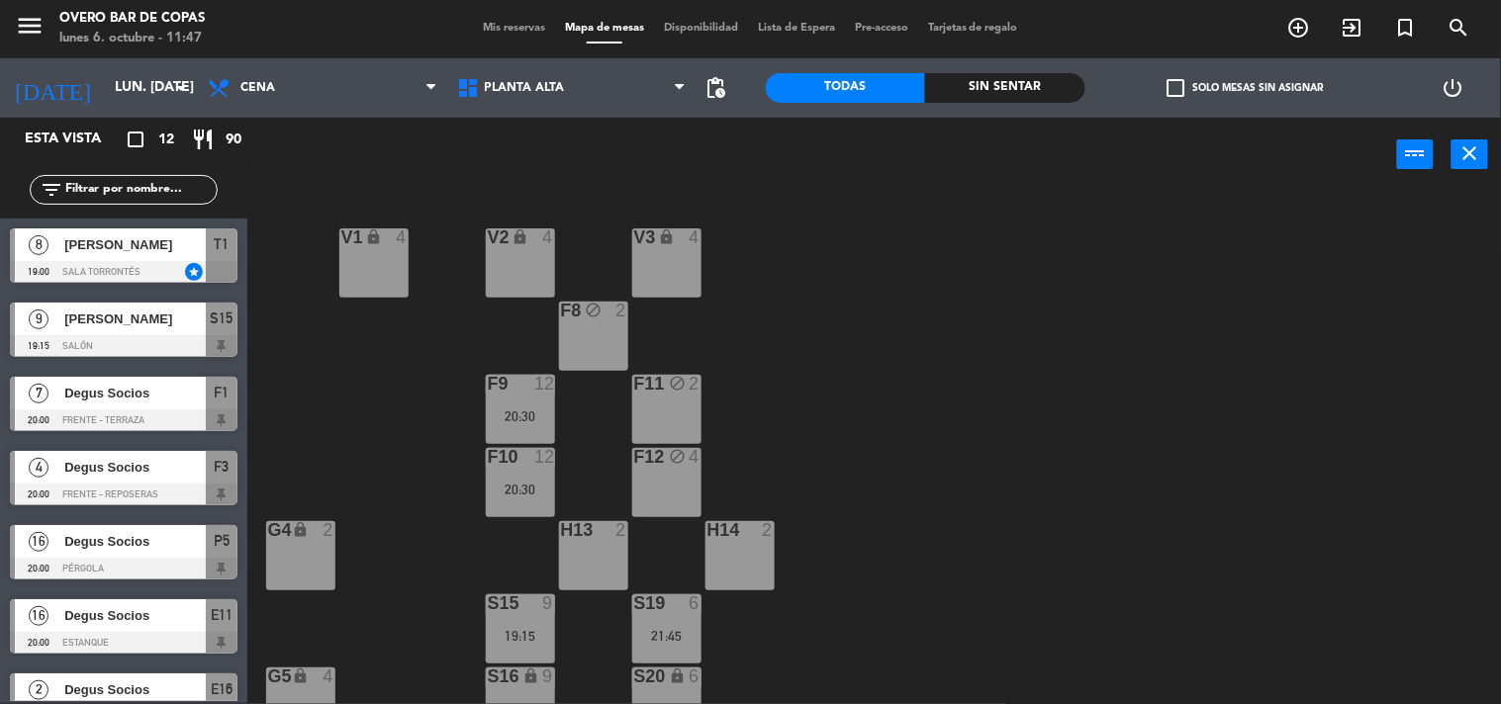
click at [138, 317] on span "[PERSON_NAME]" at bounding box center [134, 319] width 141 height 21
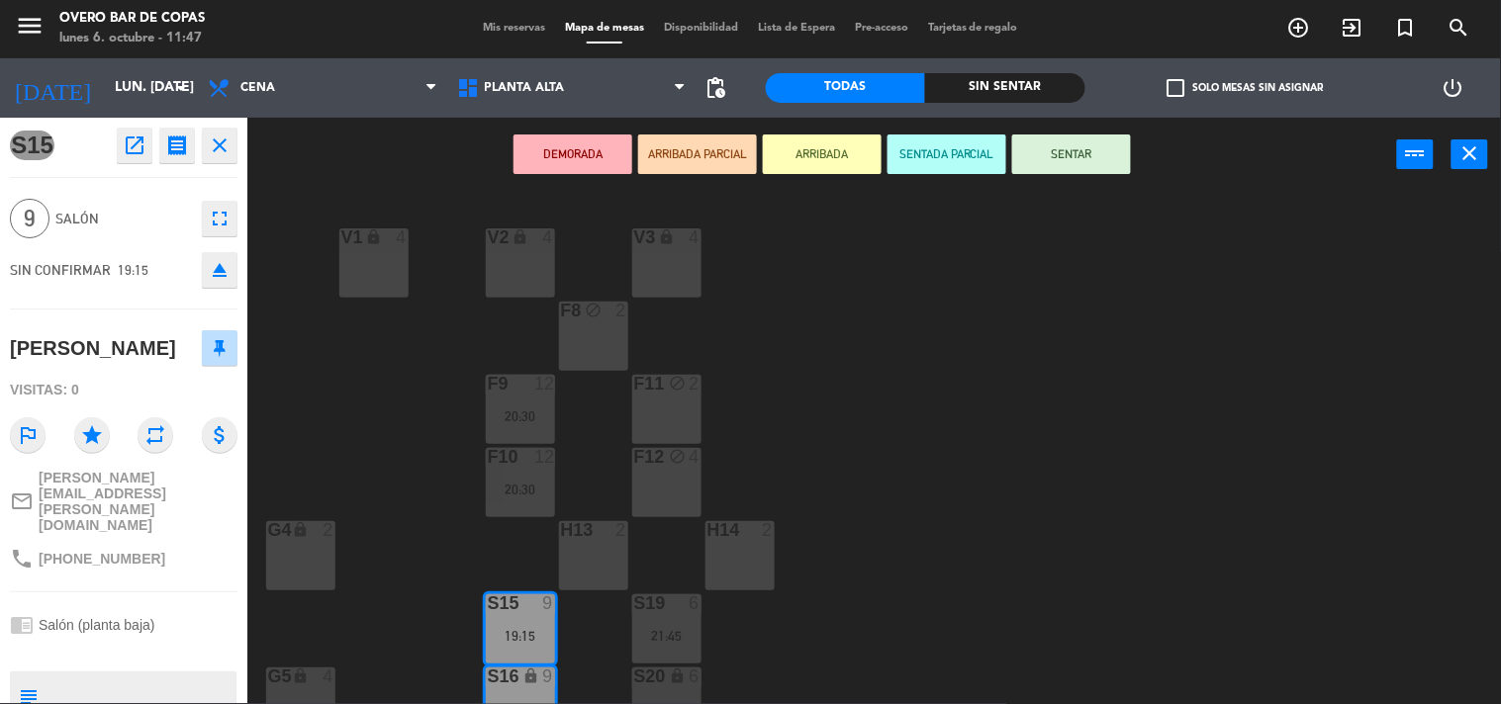
click at [136, 138] on icon "open_in_new" at bounding box center [135, 146] width 24 height 24
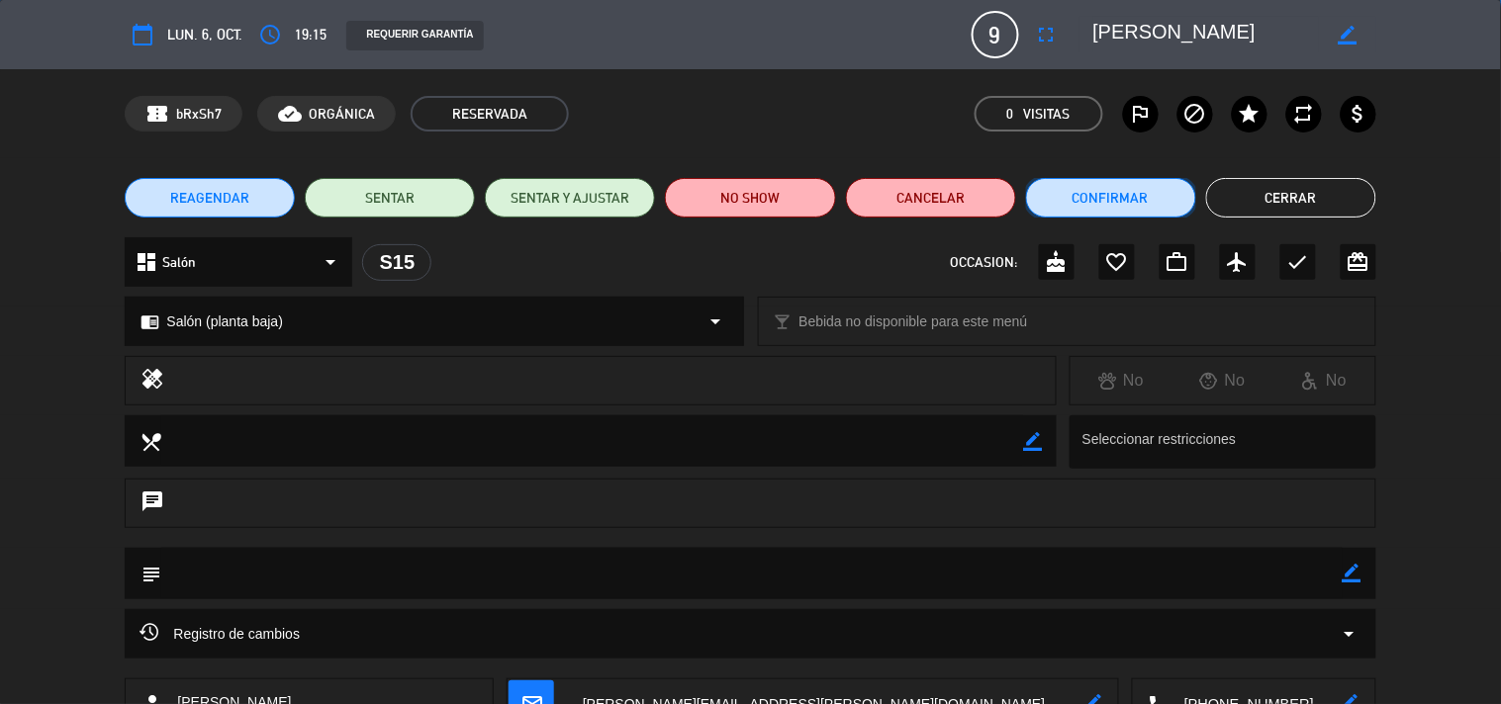
click at [1153, 190] on button "Confirmar" at bounding box center [1111, 198] width 170 height 40
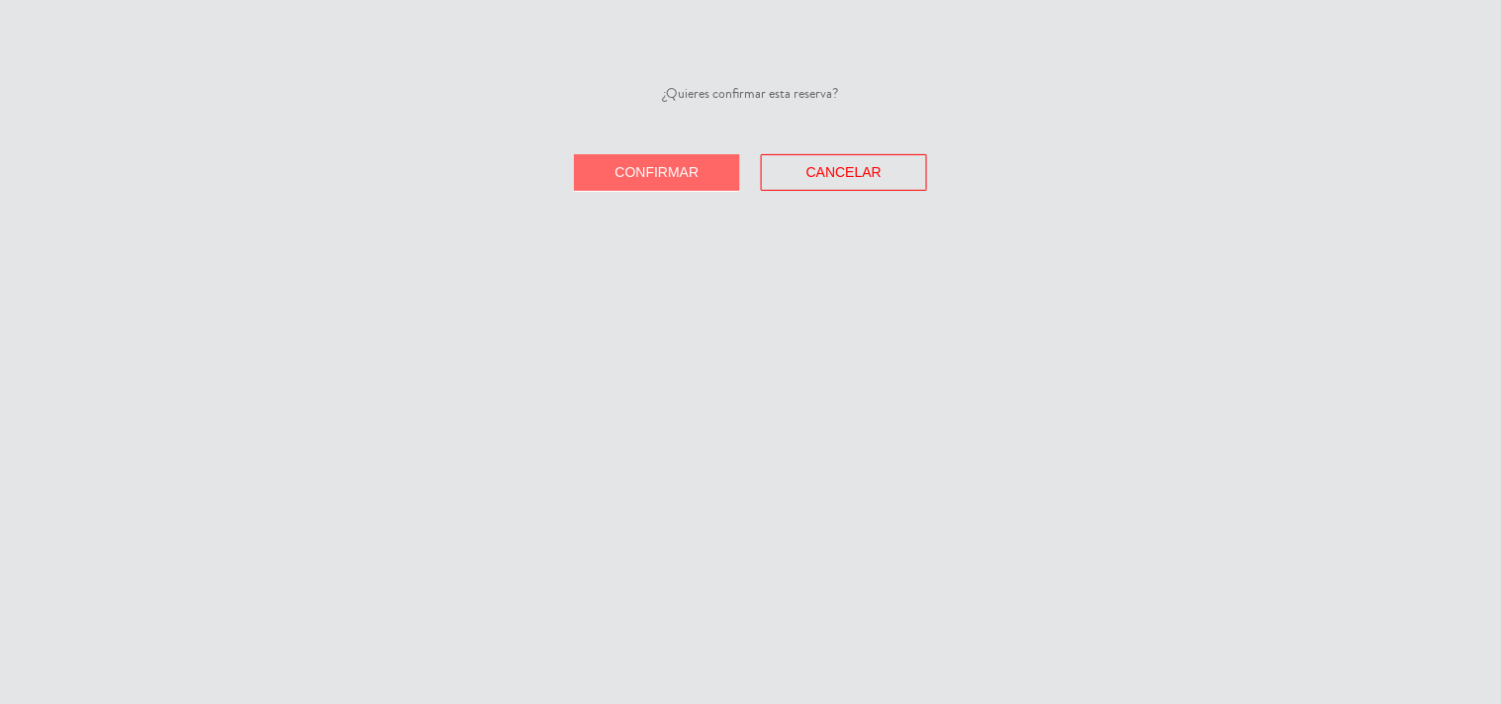
click at [665, 169] on span "Confirmar" at bounding box center [657, 172] width 84 height 16
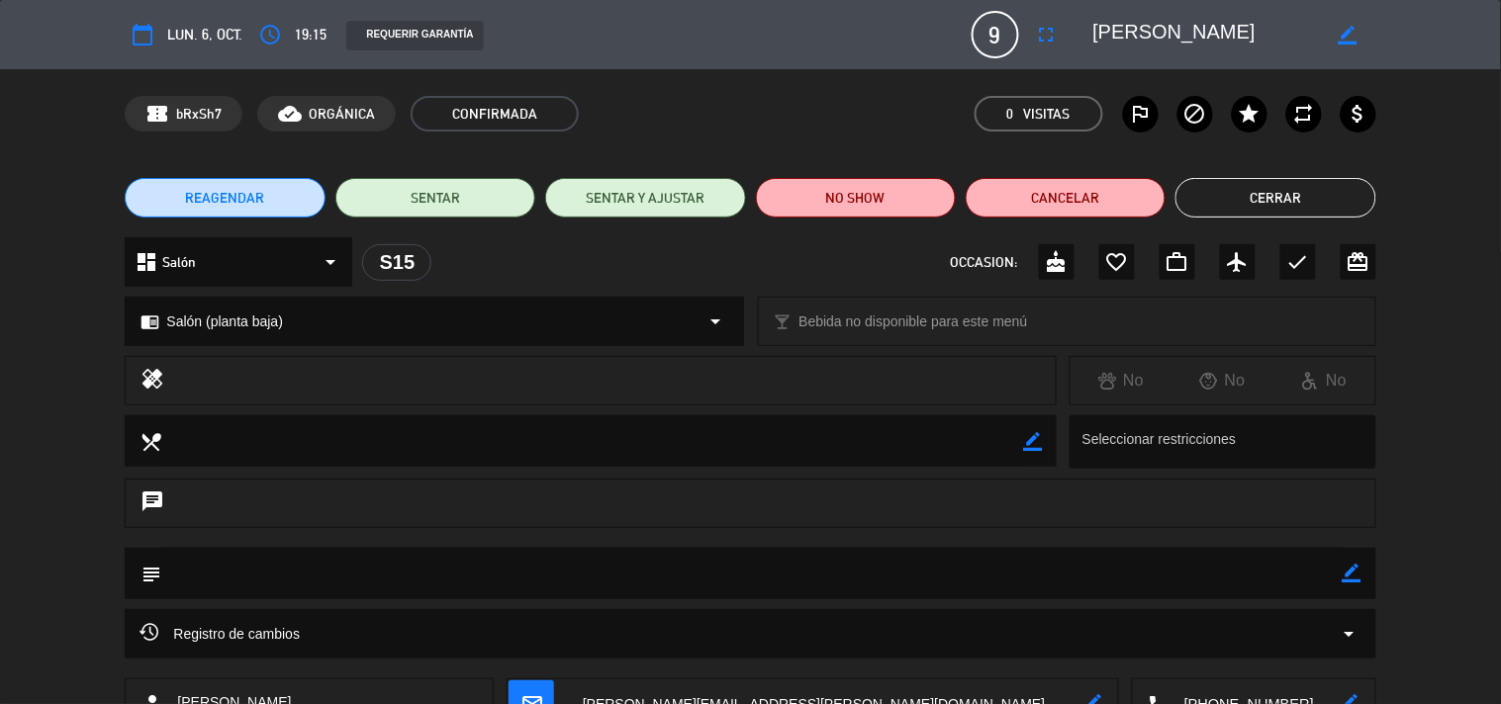
click at [1321, 206] on button "Cerrar" at bounding box center [1275, 198] width 200 height 40
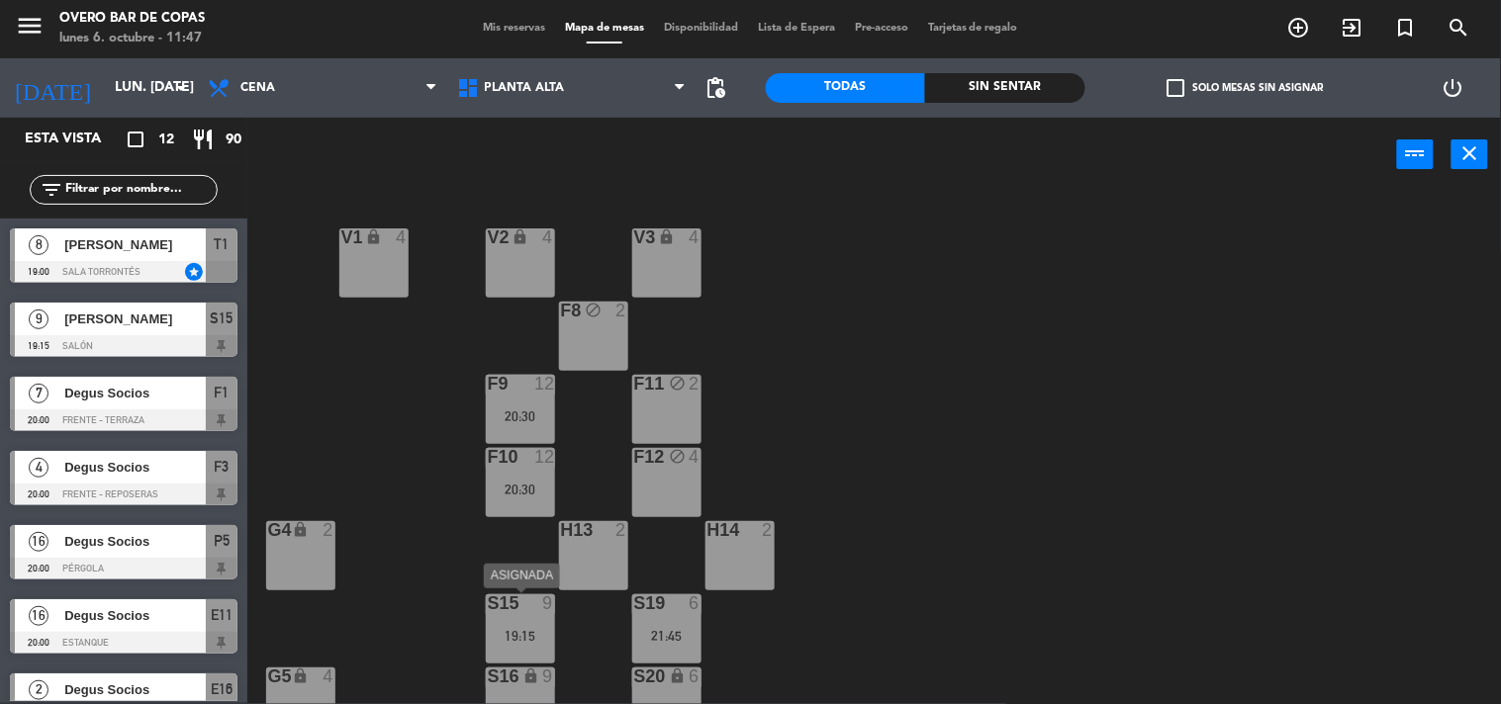
click at [519, 630] on div "19:15" at bounding box center [520, 636] width 69 height 14
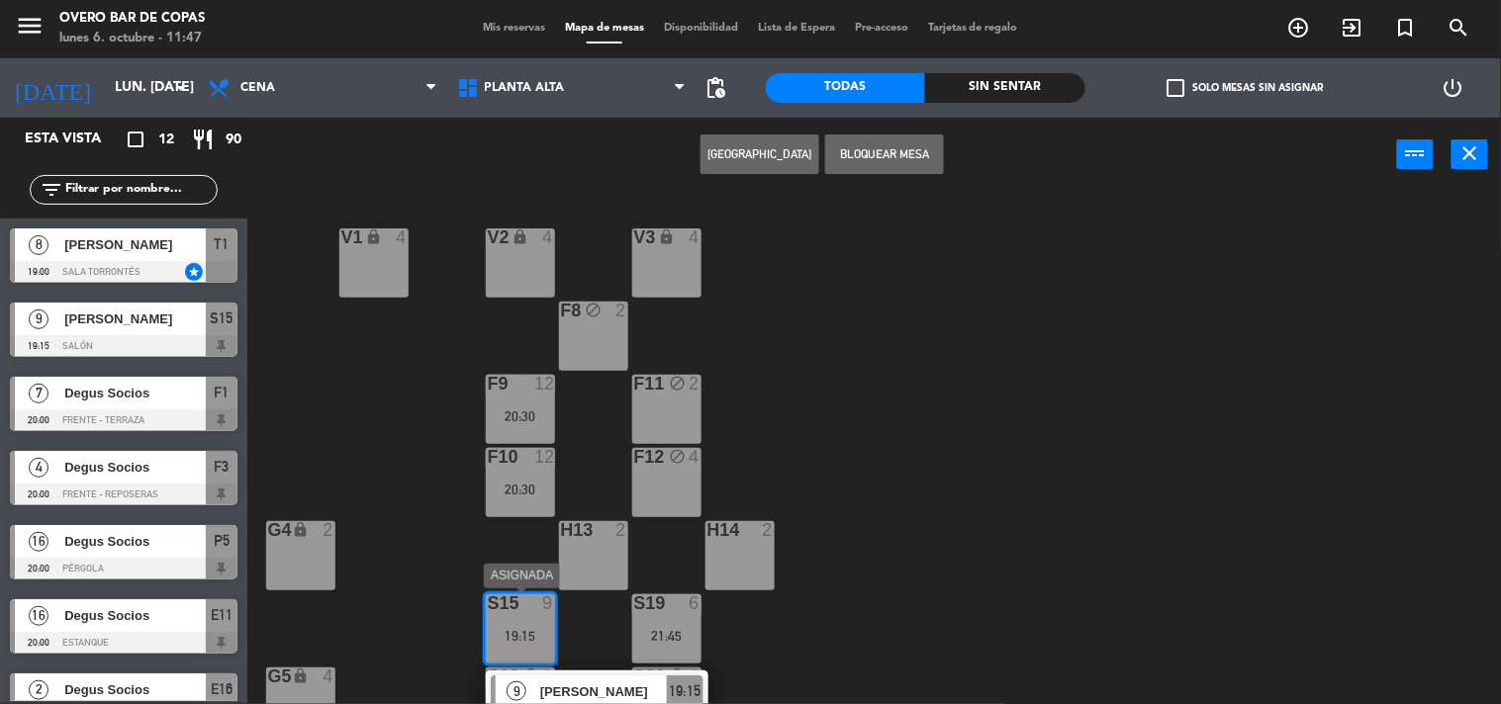
click at [614, 687] on span "[PERSON_NAME]" at bounding box center [603, 692] width 127 height 21
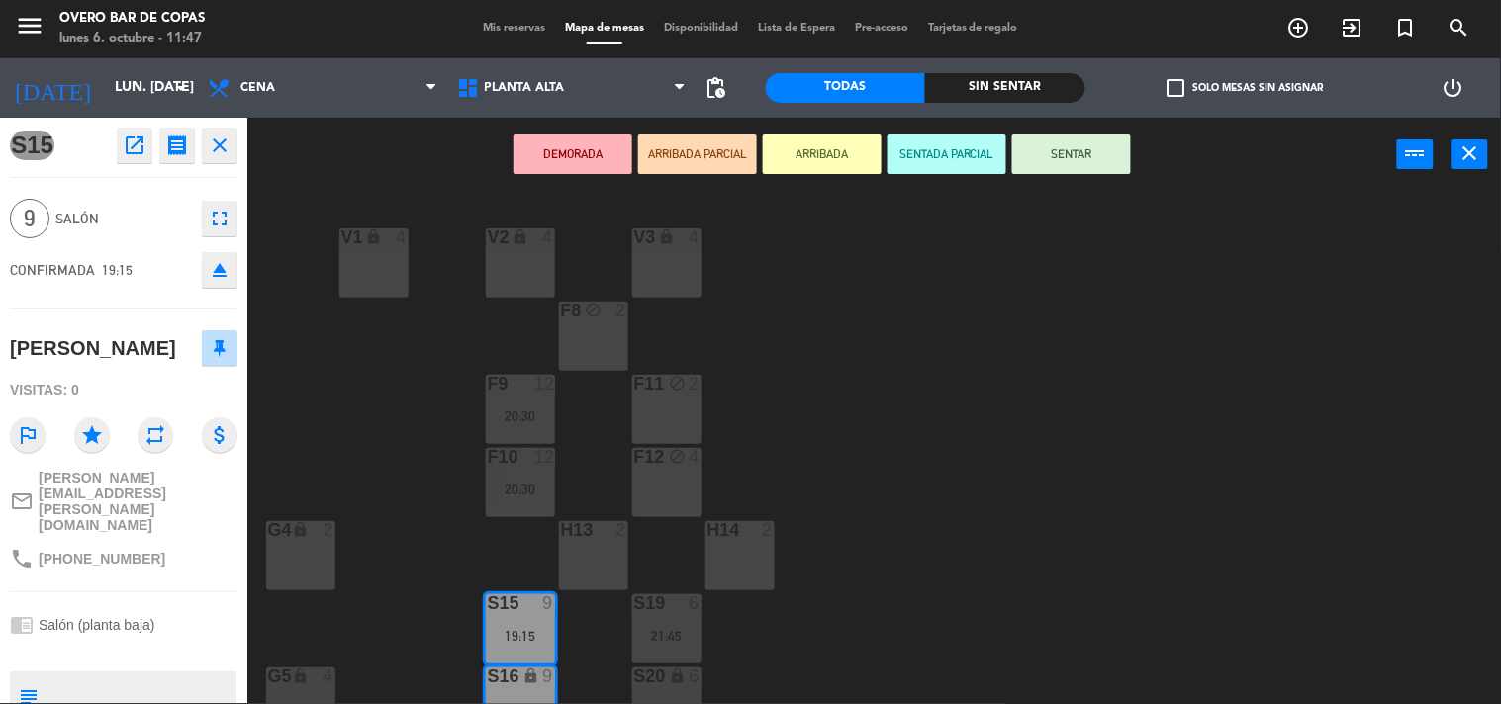
click at [135, 139] on icon "open_in_new" at bounding box center [135, 146] width 24 height 24
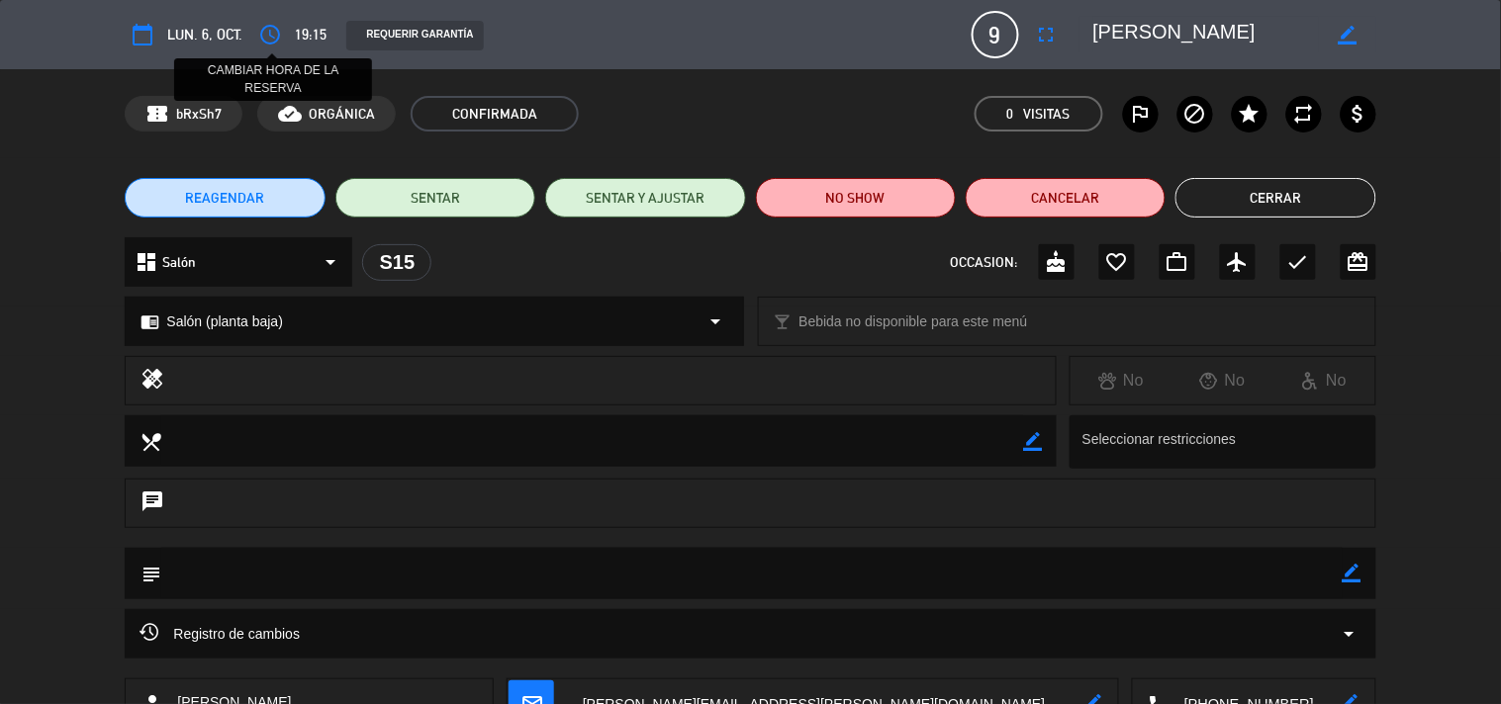
click at [263, 25] on icon "access_time" at bounding box center [270, 35] width 24 height 24
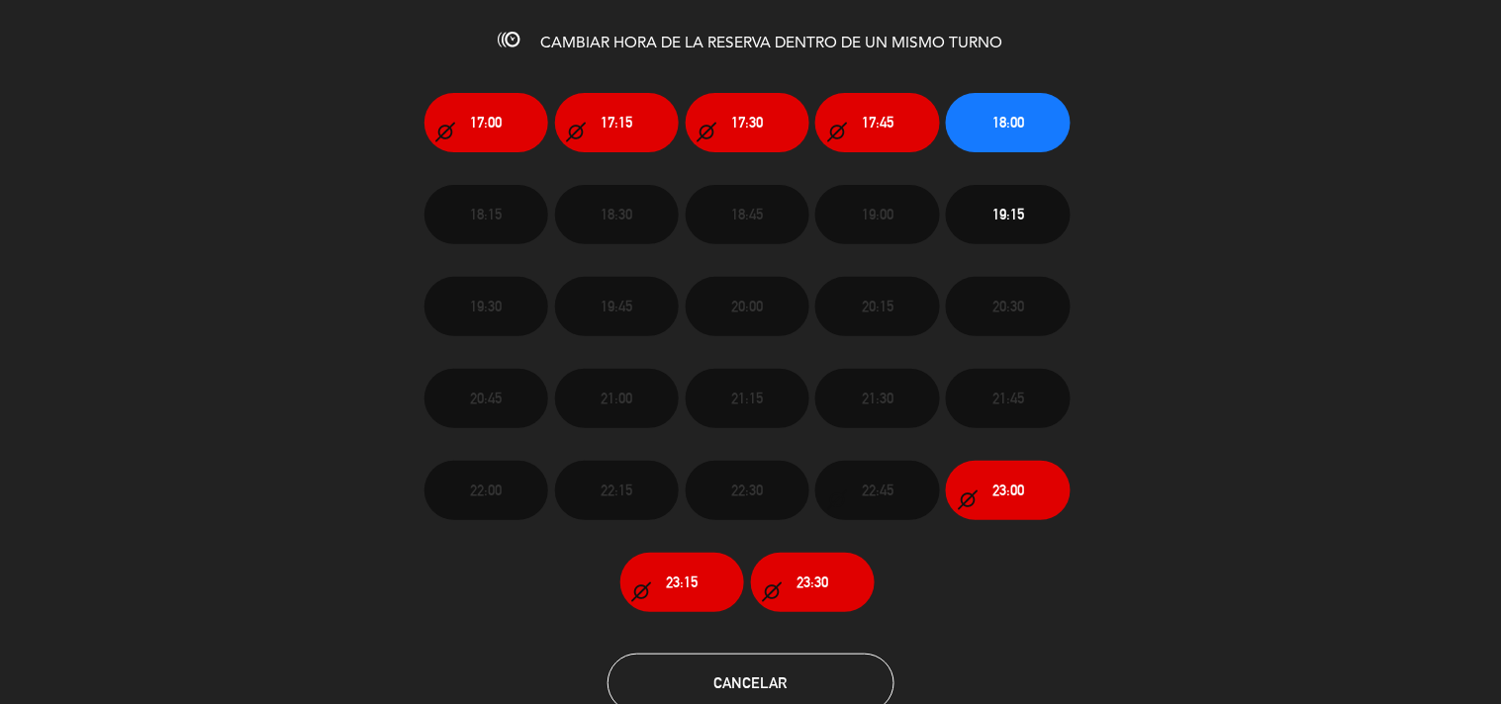
scroll to position [76, 0]
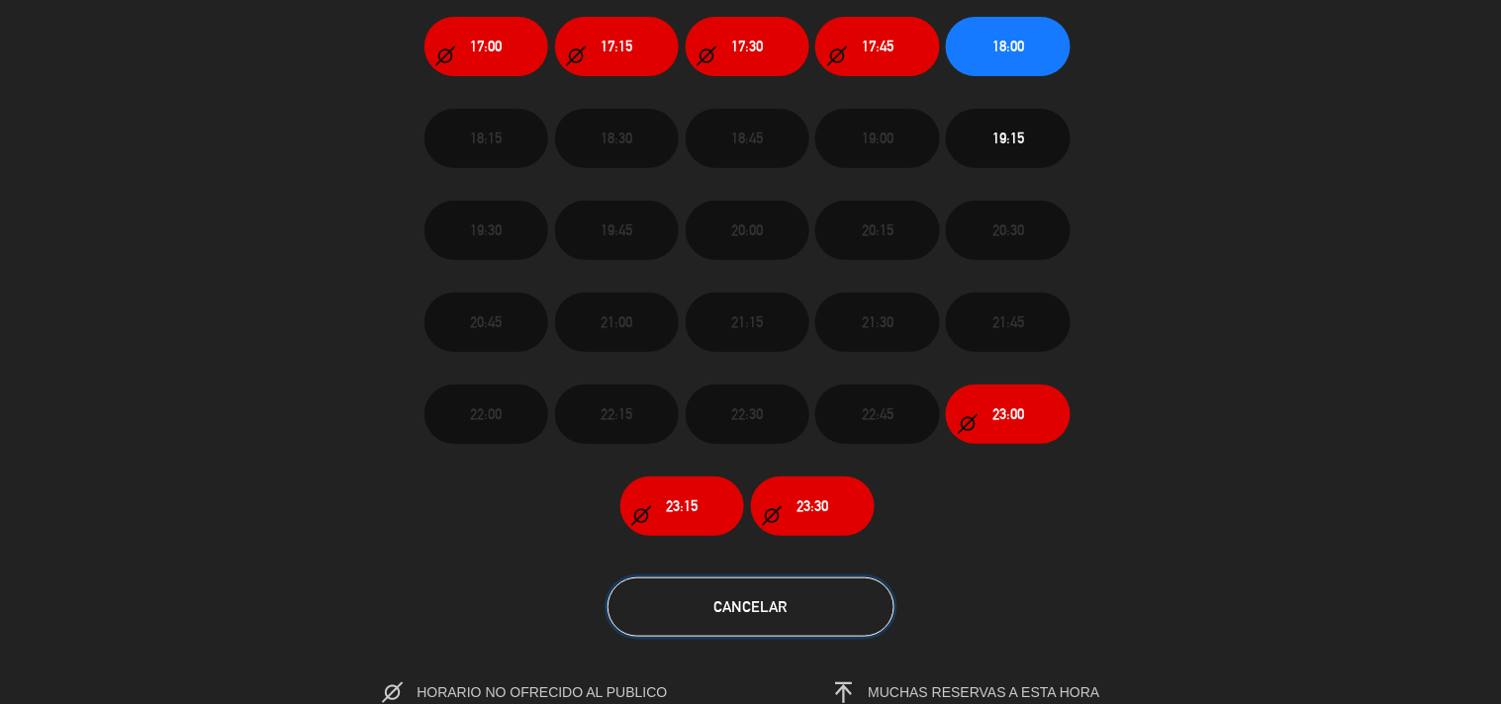
click at [819, 605] on button "Cancelar" at bounding box center [750, 607] width 287 height 59
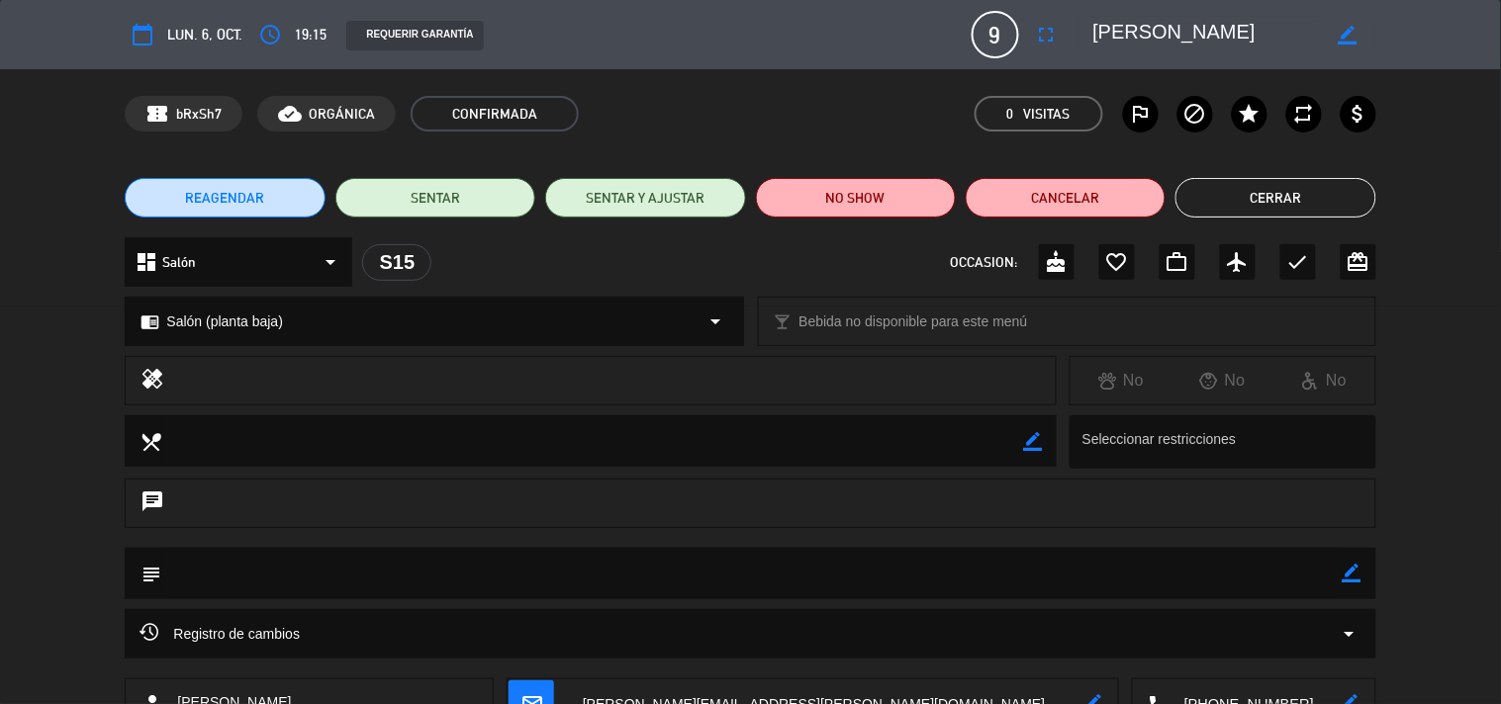
click at [1342, 577] on icon "border_color" at bounding box center [1351, 573] width 19 height 19
click at [1268, 588] on textarea at bounding box center [751, 573] width 1180 height 50
type textarea "LLEGAN A LAS 20 HS"
click at [1348, 577] on icon at bounding box center [1351, 573] width 19 height 19
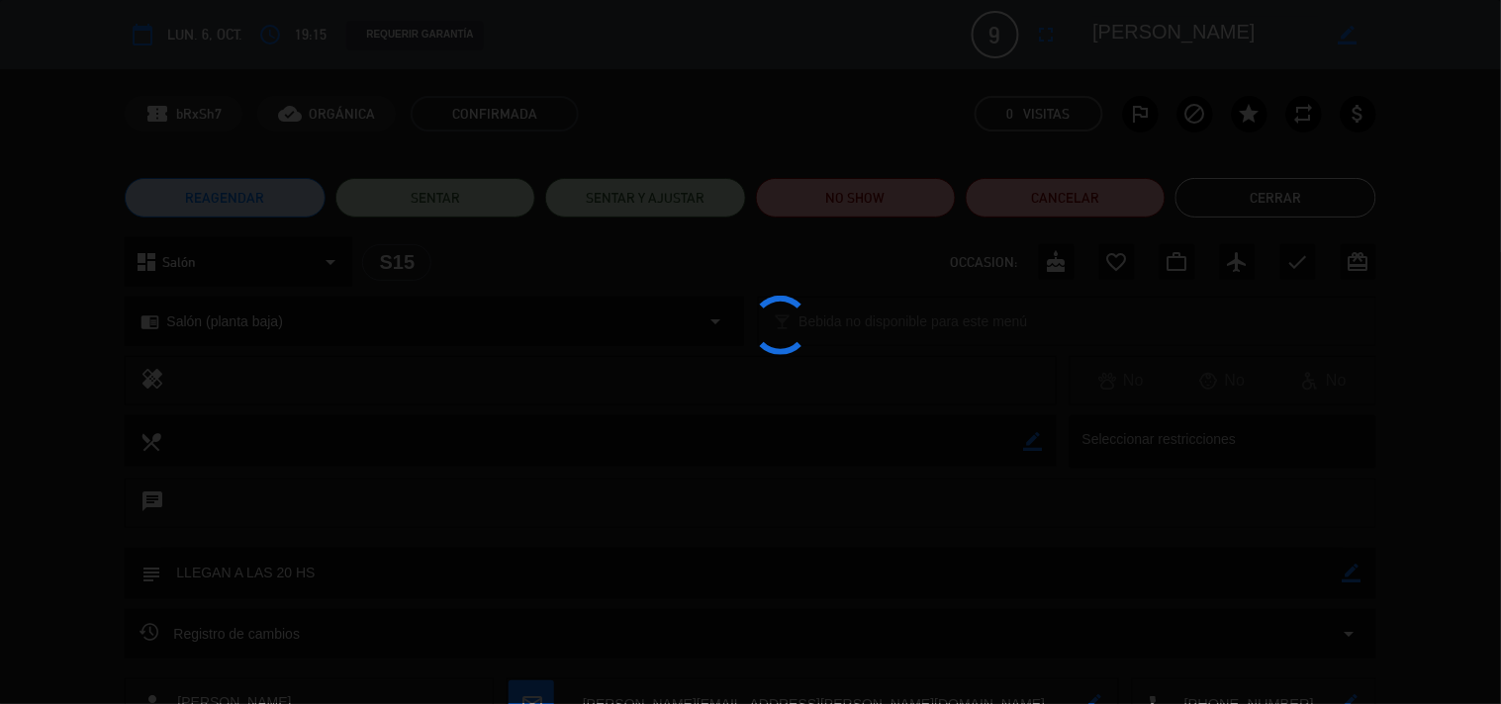
type textarea "LLEGAN A LAS 20 HS"
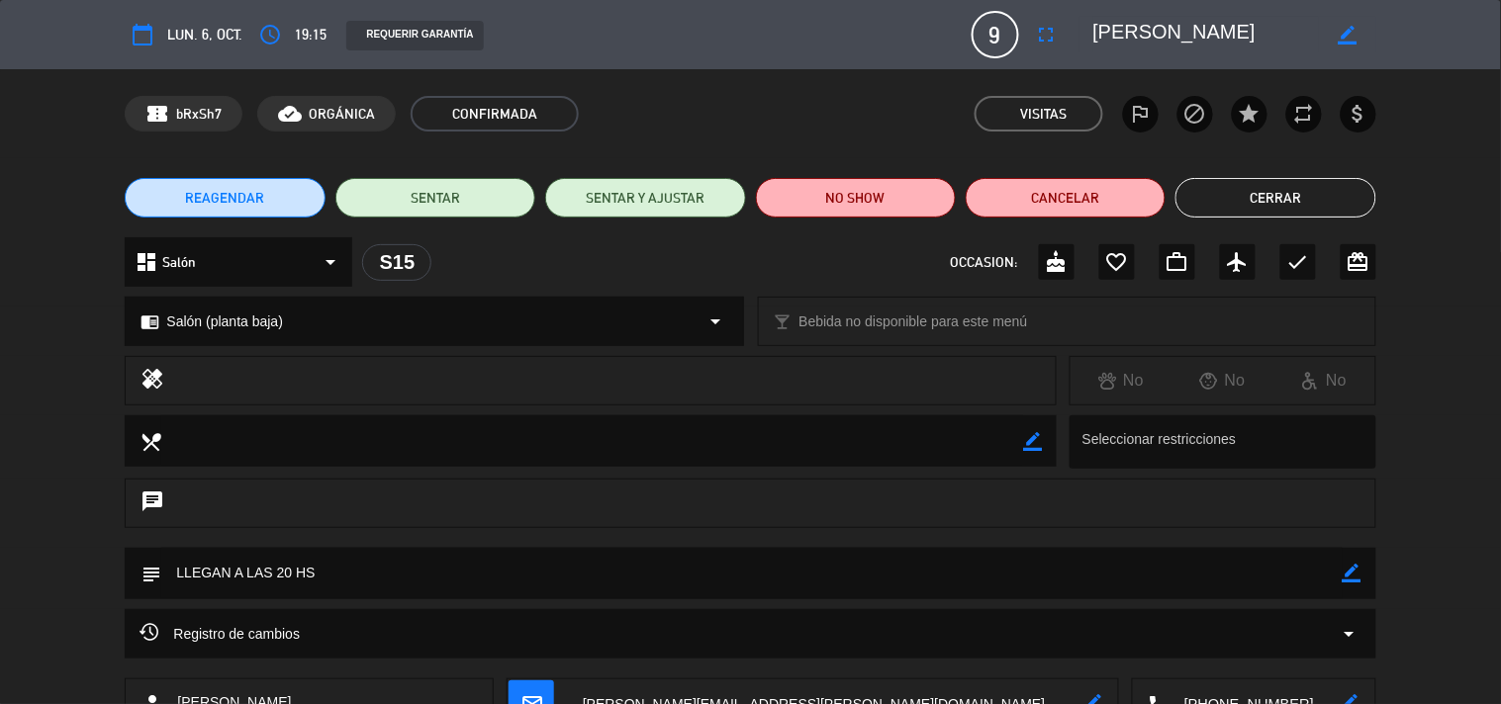
click at [1286, 198] on button "Cerrar" at bounding box center [1275, 198] width 200 height 40
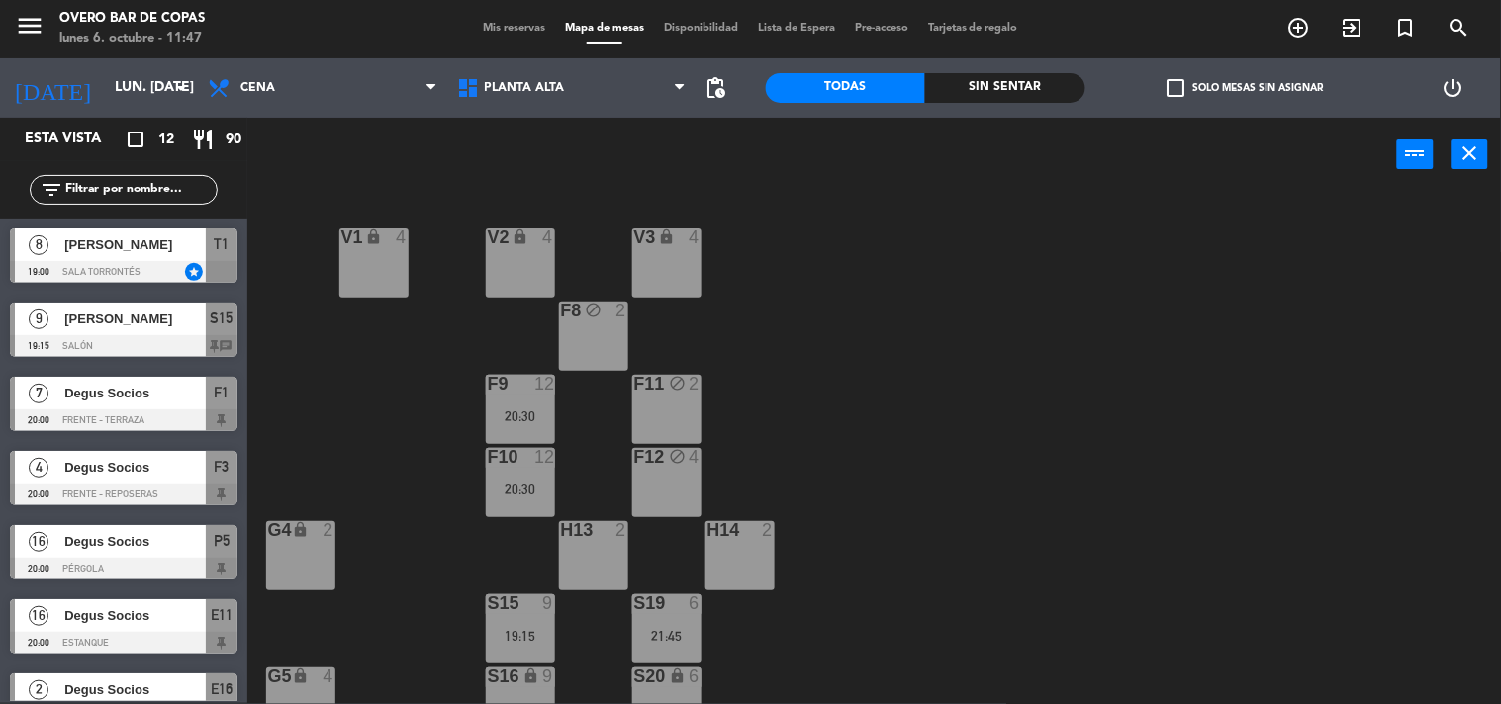
click at [148, 352] on div at bounding box center [124, 346] width 228 height 22
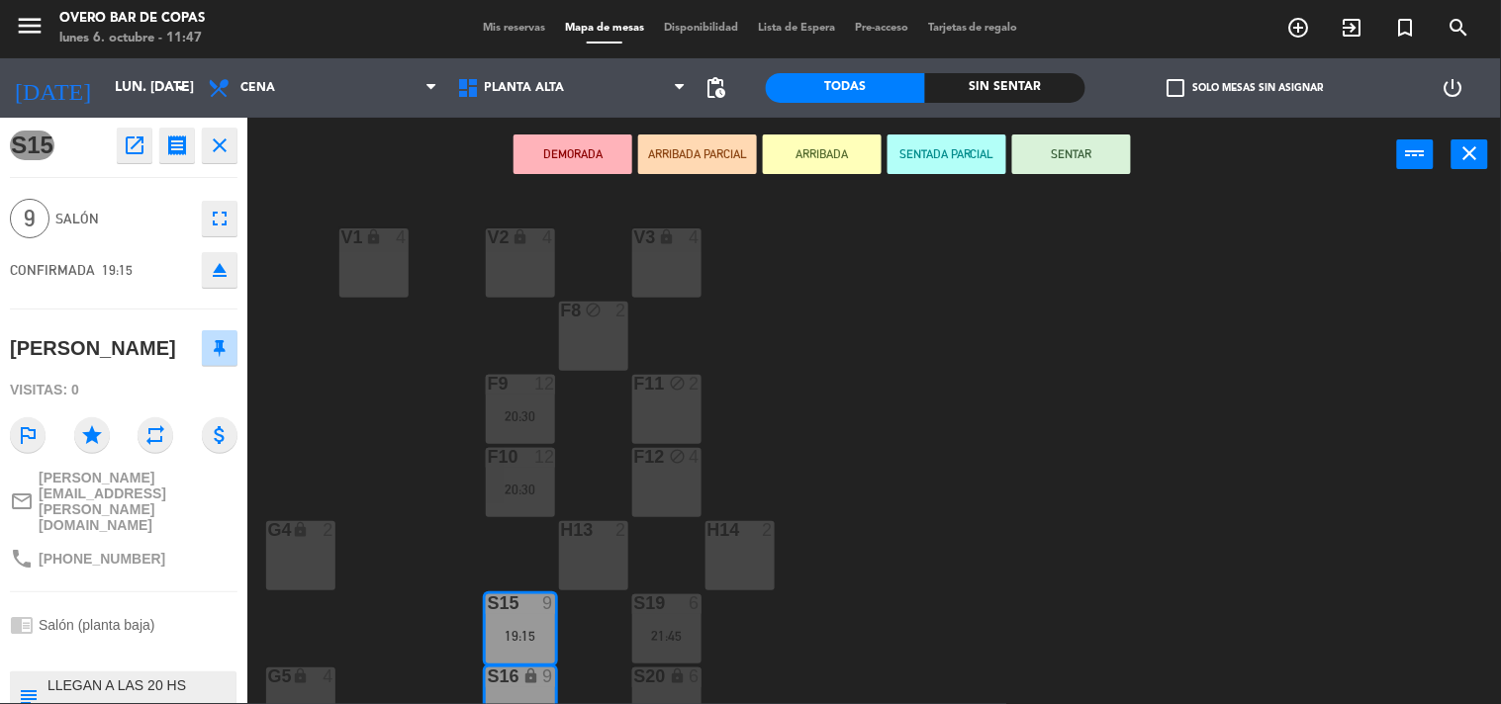
click at [341, 465] on div "V1 lock 4 V2 lock 4 V3 lock 4 F8 block 2 F9 12 20:30 F11 block 2 F10 12 20:30 F…" at bounding box center [881, 448] width 1239 height 511
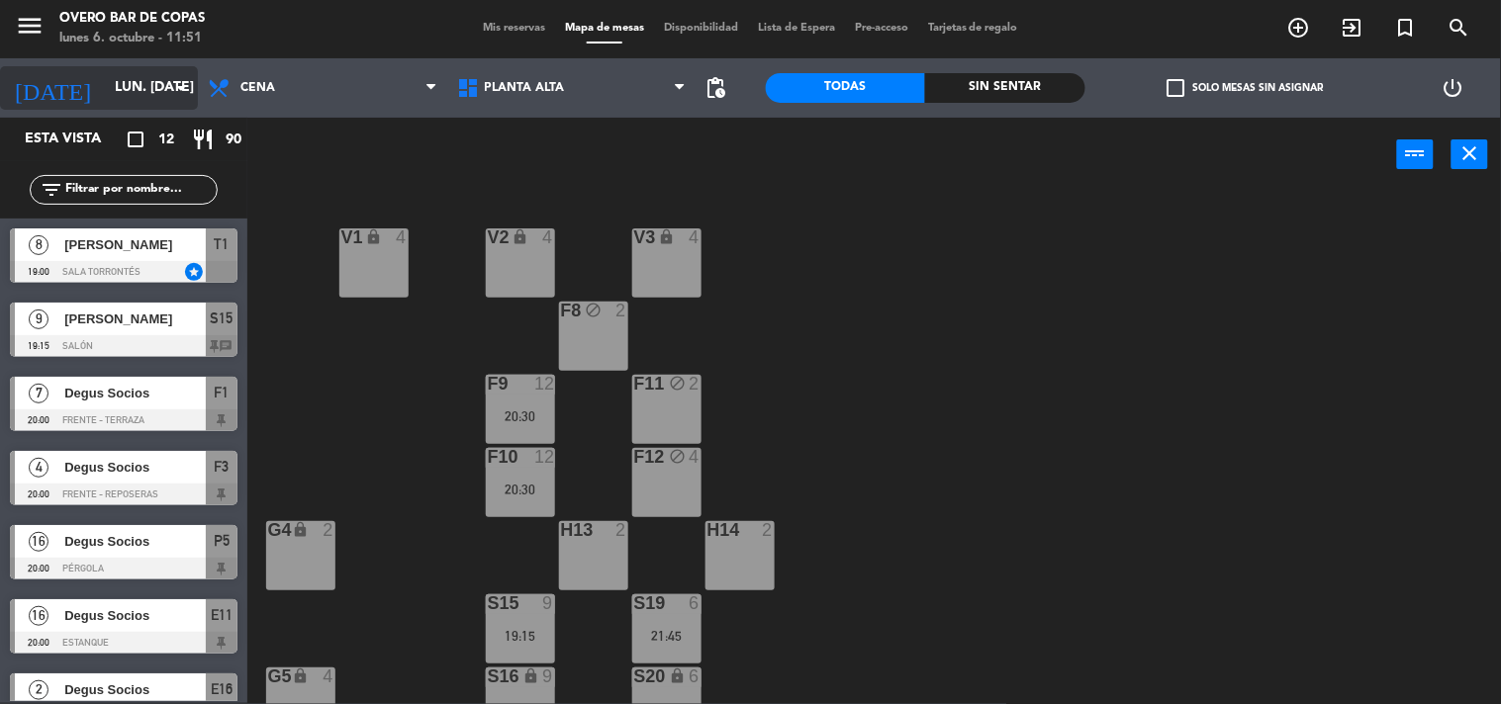
click at [105, 91] on input "lun. [DATE]" at bounding box center [199, 88] width 188 height 36
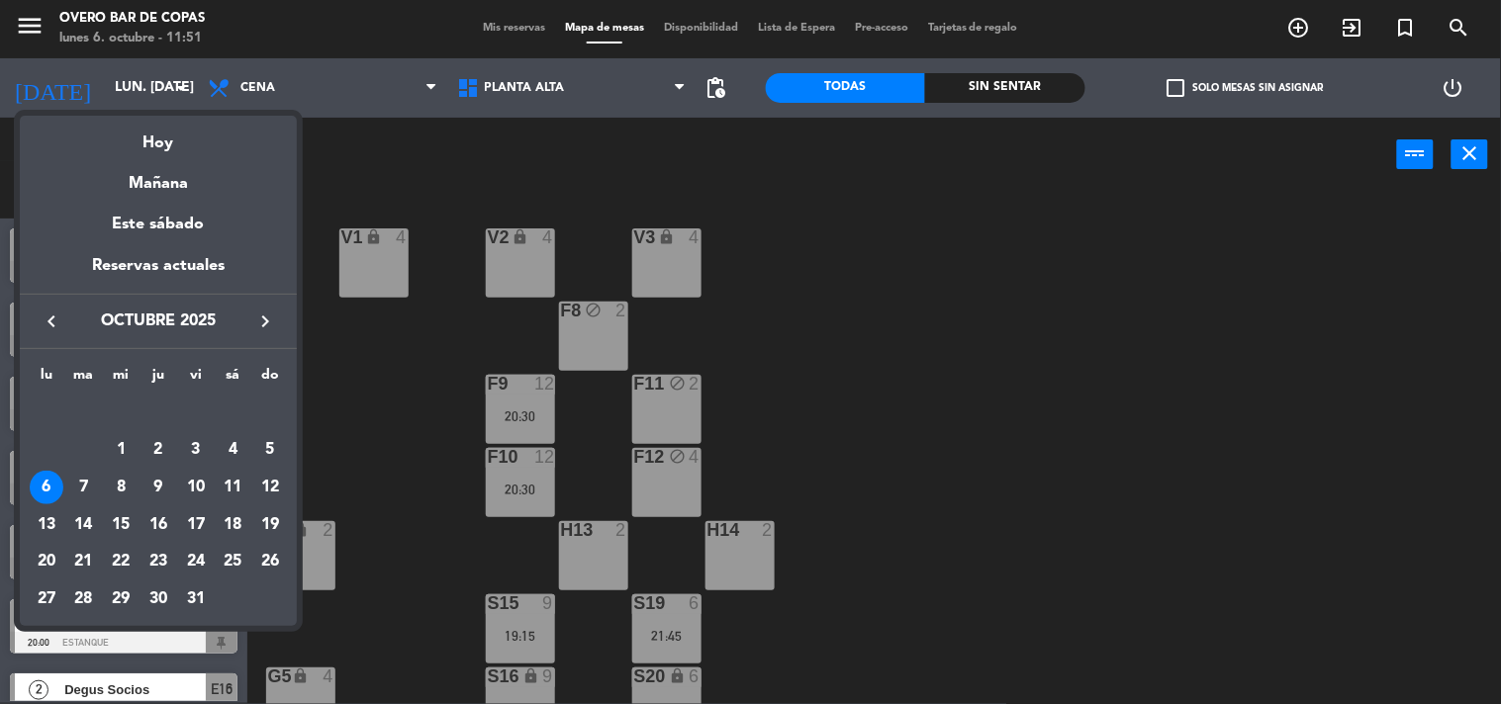
drag, startPoint x: 259, startPoint y: 282, endPoint x: 263, endPoint y: 305, distance: 23.1
click at [259, 289] on div "Reservas actuales" at bounding box center [158, 273] width 277 height 41
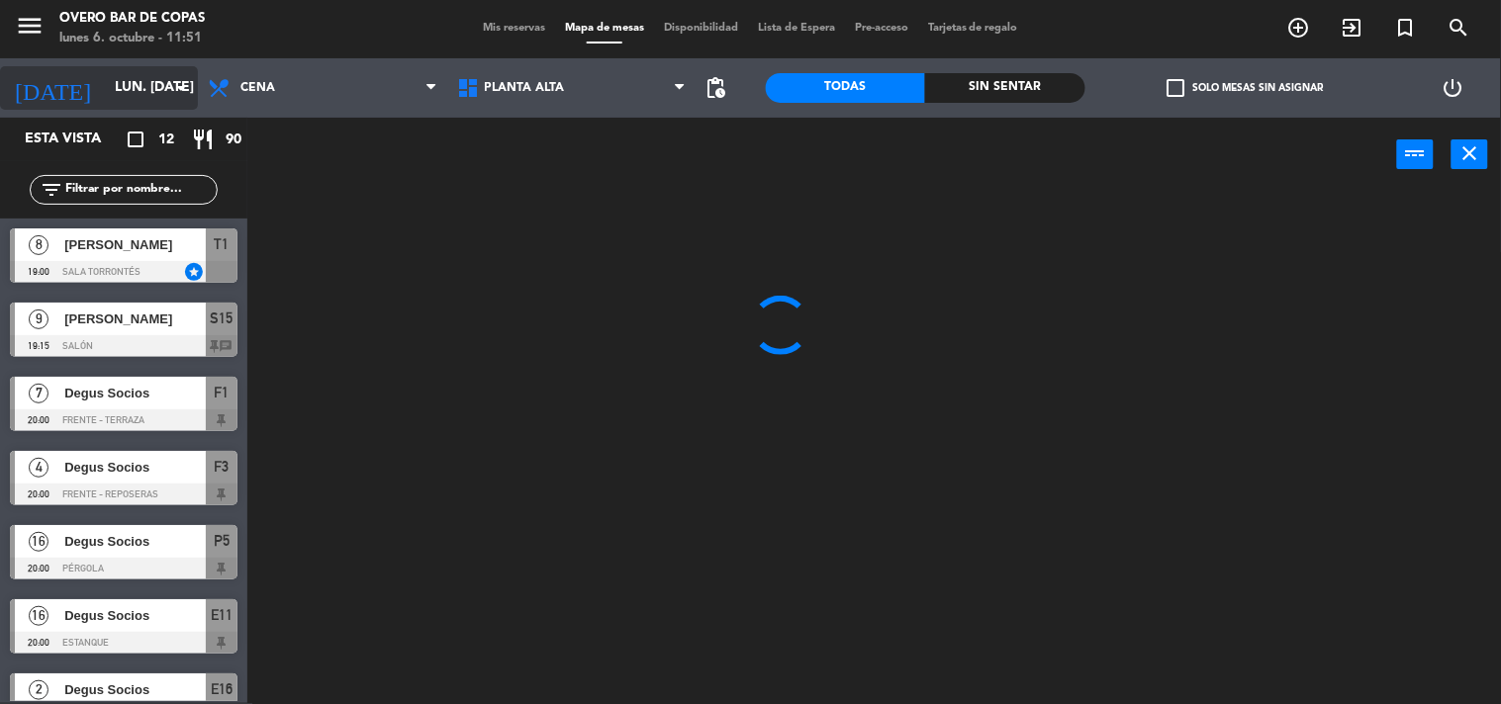
click at [145, 96] on input "lun. [DATE]" at bounding box center [199, 88] width 188 height 36
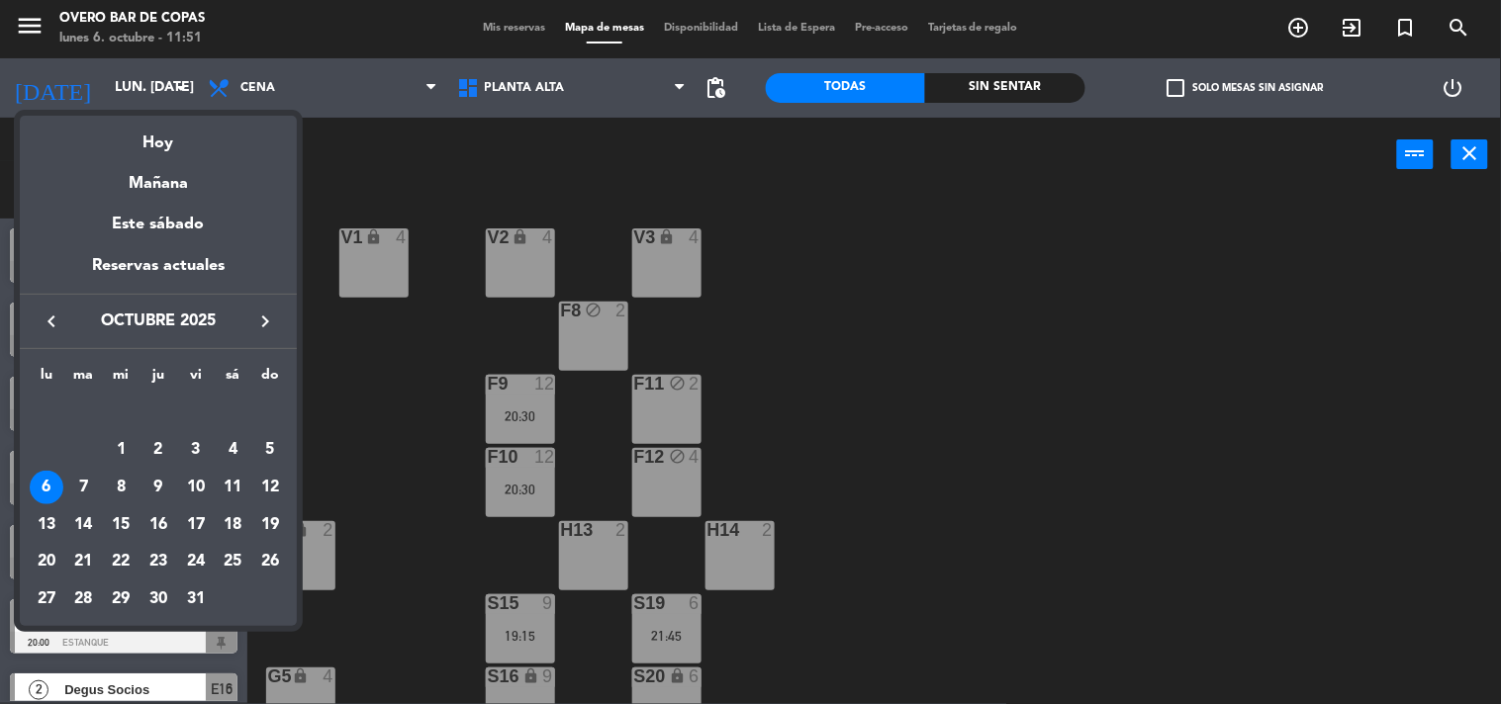
click at [259, 322] on icon "keyboard_arrow_right" at bounding box center [265, 322] width 24 height 24
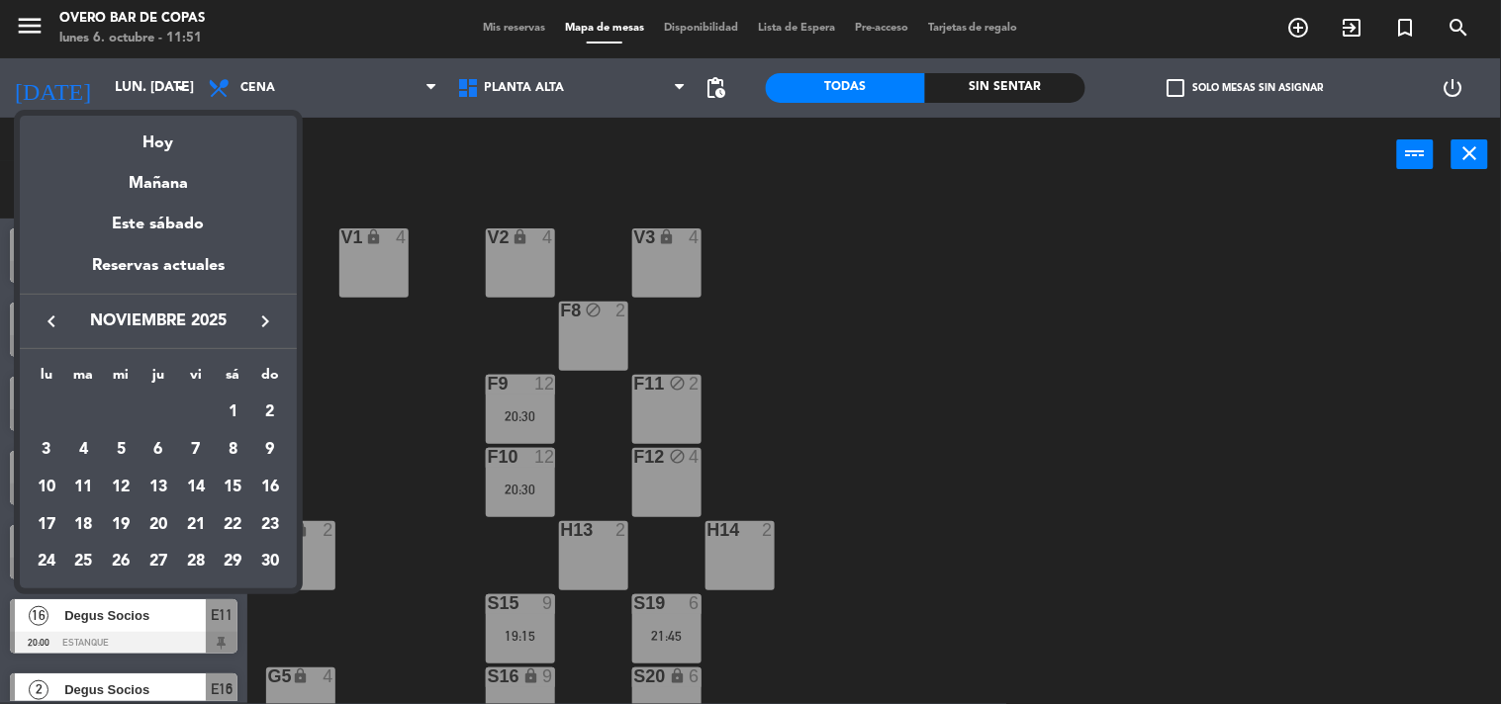
click at [80, 457] on div "4" at bounding box center [84, 450] width 34 height 34
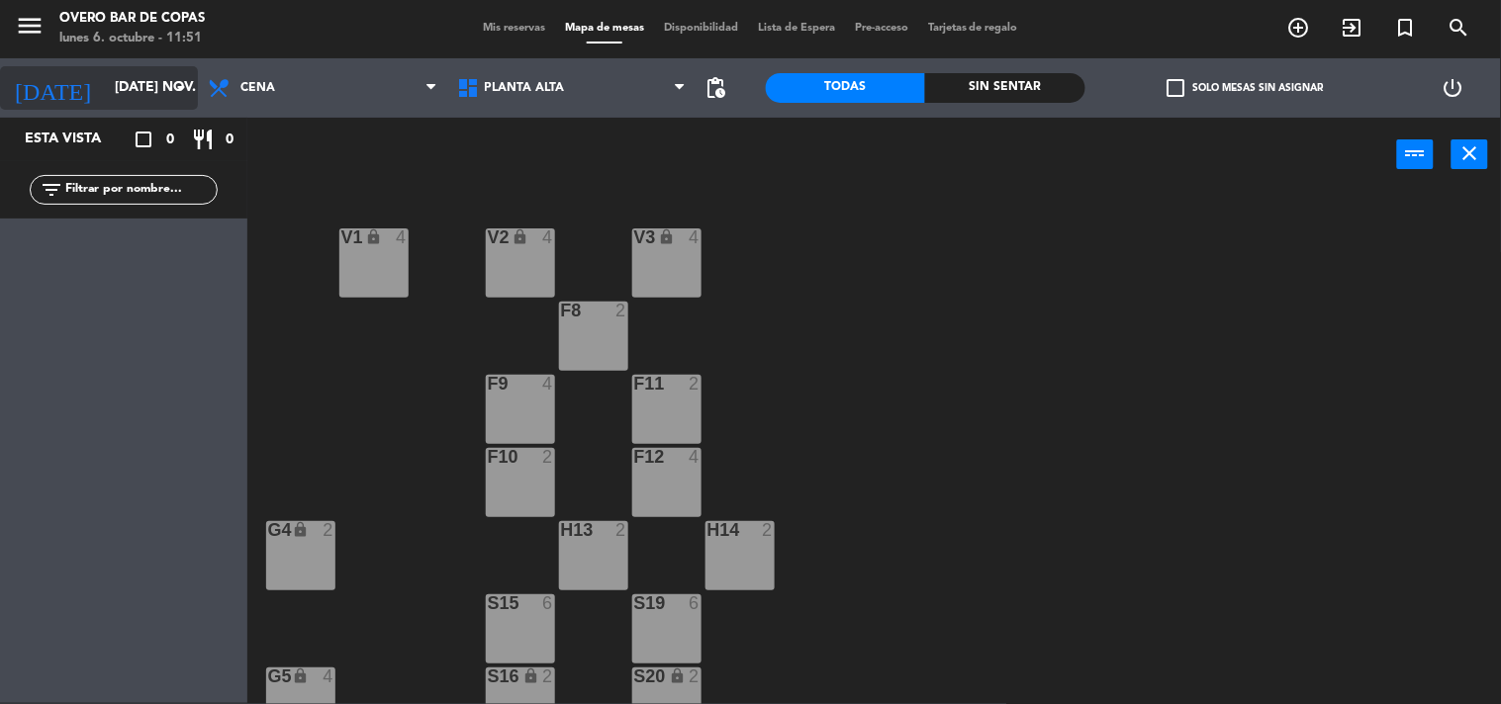
click at [161, 91] on input "[DATE] nov." at bounding box center [199, 88] width 188 height 36
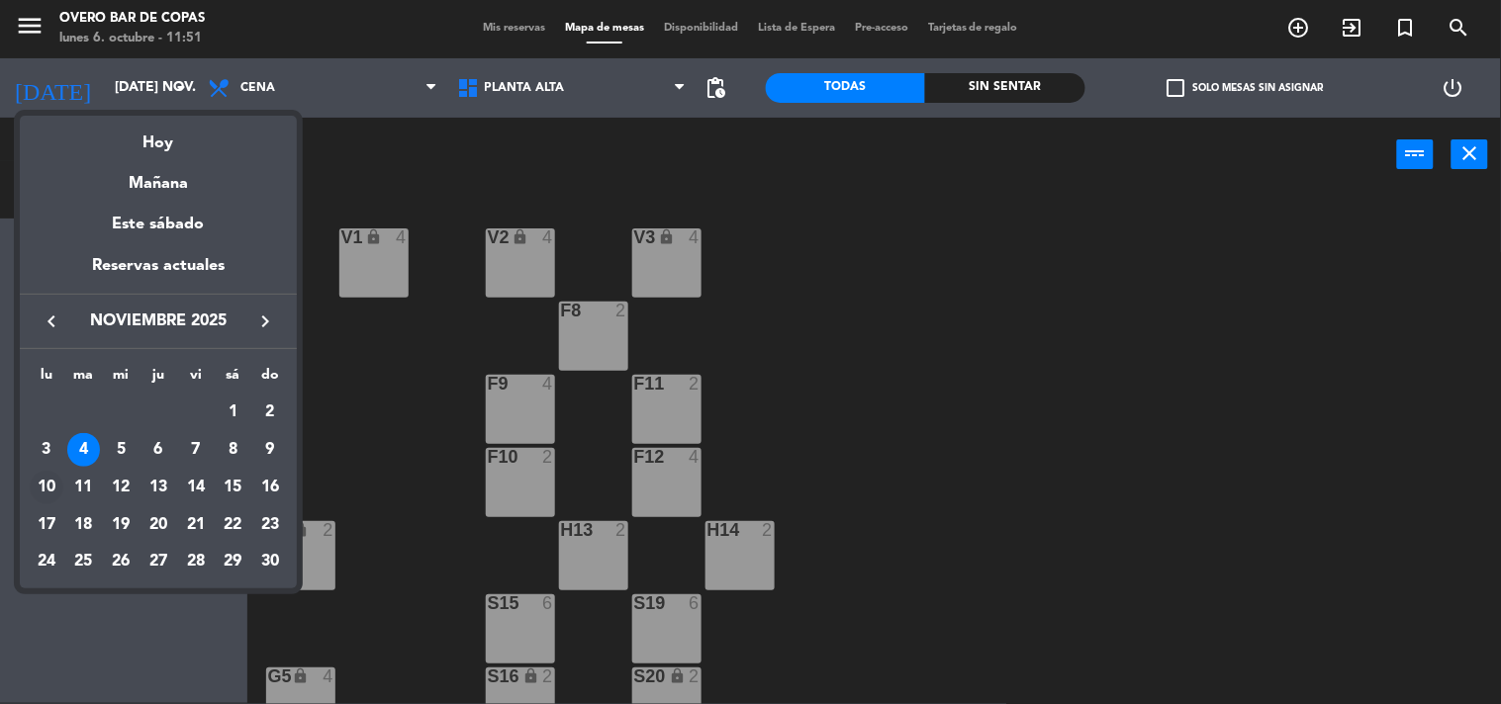
click at [44, 498] on div "10" at bounding box center [47, 488] width 34 height 34
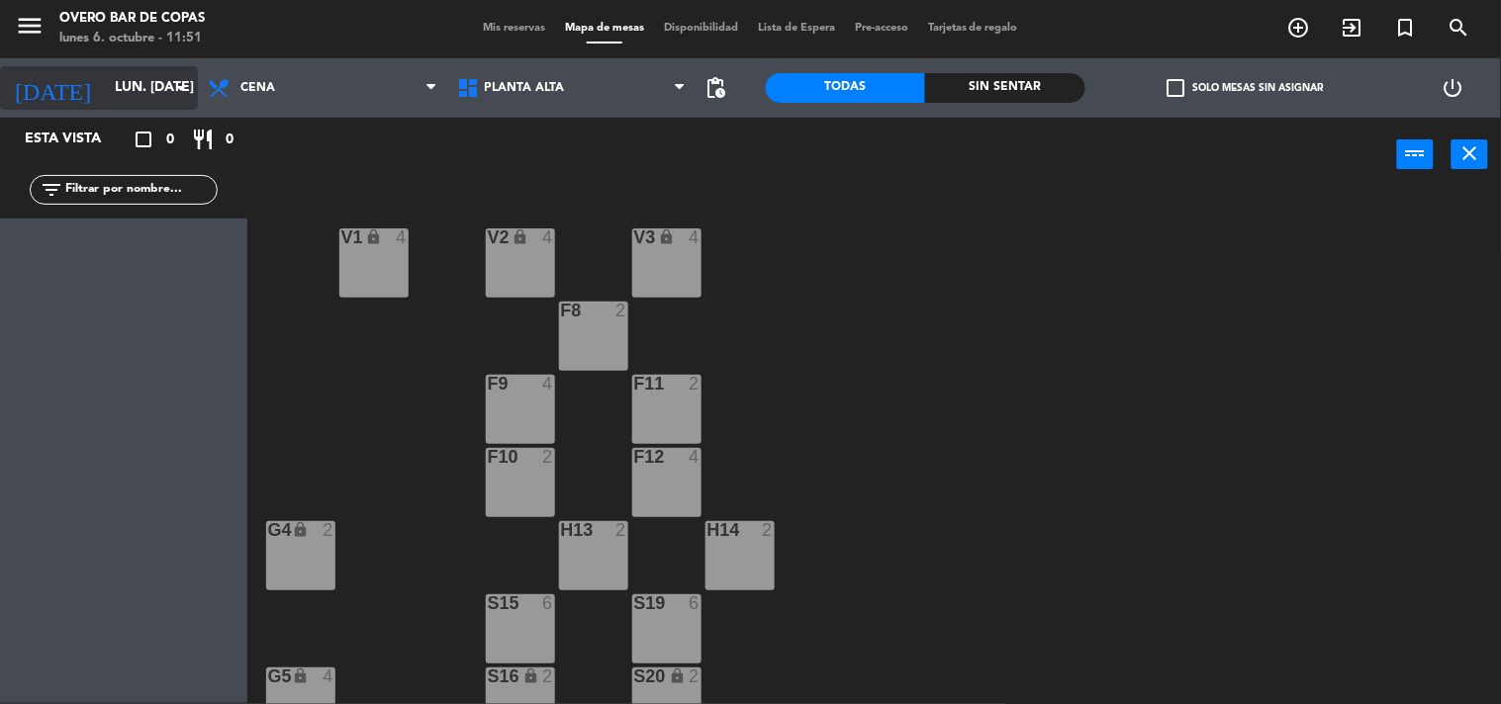
click at [139, 91] on input "lun. [DATE]" at bounding box center [199, 88] width 188 height 36
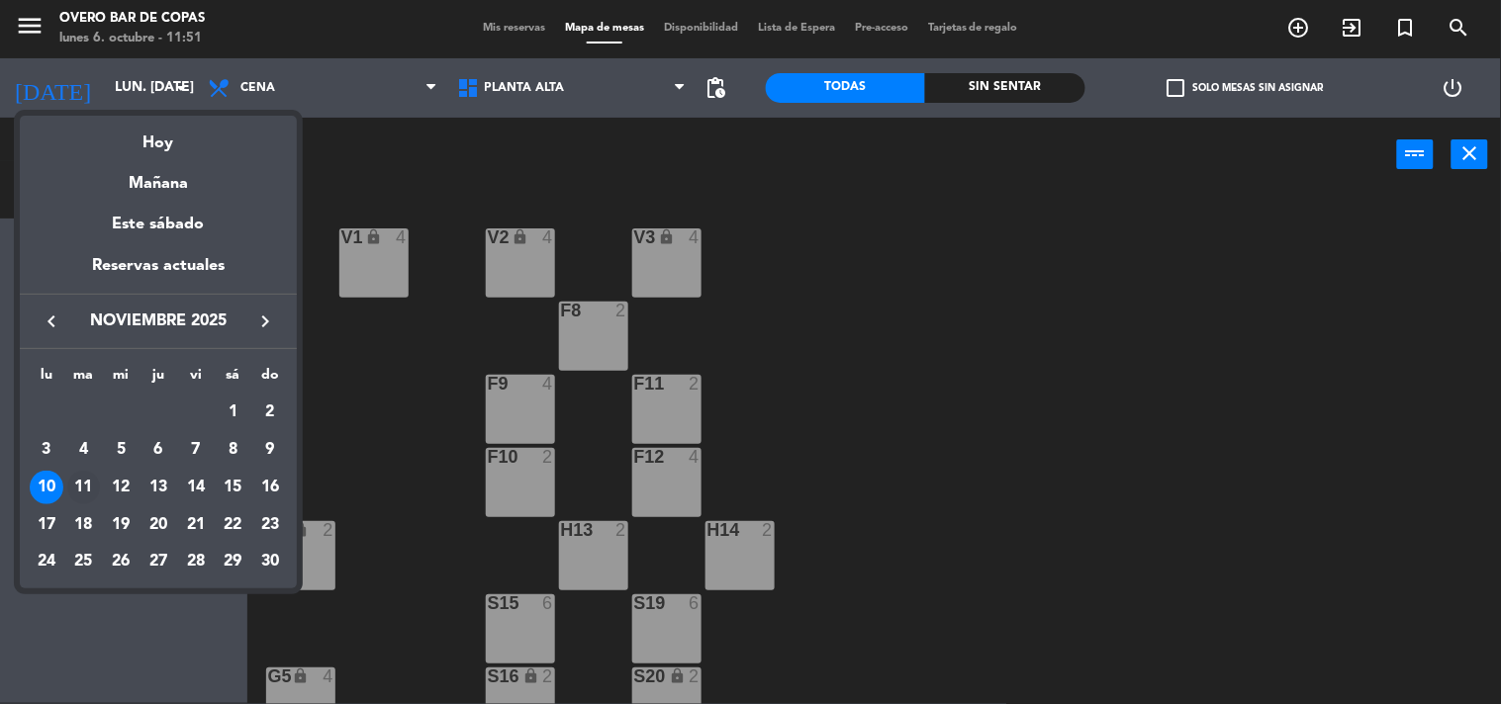
click at [87, 492] on div "11" at bounding box center [84, 488] width 34 height 34
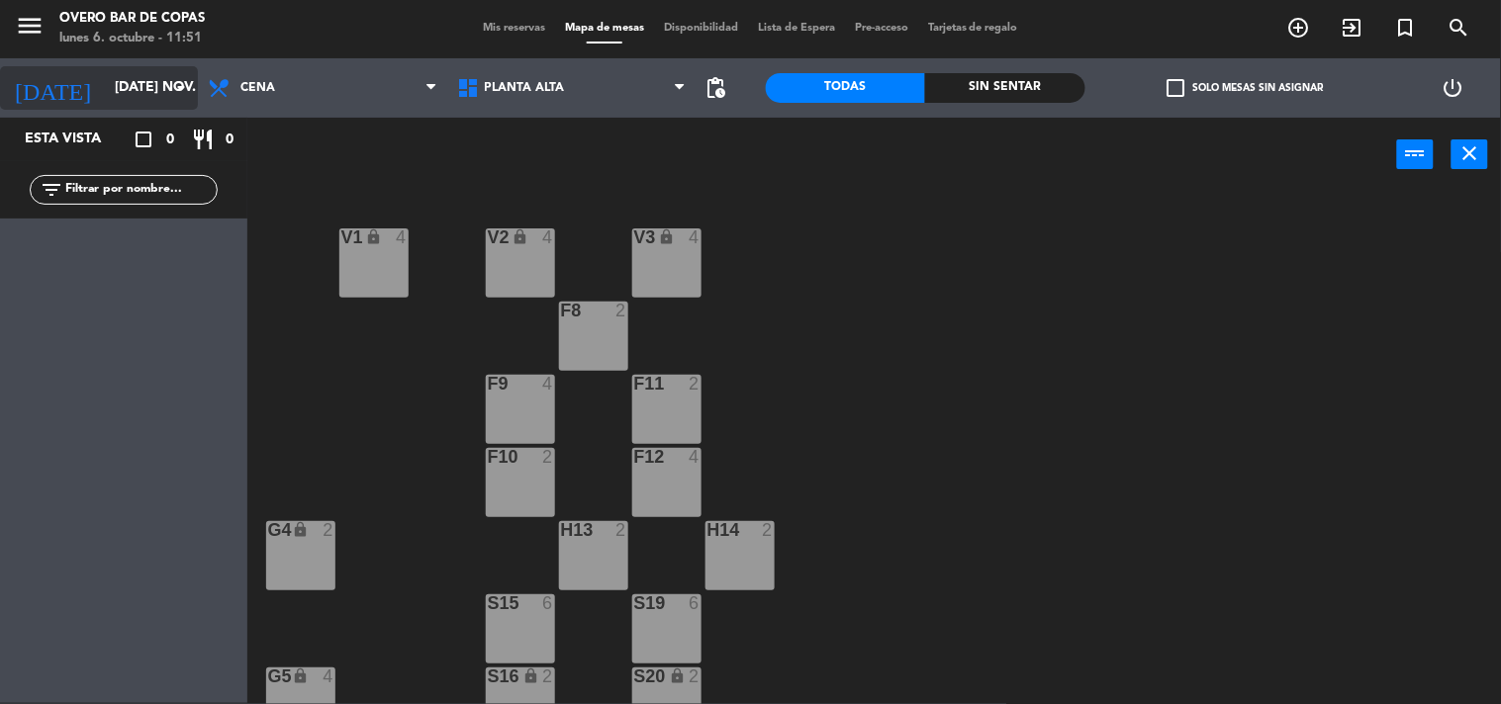
click at [140, 93] on input "[DATE] nov." at bounding box center [199, 88] width 188 height 36
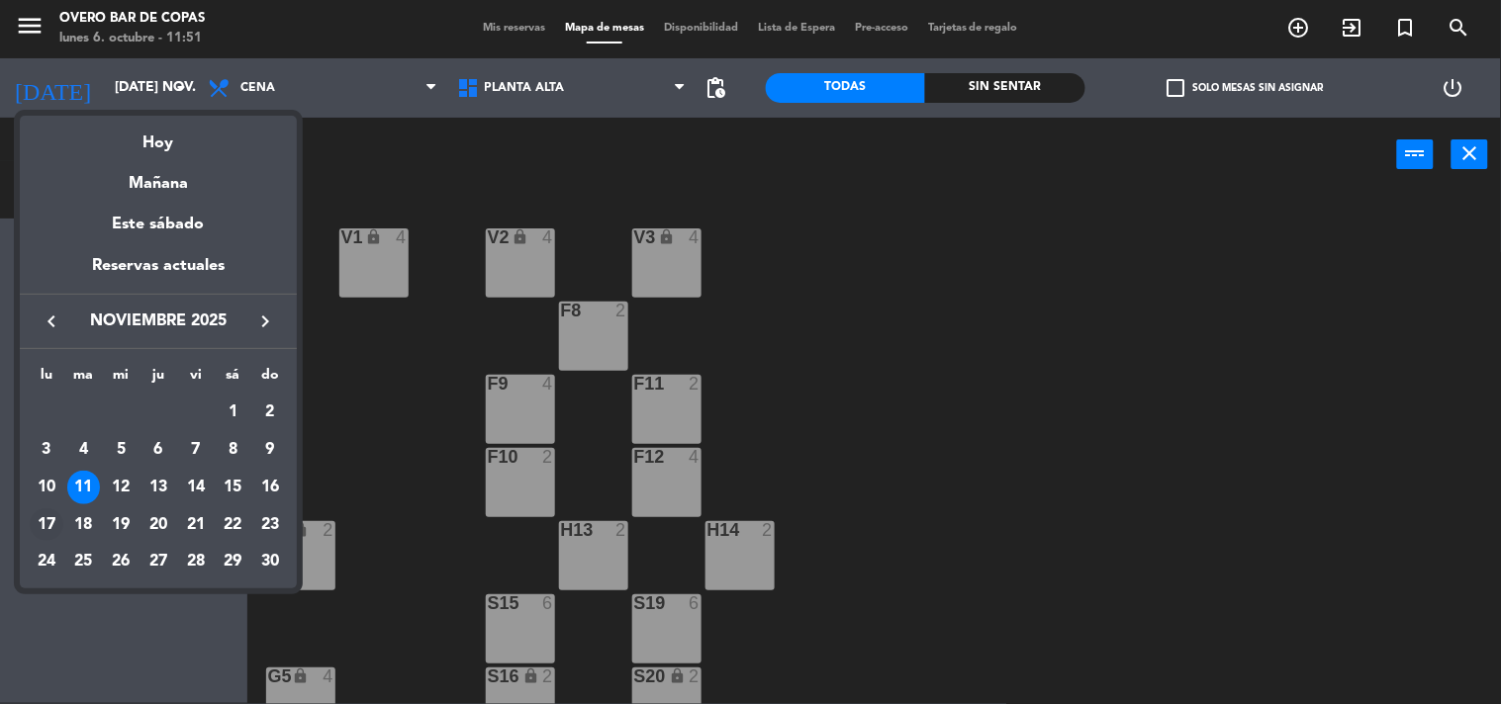
click at [46, 530] on div "17" at bounding box center [47, 525] width 34 height 34
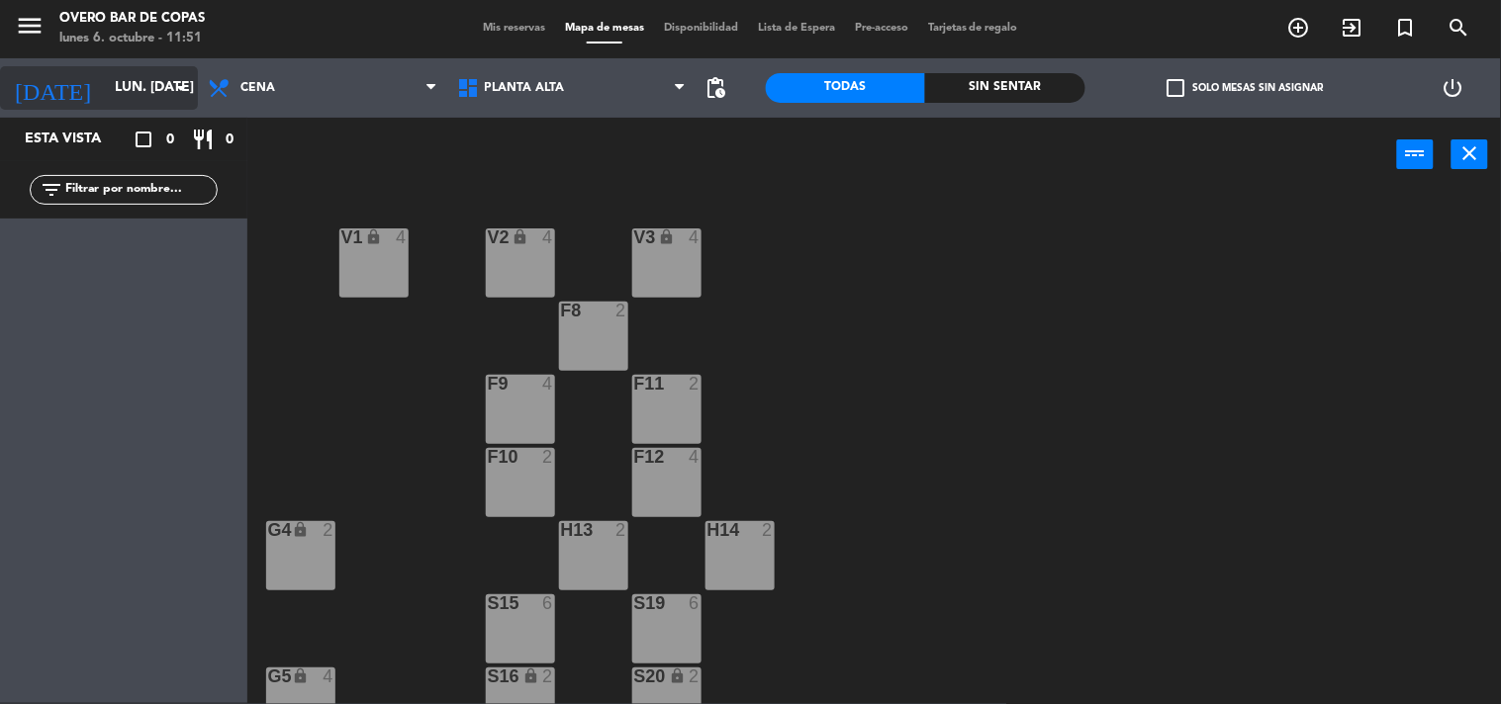
click at [140, 82] on input "lun. [DATE]" at bounding box center [199, 88] width 188 height 36
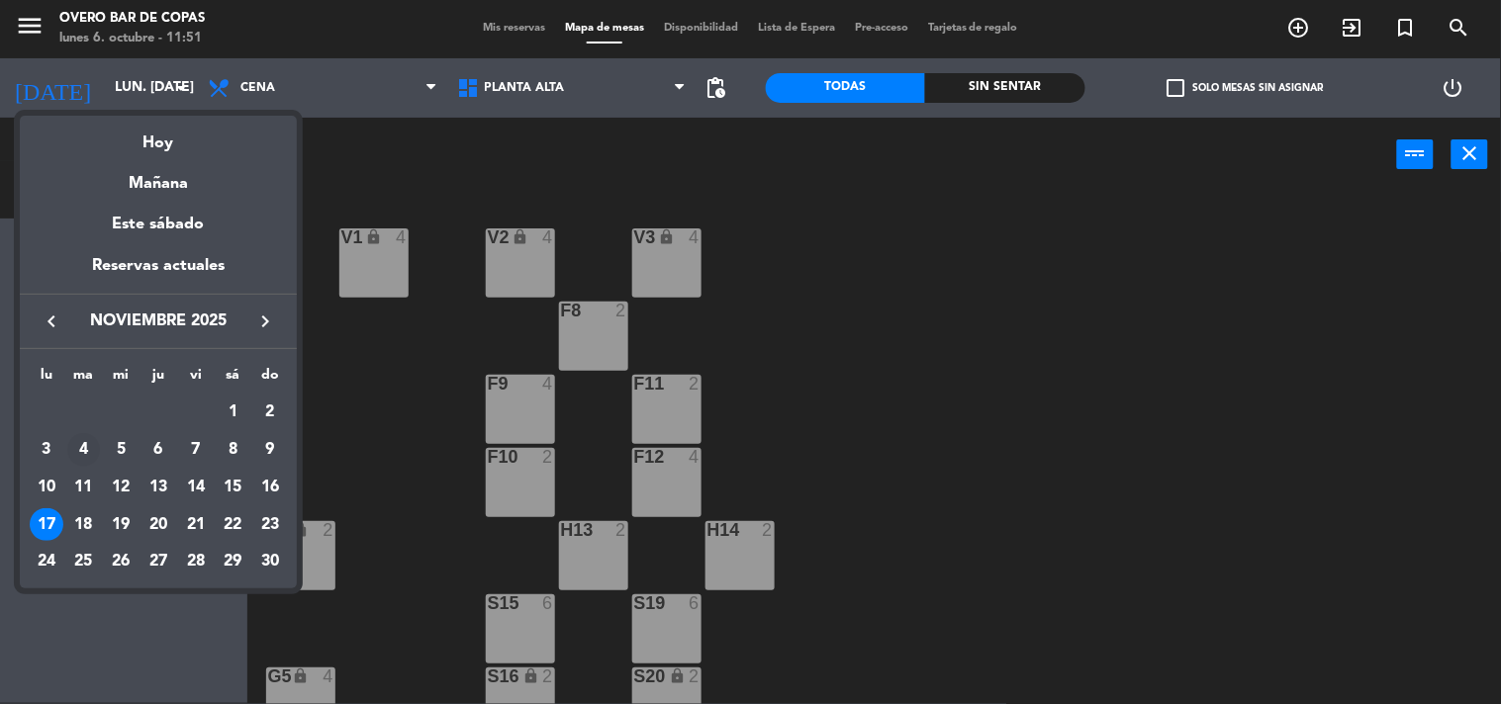
click at [84, 451] on div "4" at bounding box center [84, 450] width 34 height 34
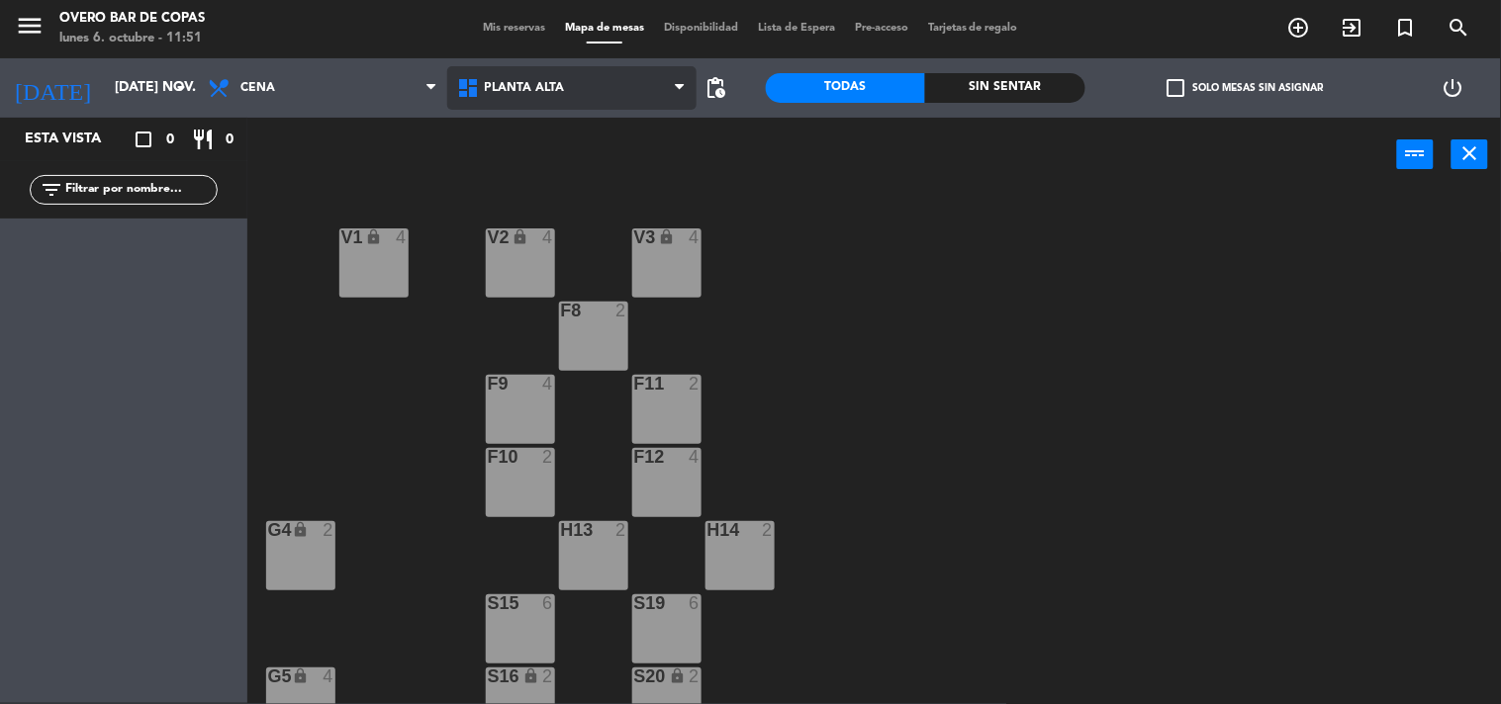
click at [574, 83] on span "Planta Alta" at bounding box center [571, 88] width 249 height 44
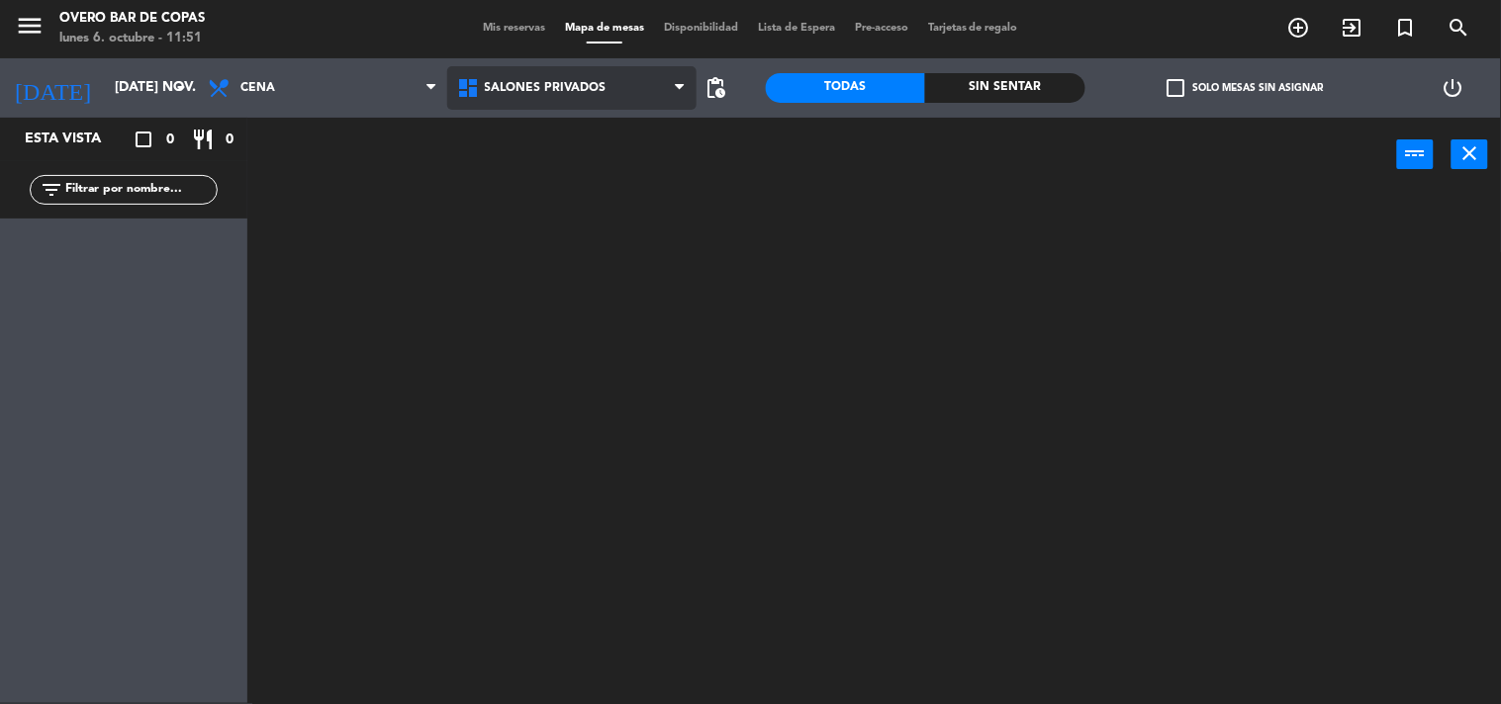
click at [570, 219] on ng-component "menu Overo Bar [PERSON_NAME] lunes 6. octubre - 11:51 Mis reservas Mapa de mesa…" at bounding box center [750, 351] width 1501 height 705
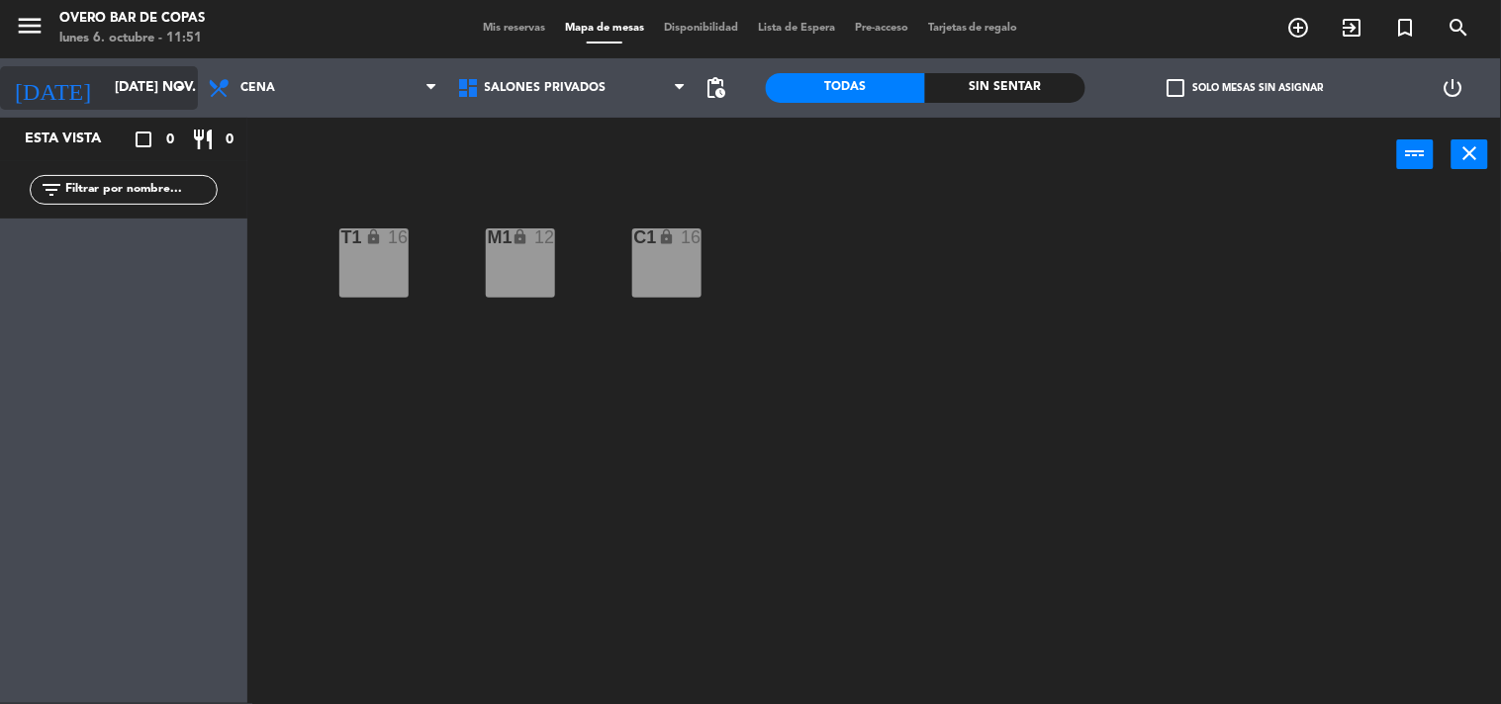
click at [181, 94] on icon "arrow_drop_down" at bounding box center [181, 88] width 24 height 24
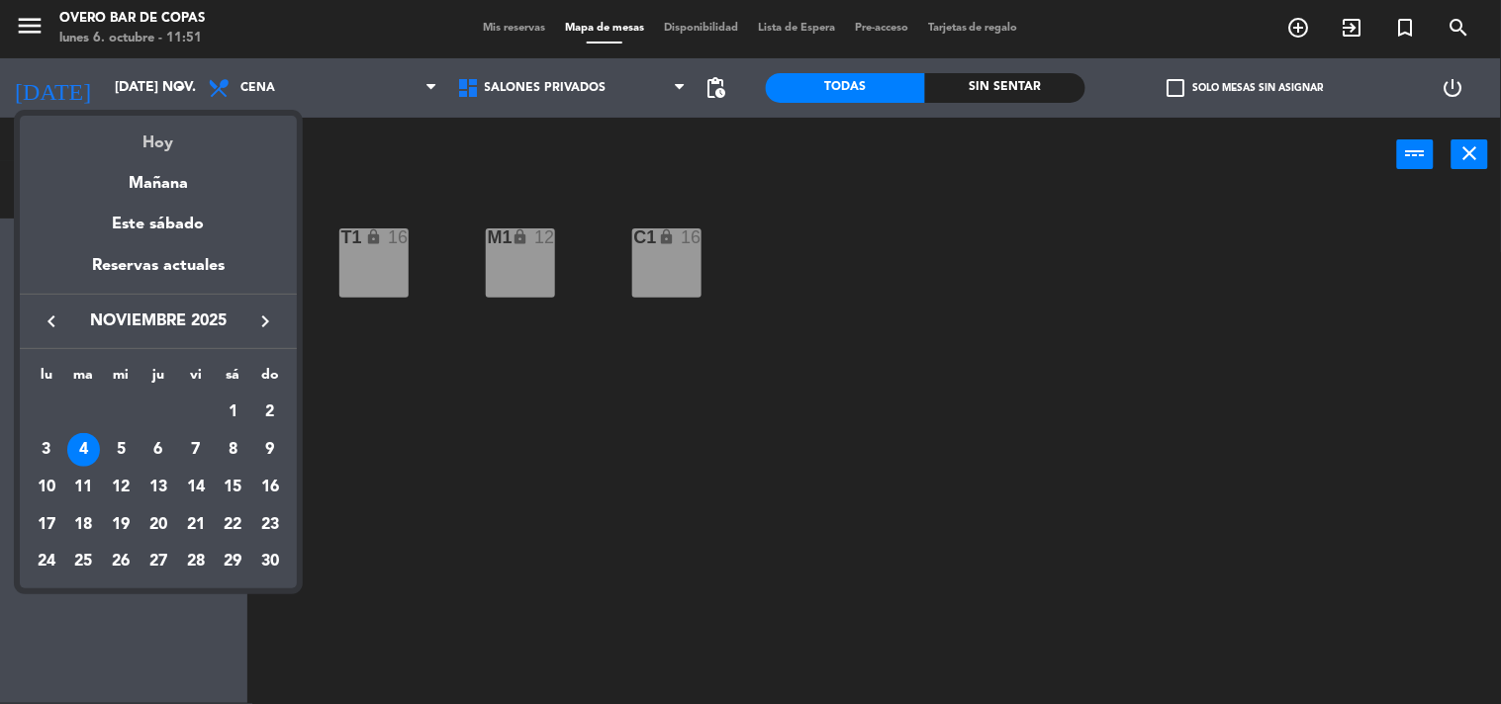
click at [164, 142] on div "Hoy" at bounding box center [158, 136] width 277 height 41
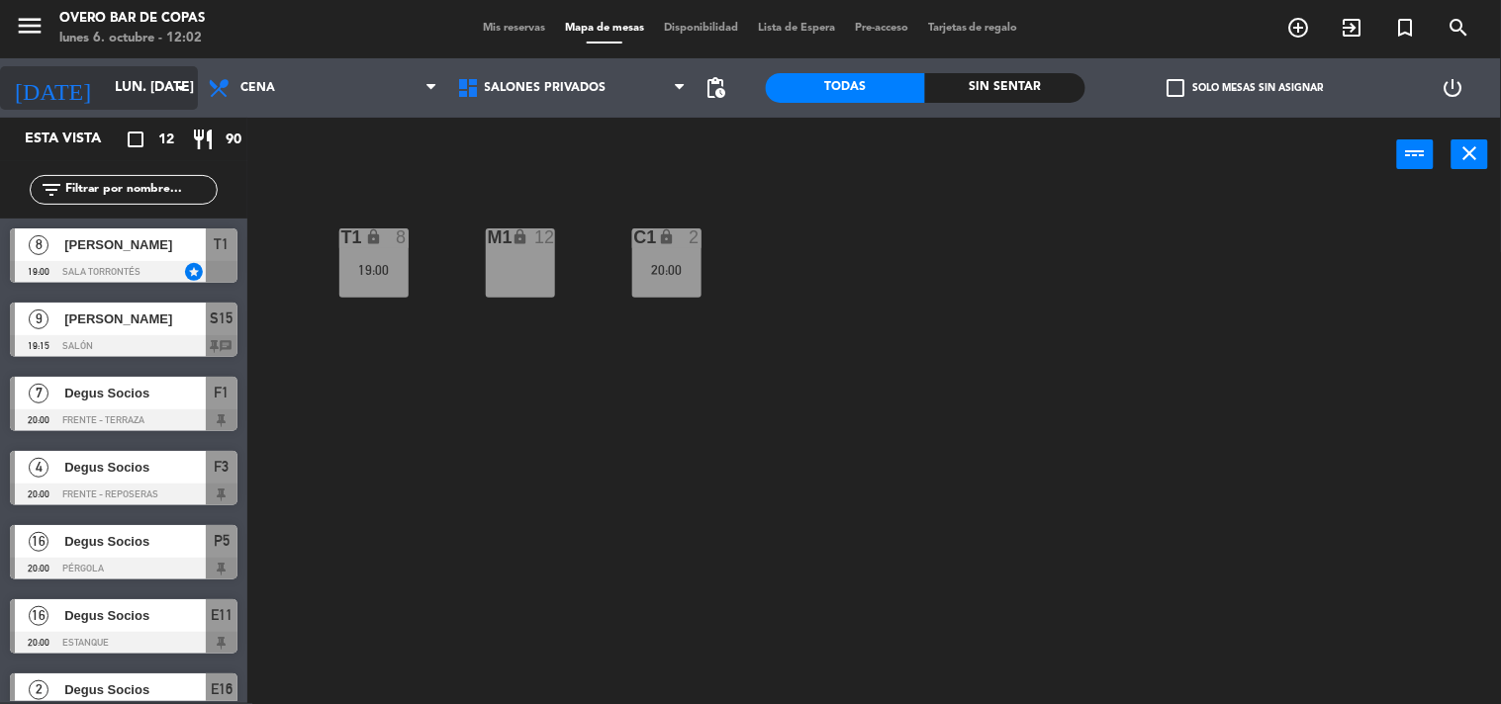
click at [105, 95] on input "lun. [DATE]" at bounding box center [199, 88] width 188 height 36
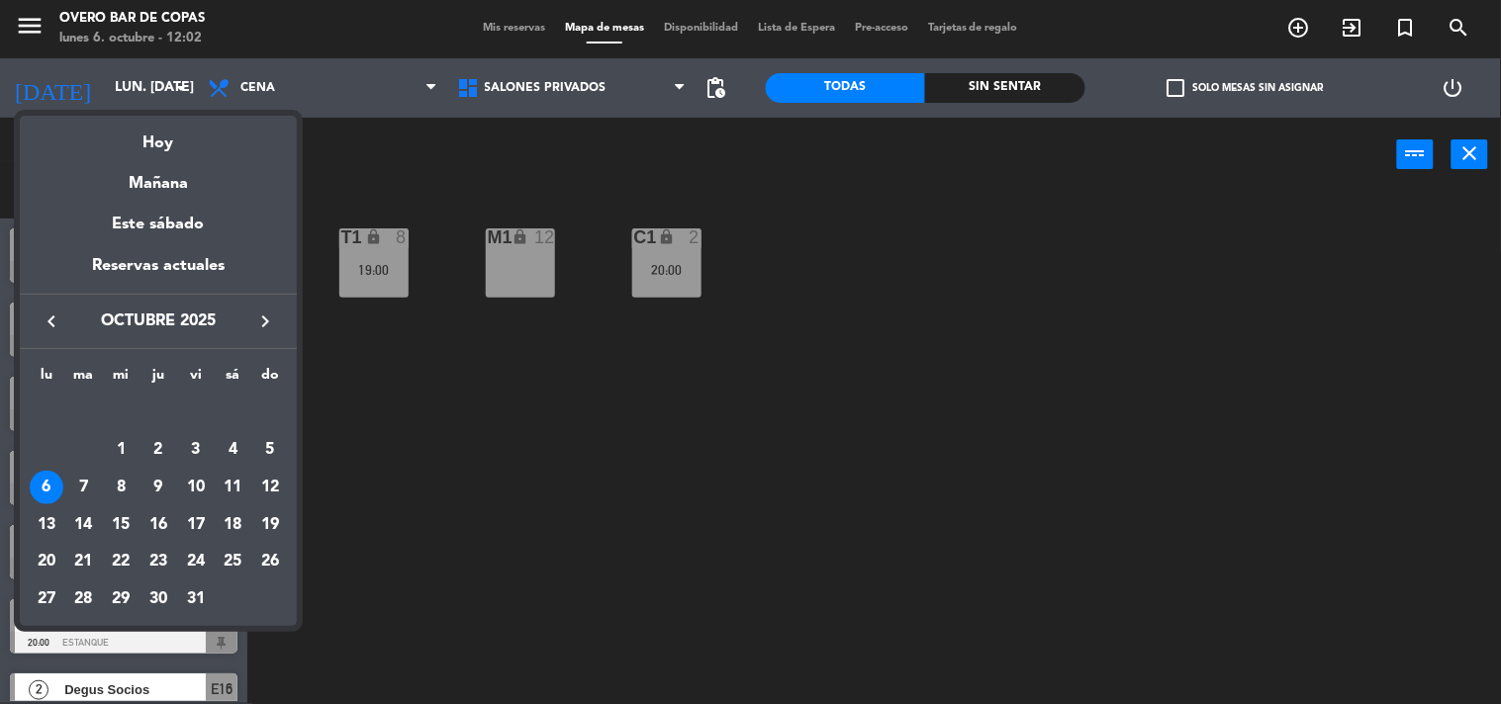
click at [250, 318] on button "keyboard_arrow_right" at bounding box center [265, 322] width 36 height 26
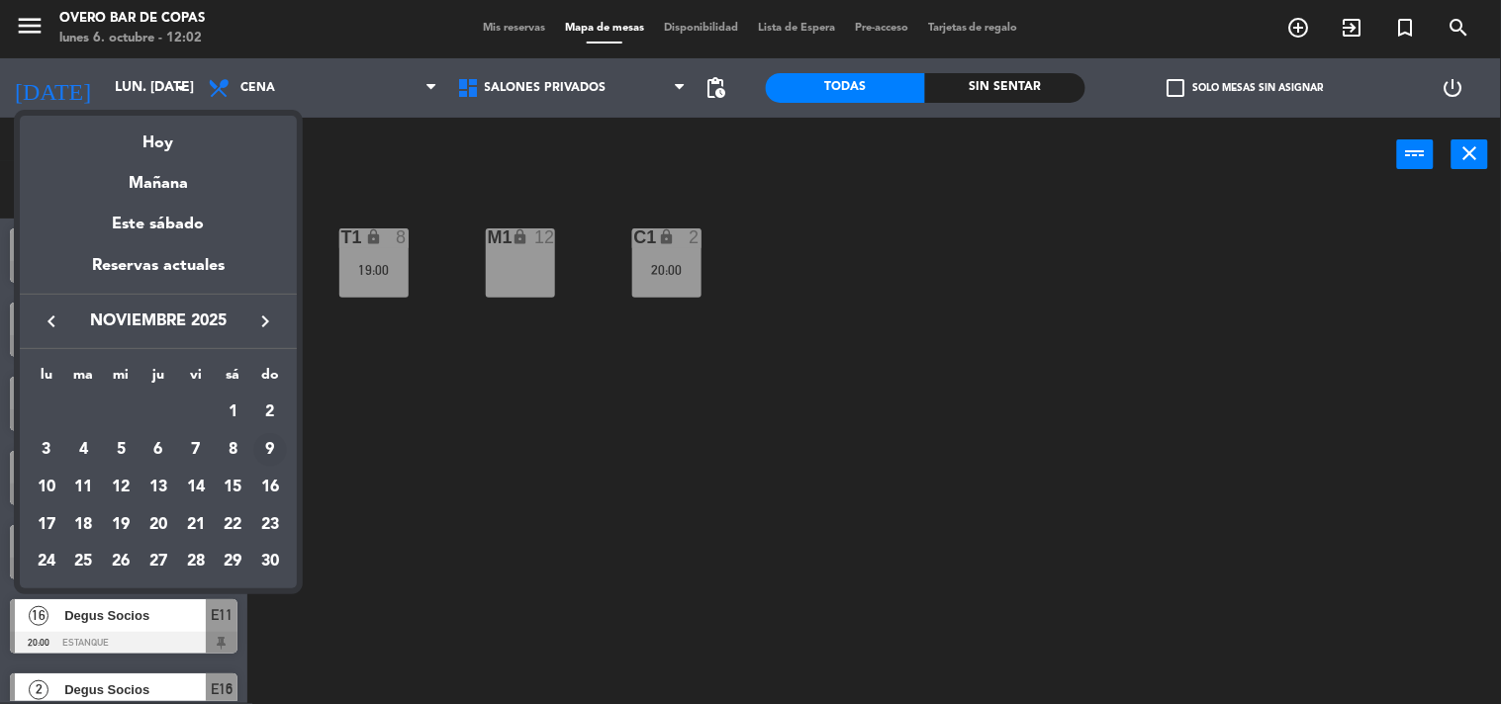
click at [255, 449] on div "9" at bounding box center [270, 450] width 34 height 34
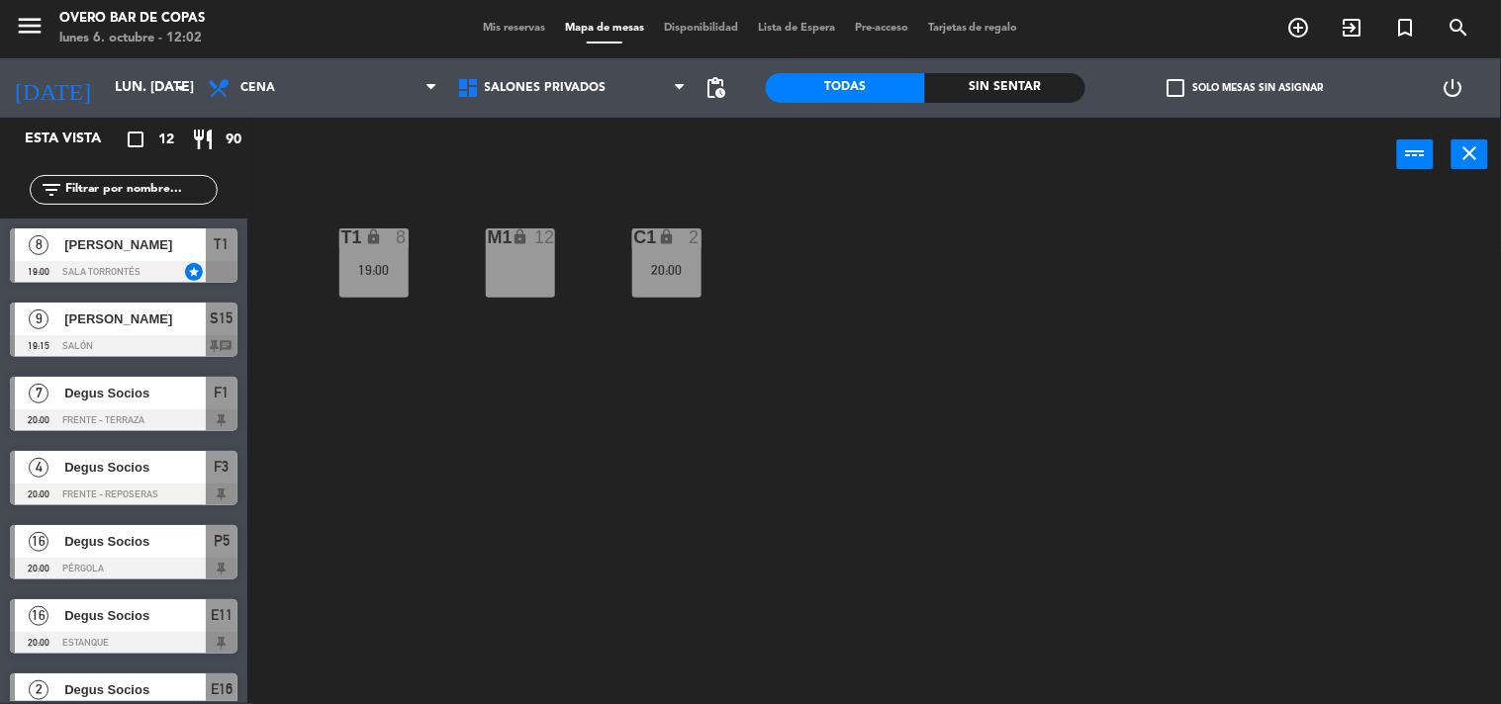
type input "dom. [DATE]"
